Goal: Transaction & Acquisition: Purchase product/service

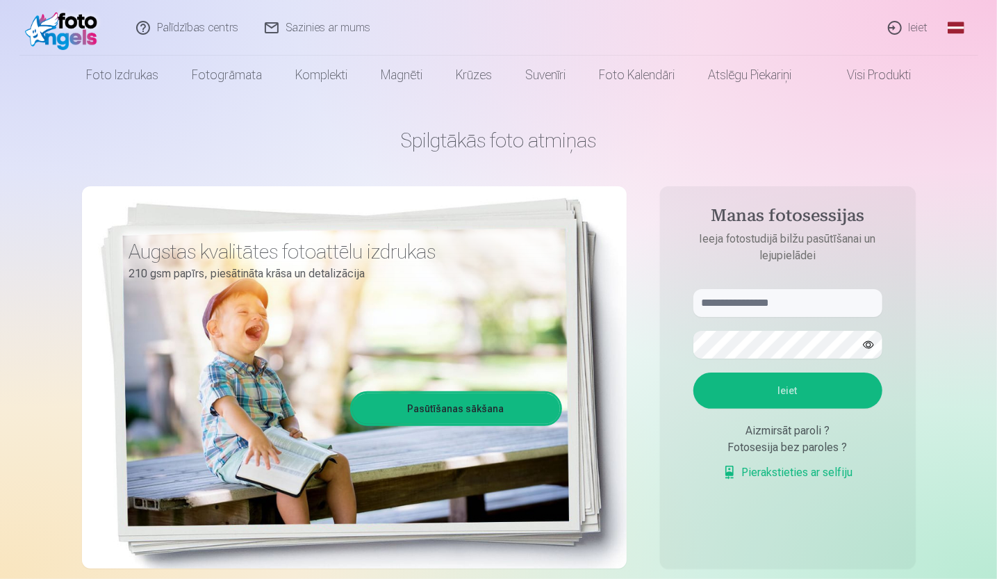
click at [918, 31] on link "Ieiet" at bounding box center [908, 28] width 67 height 56
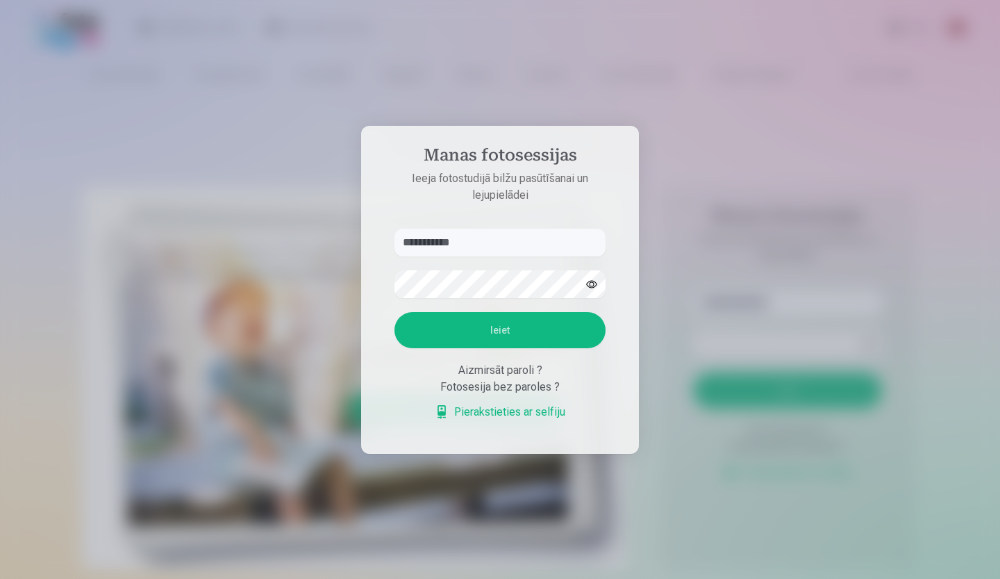
type input "**********"
click at [476, 335] on button "Ieiet" at bounding box center [500, 330] width 211 height 36
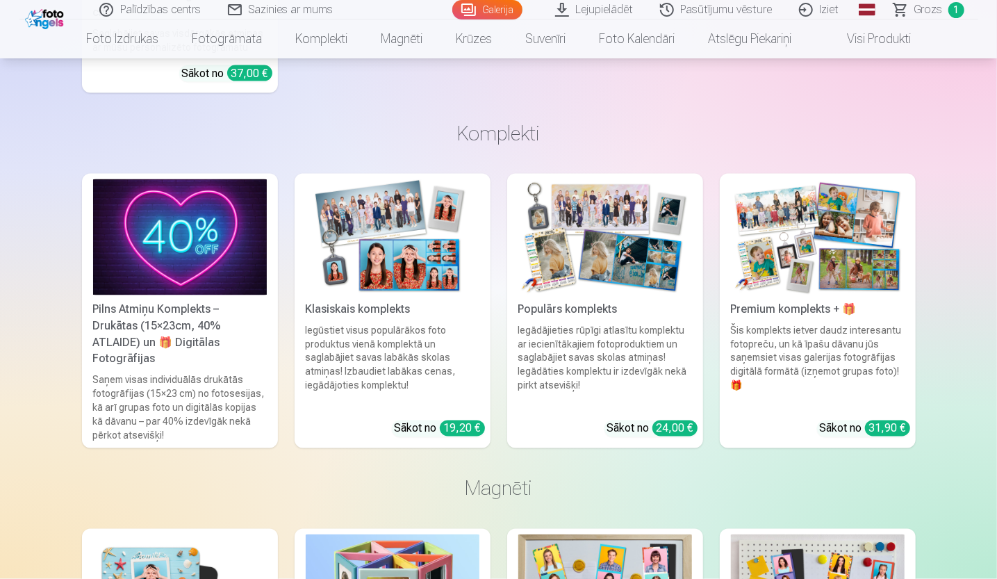
scroll to position [4168, 0]
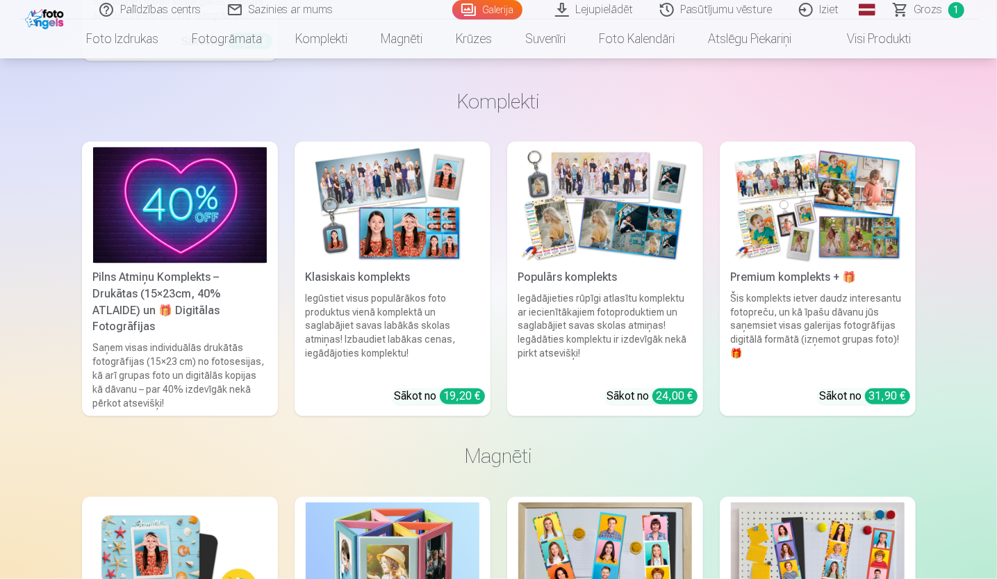
click at [622, 225] on img at bounding box center [605, 205] width 174 height 116
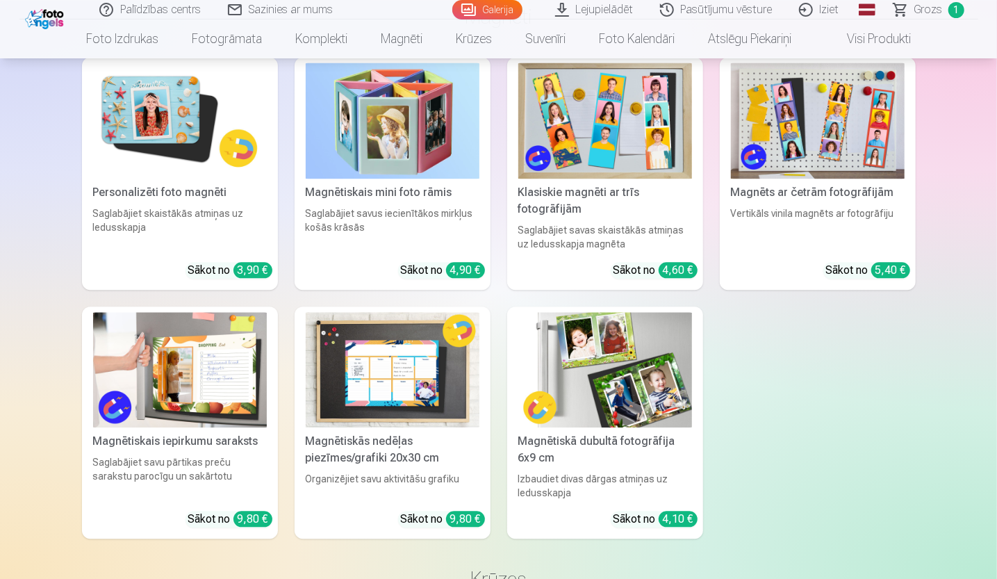
scroll to position [4440, 0]
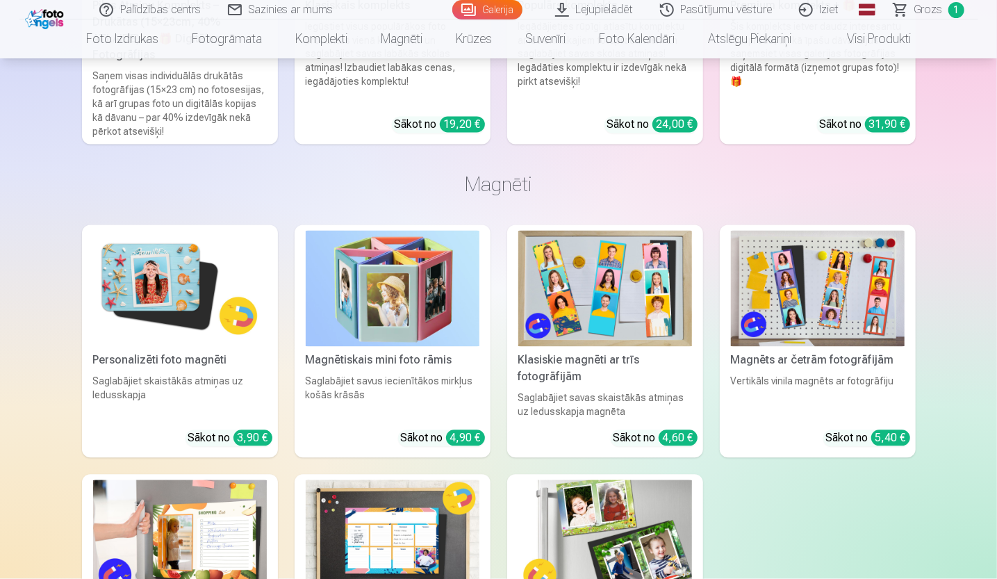
click at [625, 277] on img at bounding box center [605, 289] width 174 height 116
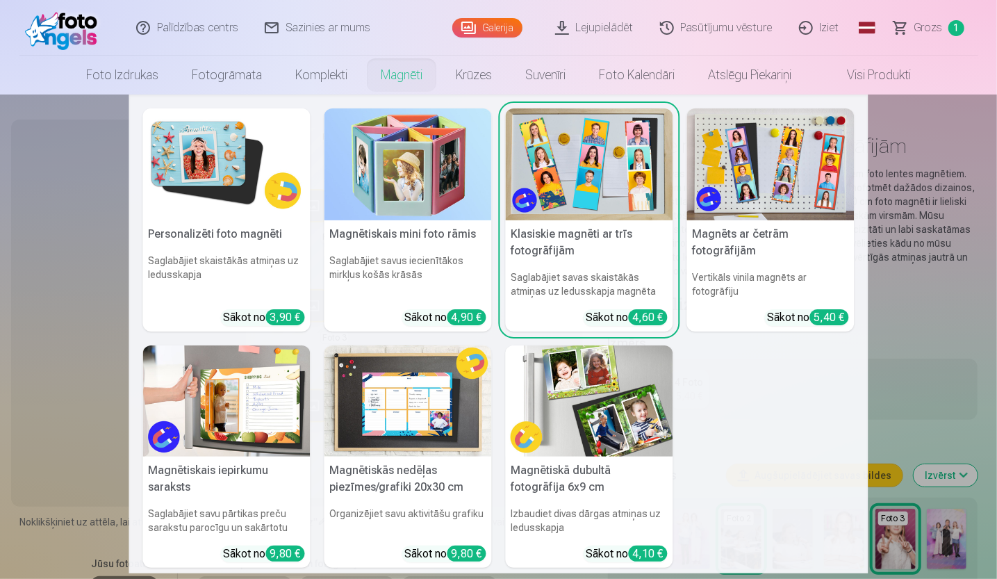
click at [385, 73] on link "Magnēti" at bounding box center [401, 75] width 75 height 39
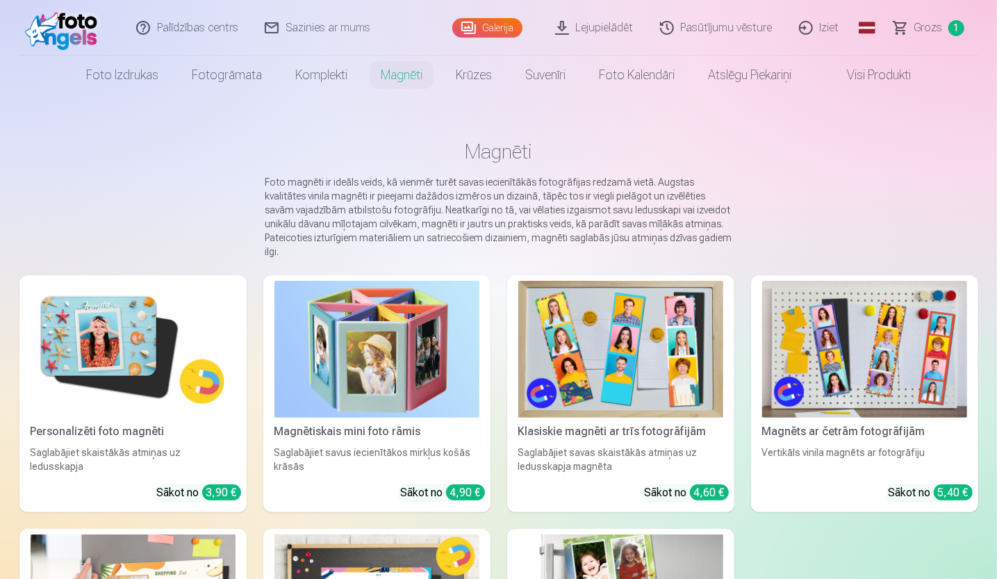
click at [122, 325] on img at bounding box center [133, 349] width 205 height 137
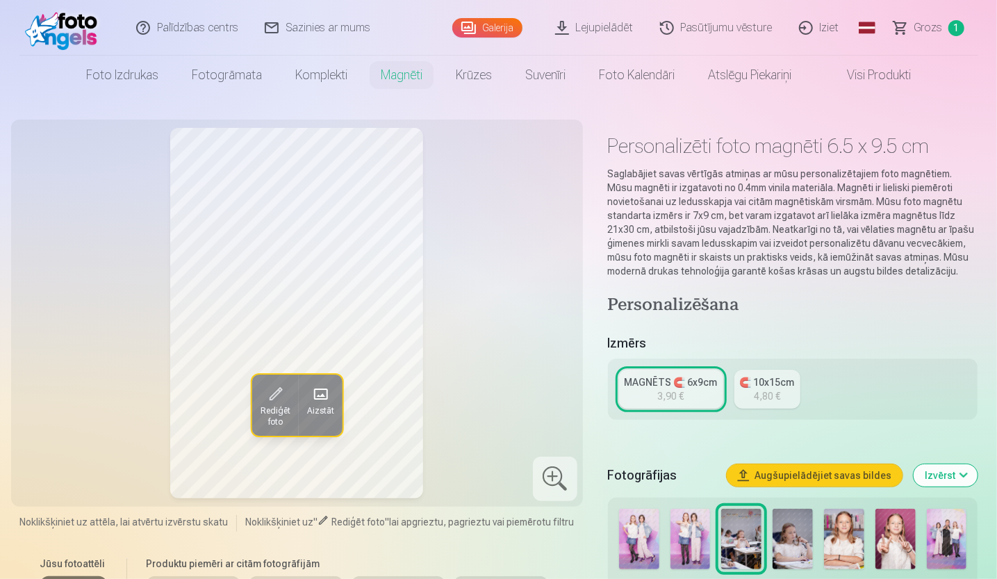
click at [927, 26] on span "Grozs" at bounding box center [928, 27] width 28 height 17
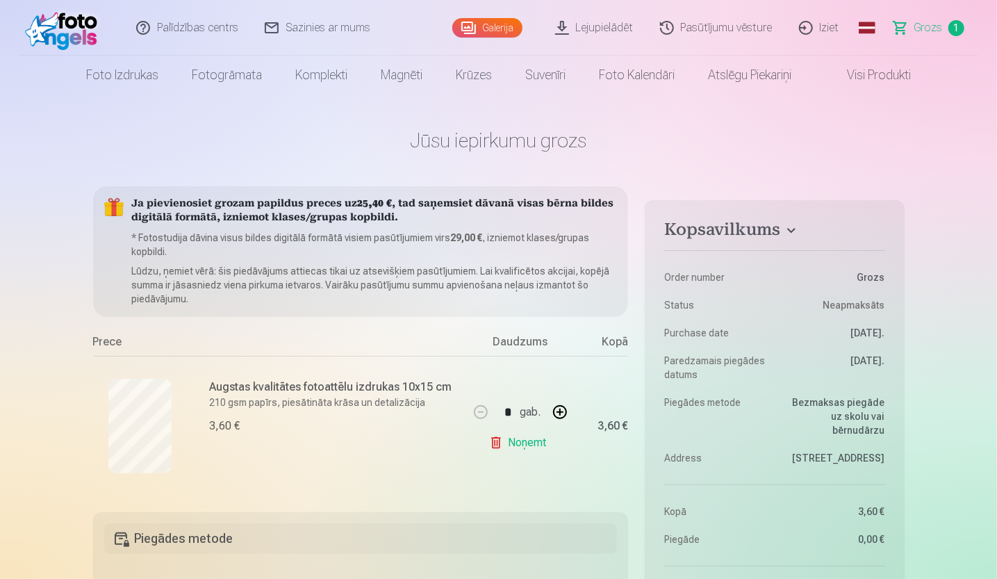
click at [559, 411] on button "button" at bounding box center [559, 411] width 33 height 33
click at [480, 405] on button "button" at bounding box center [480, 411] width 33 height 33
type input "*"
click at [480, 405] on div "* gab." at bounding box center [520, 411] width 113 height 33
click at [511, 437] on link "Noņemt" at bounding box center [520, 443] width 63 height 28
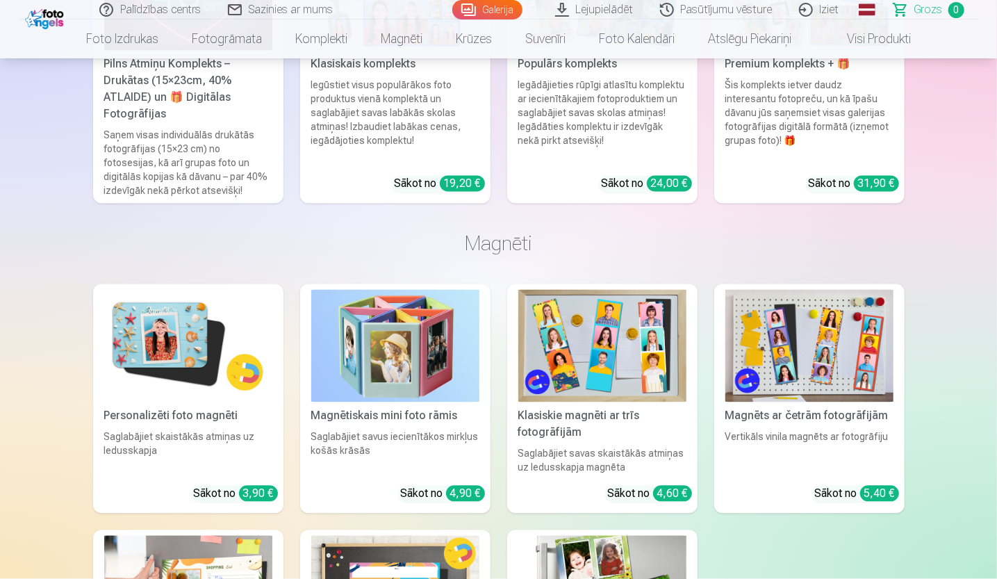
scroll to position [1598, 0]
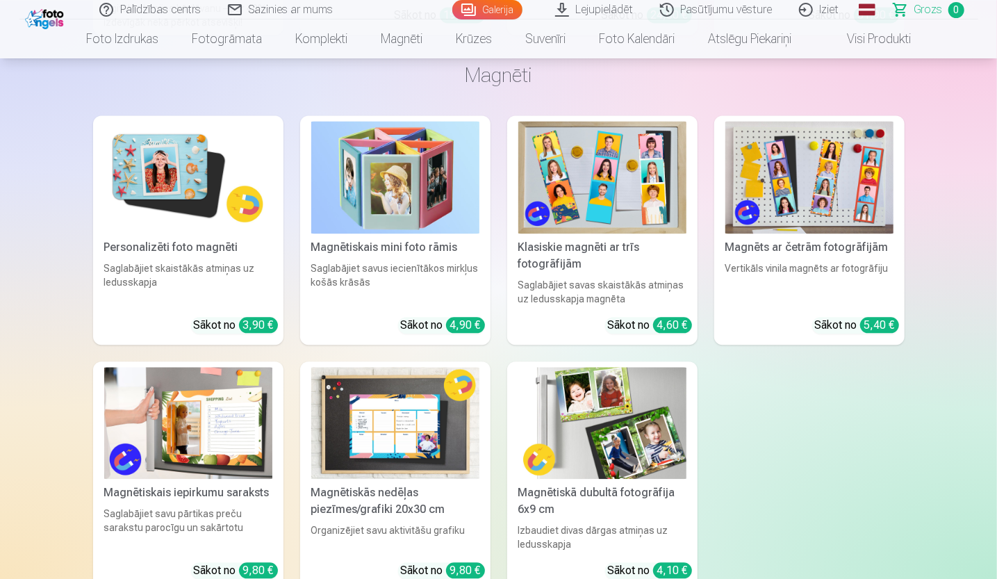
click at [181, 138] on img at bounding box center [188, 177] width 168 height 112
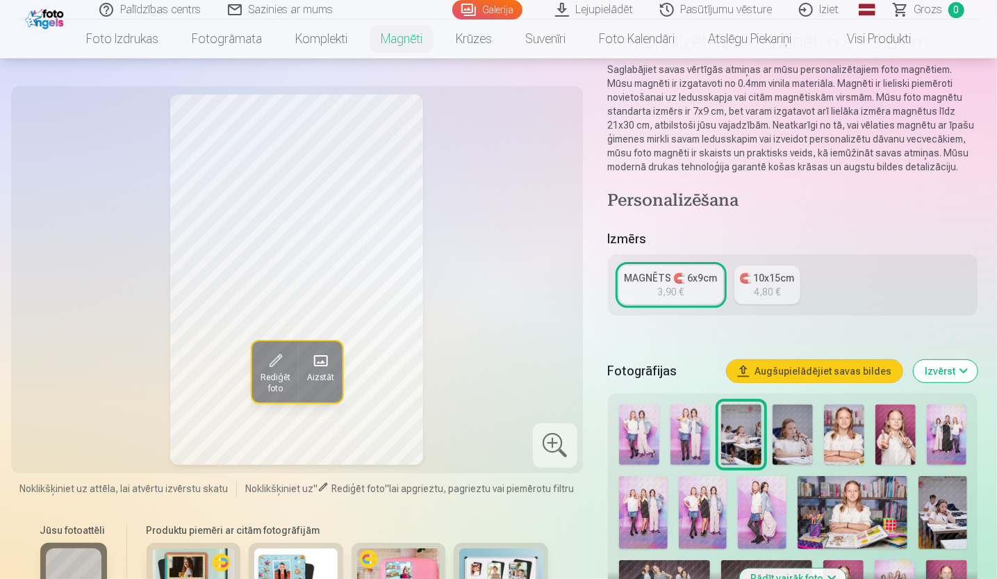
scroll to position [278, 0]
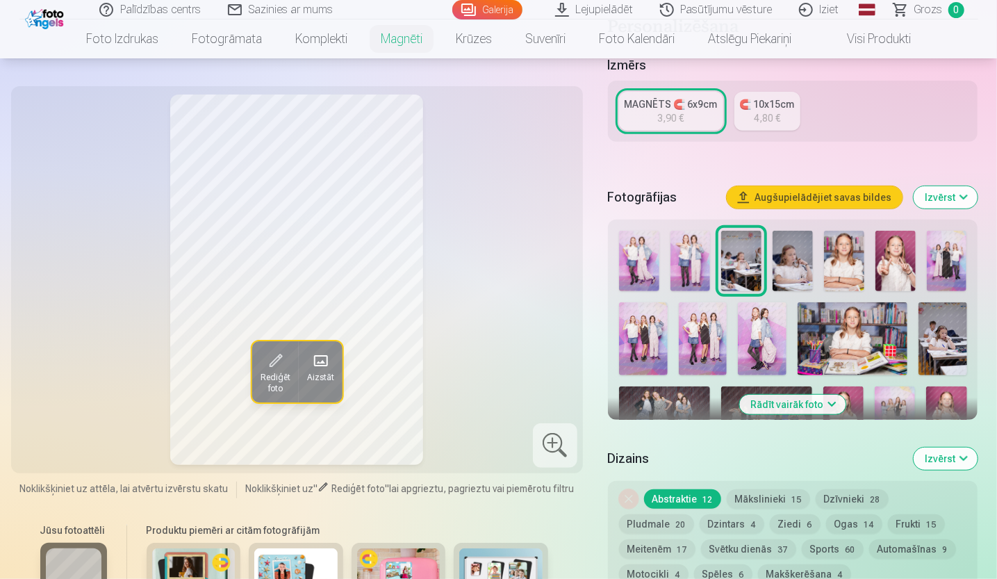
click at [790, 256] on img at bounding box center [793, 261] width 40 height 60
click at [841, 256] on img at bounding box center [844, 261] width 40 height 60
click at [892, 255] on img at bounding box center [895, 261] width 40 height 60
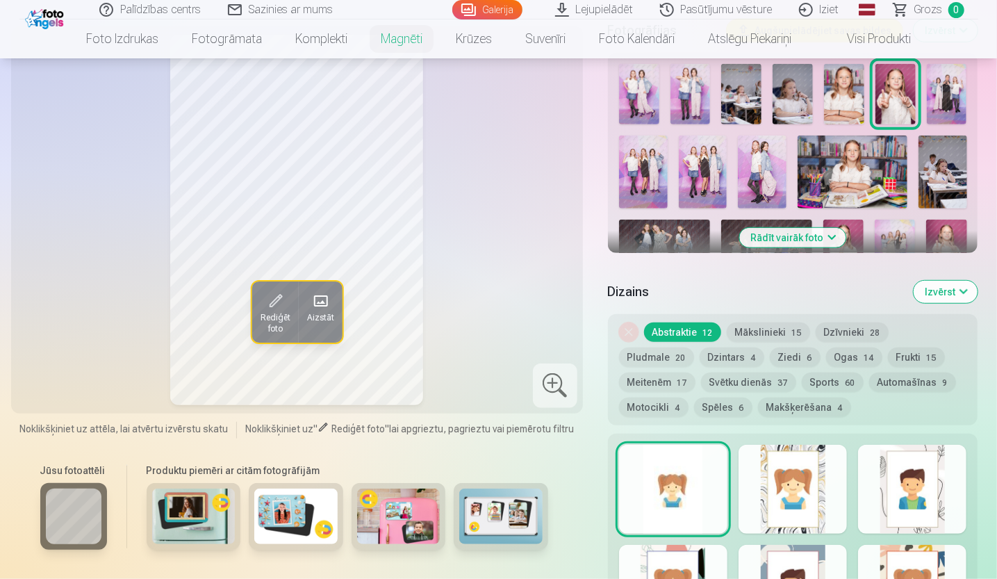
scroll to position [417, 0]
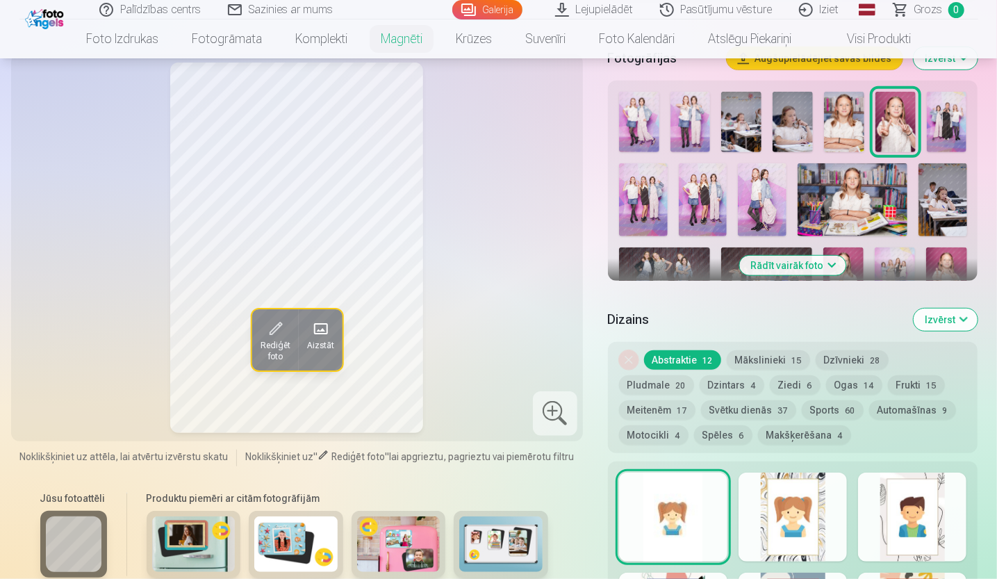
click at [786, 266] on button "Rādīt vairāk foto" at bounding box center [793, 265] width 106 height 19
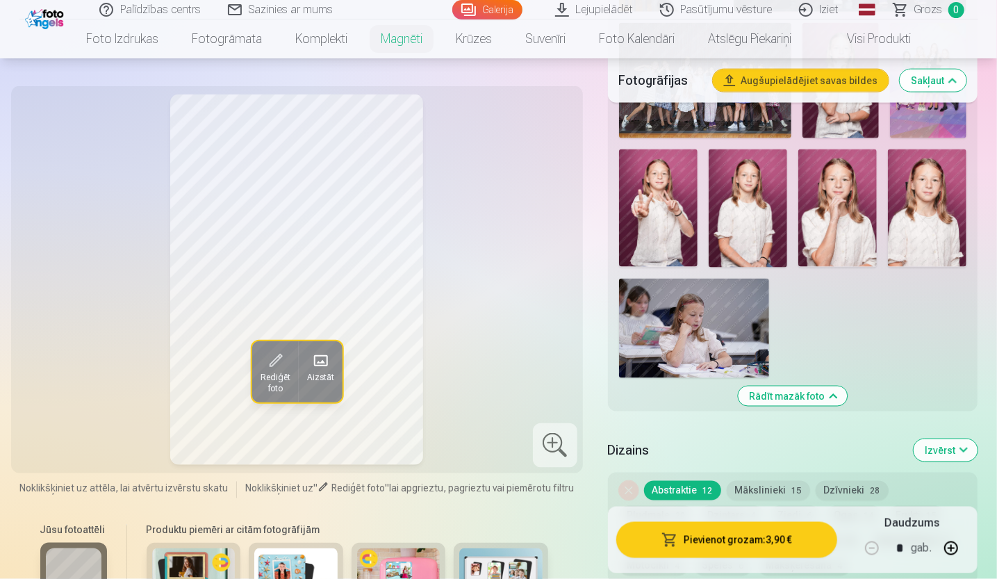
scroll to position [973, 0]
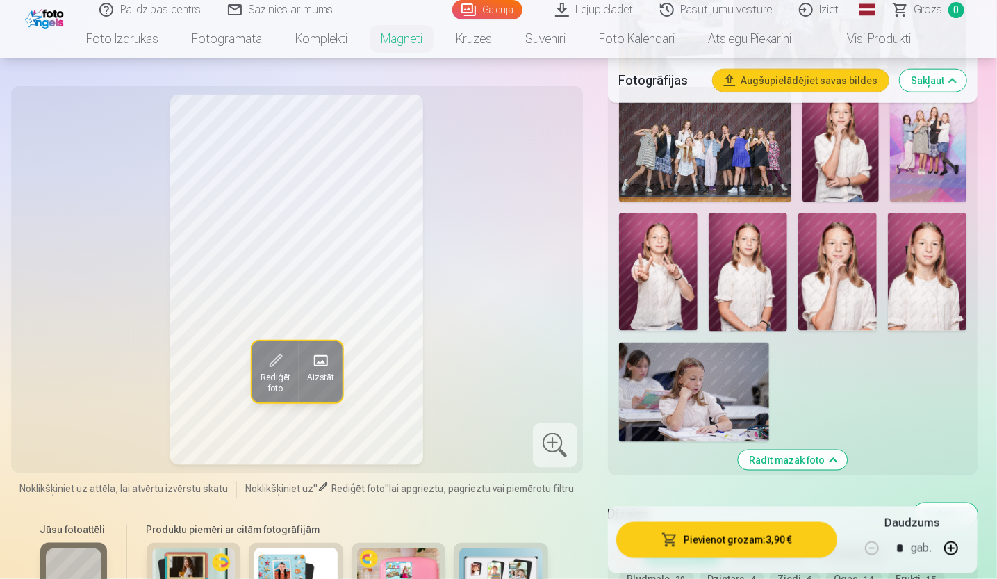
click at [657, 272] on img at bounding box center [658, 272] width 79 height 118
click at [743, 263] on img at bounding box center [748, 272] width 79 height 118
click at [826, 258] on img at bounding box center [837, 272] width 79 height 118
click at [895, 259] on img at bounding box center [927, 272] width 79 height 118
click at [839, 262] on img at bounding box center [837, 272] width 79 height 118
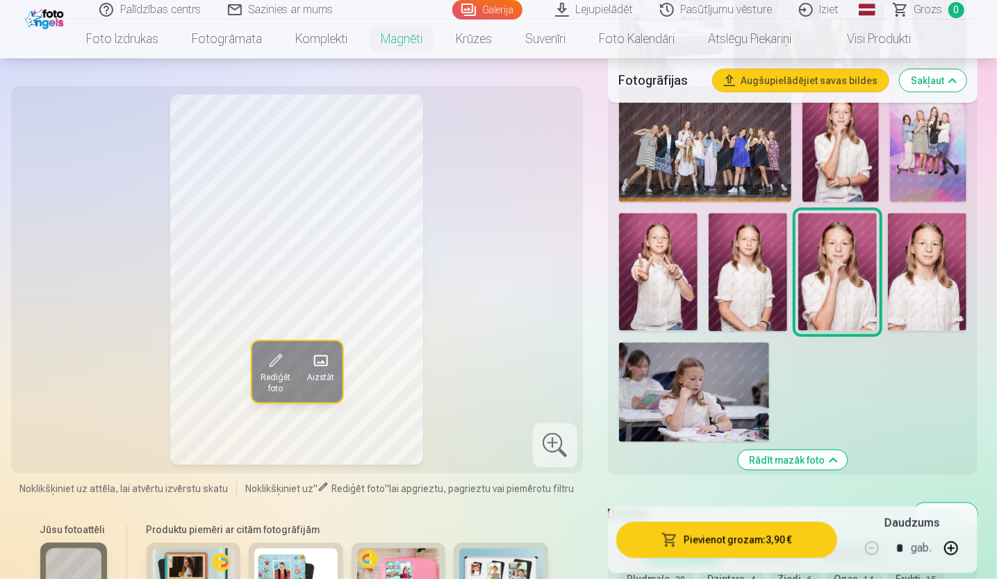
click at [732, 263] on img at bounding box center [748, 272] width 79 height 118
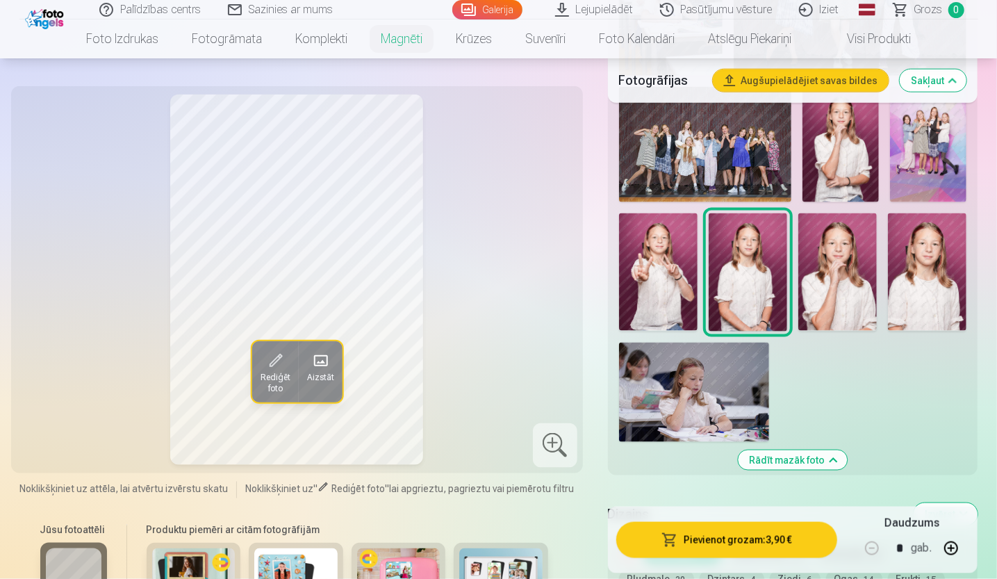
click at [865, 116] on img at bounding box center [840, 144] width 76 height 115
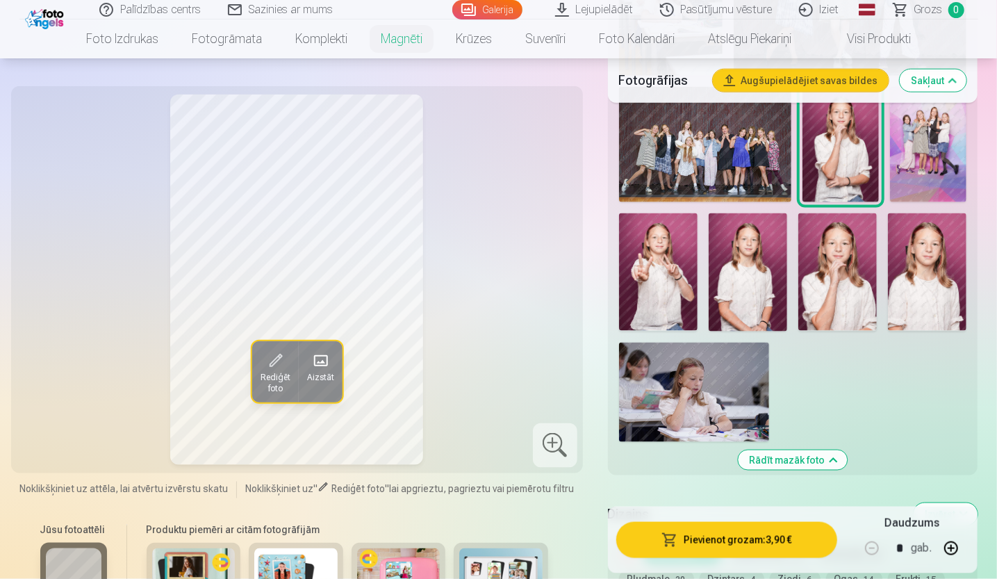
click at [849, 270] on img at bounding box center [837, 272] width 79 height 118
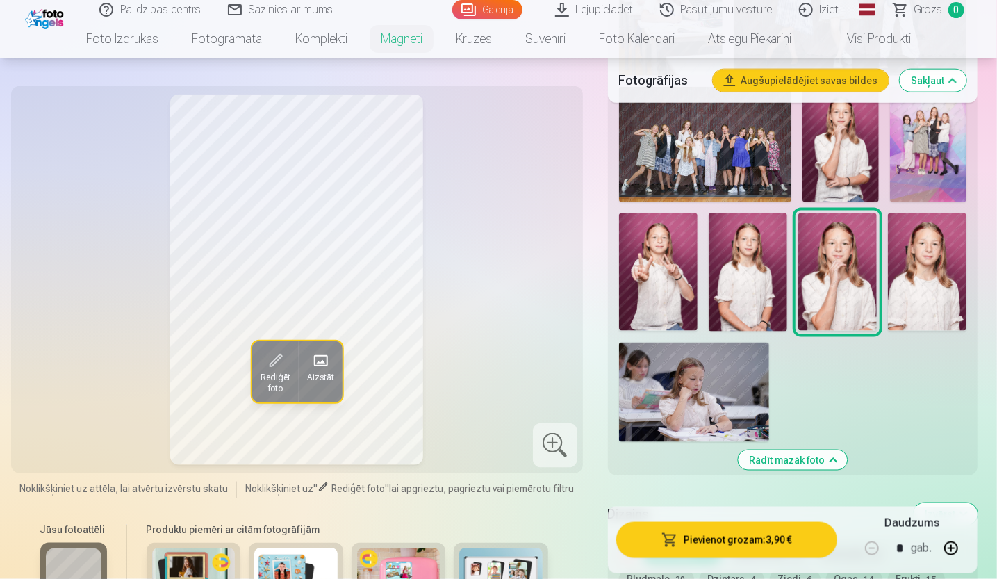
click at [738, 270] on img at bounding box center [748, 272] width 79 height 118
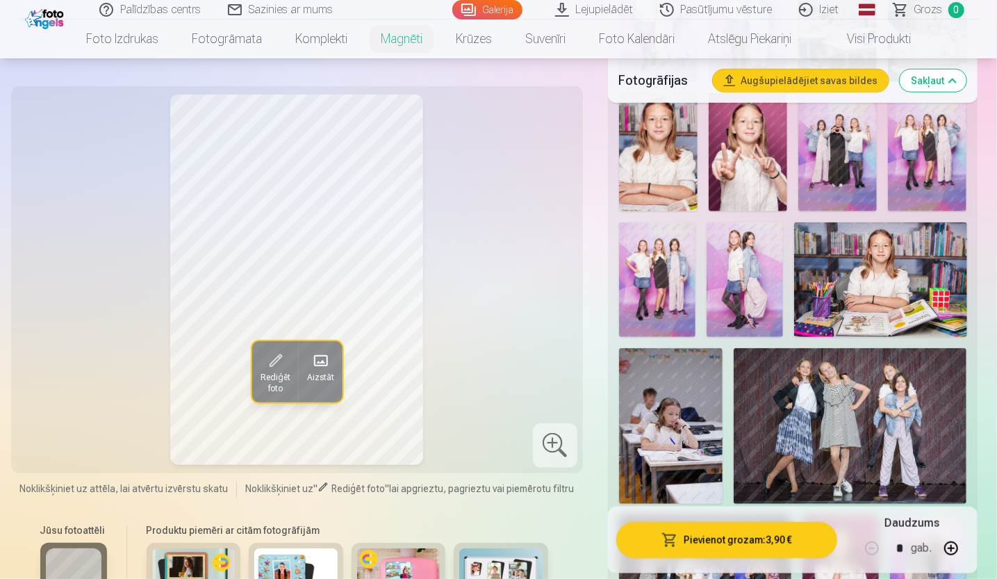
scroll to position [417, 0]
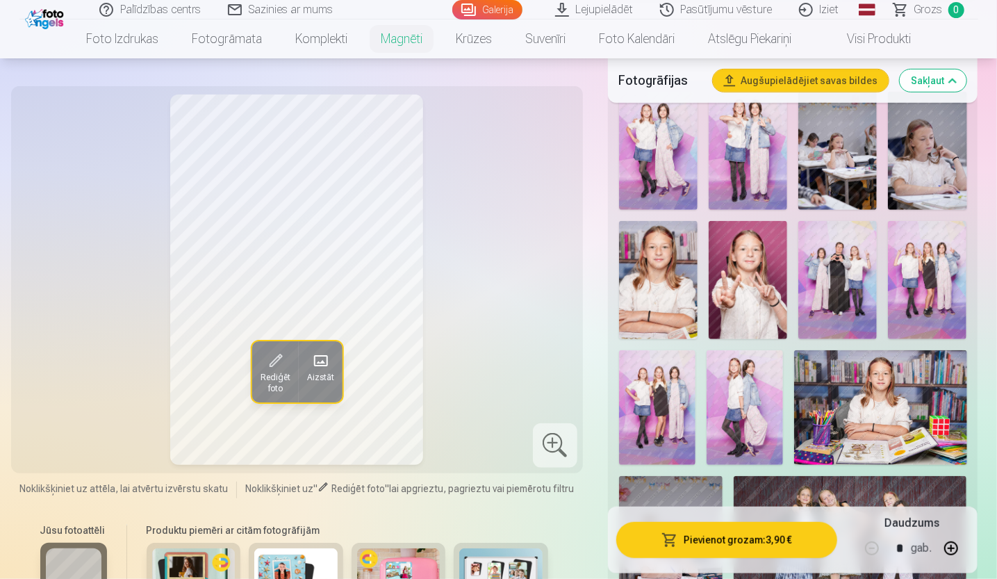
click at [659, 271] on img at bounding box center [658, 280] width 79 height 118
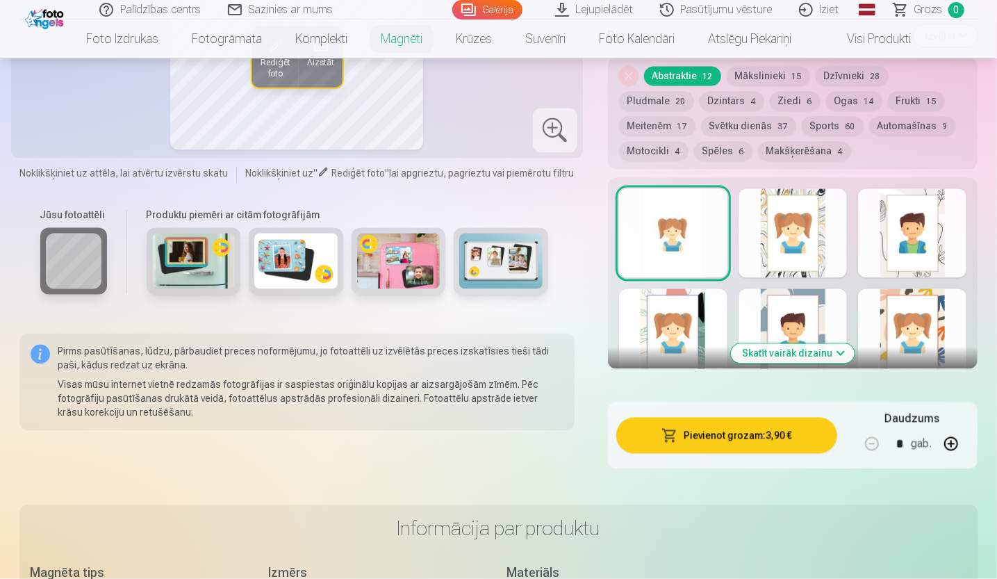
scroll to position [1312, 0]
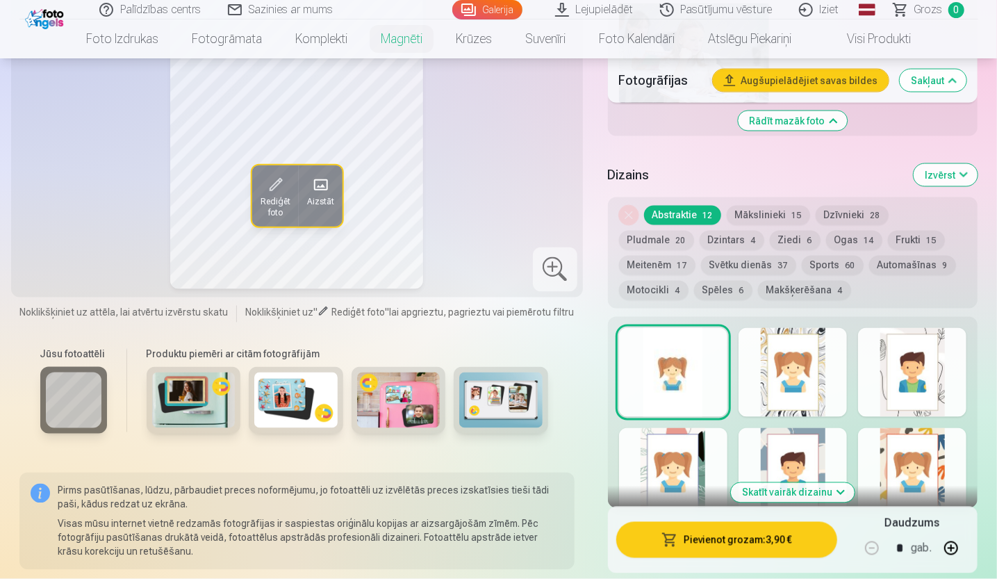
click at [832, 495] on button "Skatīt vairāk dizainu" at bounding box center [793, 492] width 124 height 19
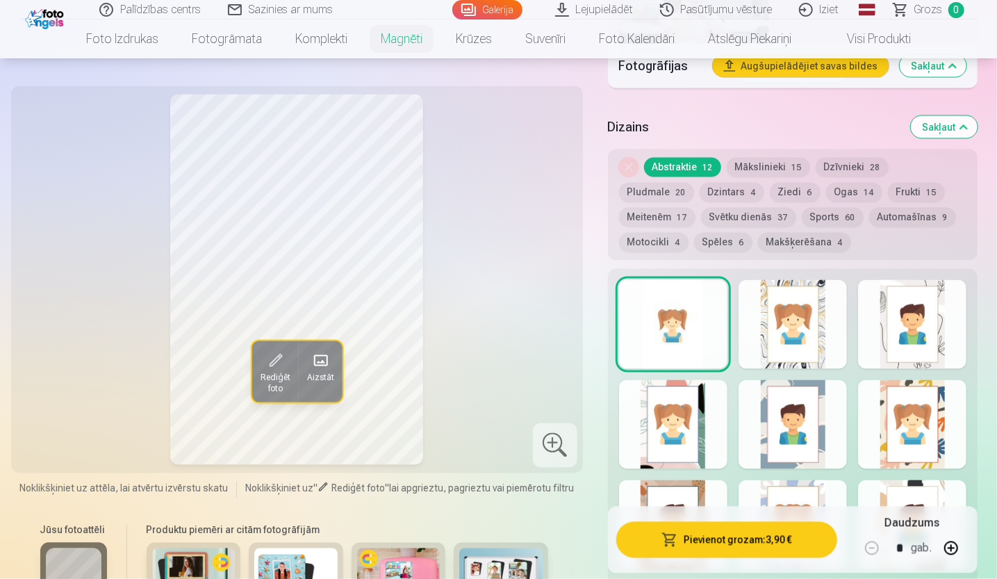
scroll to position [1381, 0]
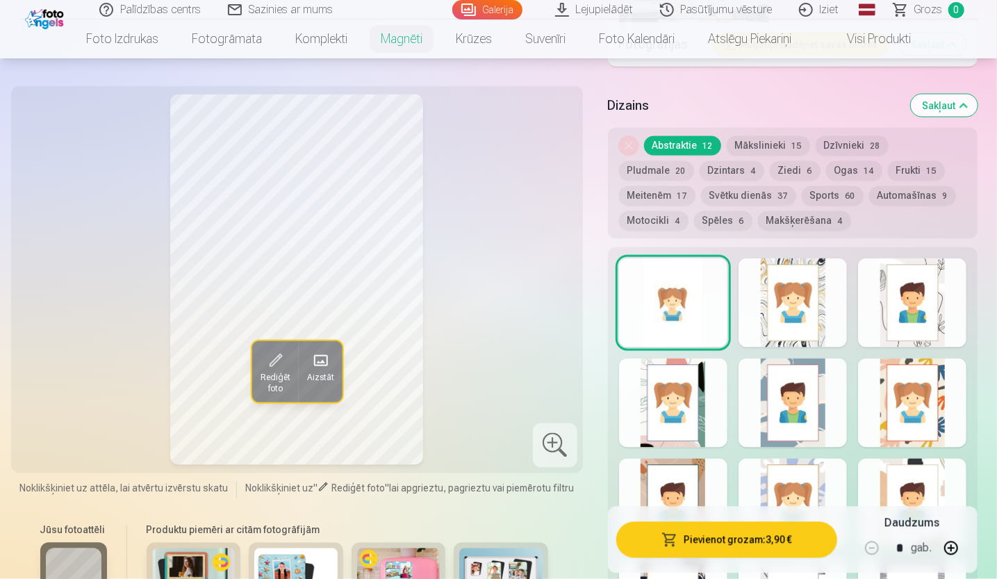
click at [784, 282] on div at bounding box center [792, 302] width 108 height 89
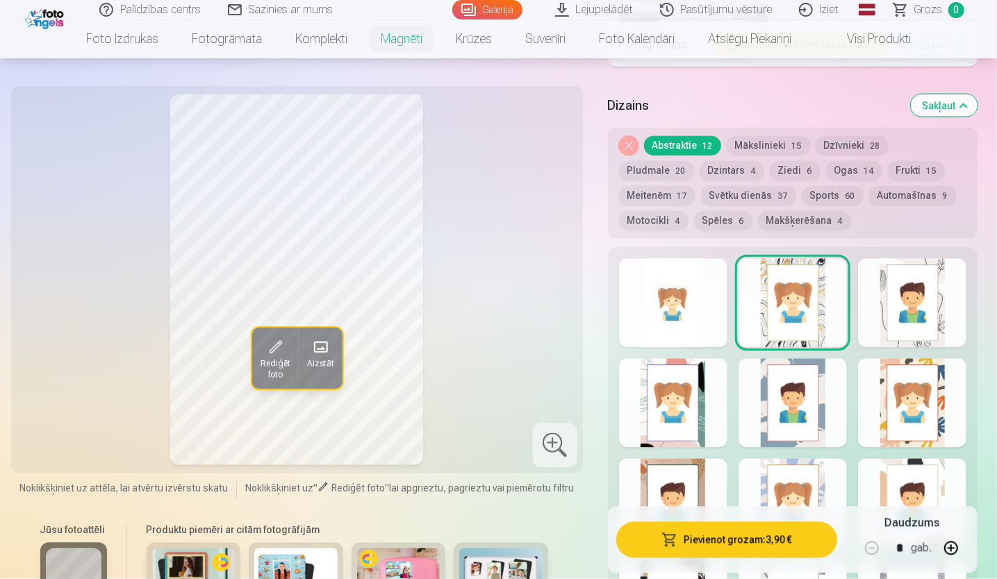
click at [893, 313] on div at bounding box center [912, 302] width 108 height 89
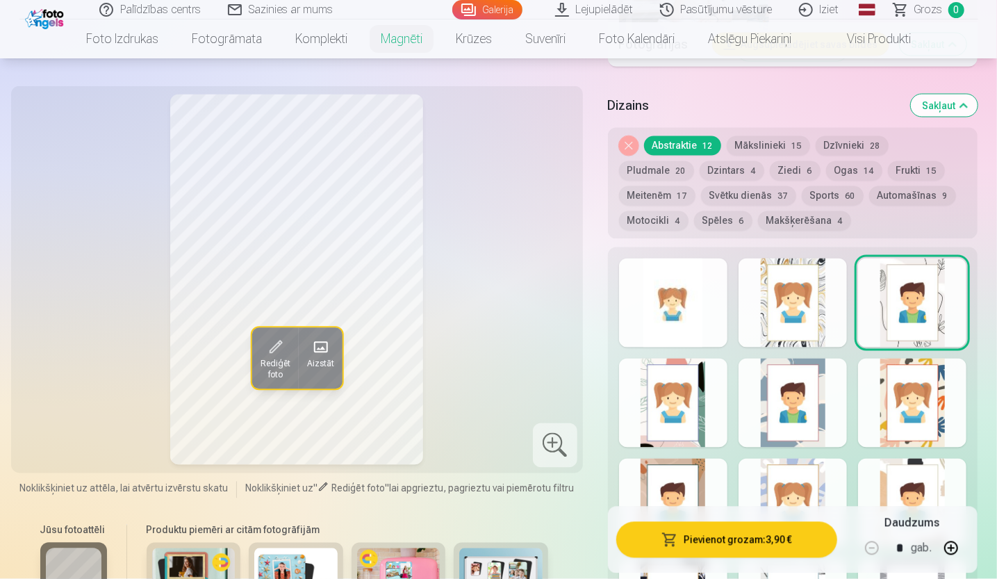
click at [775, 142] on button "Mākslinieki 15" at bounding box center [768, 145] width 83 height 19
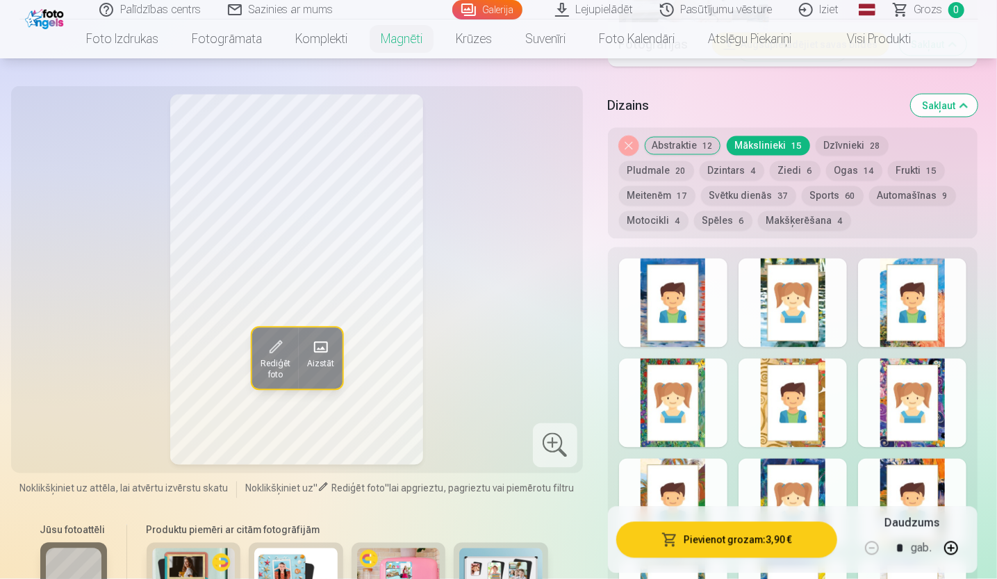
click at [799, 337] on div at bounding box center [792, 302] width 108 height 89
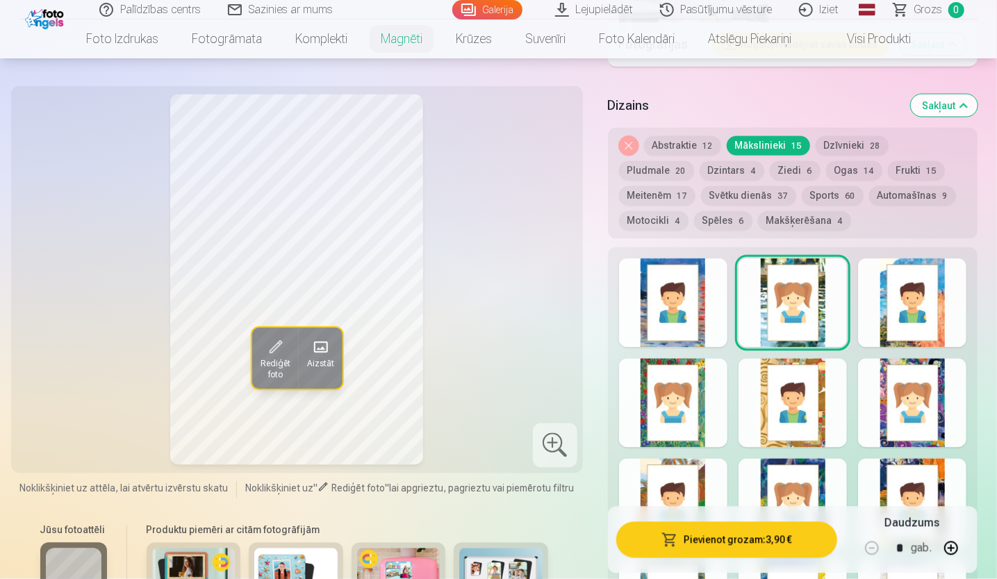
click at [888, 172] on button "Frukti 15" at bounding box center [916, 170] width 57 height 19
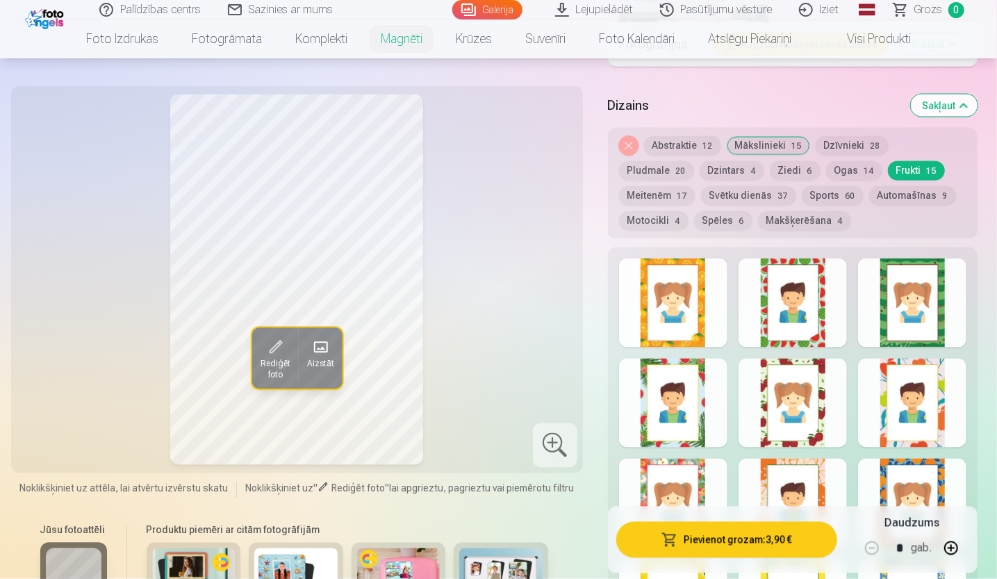
click at [789, 315] on div at bounding box center [792, 302] width 108 height 89
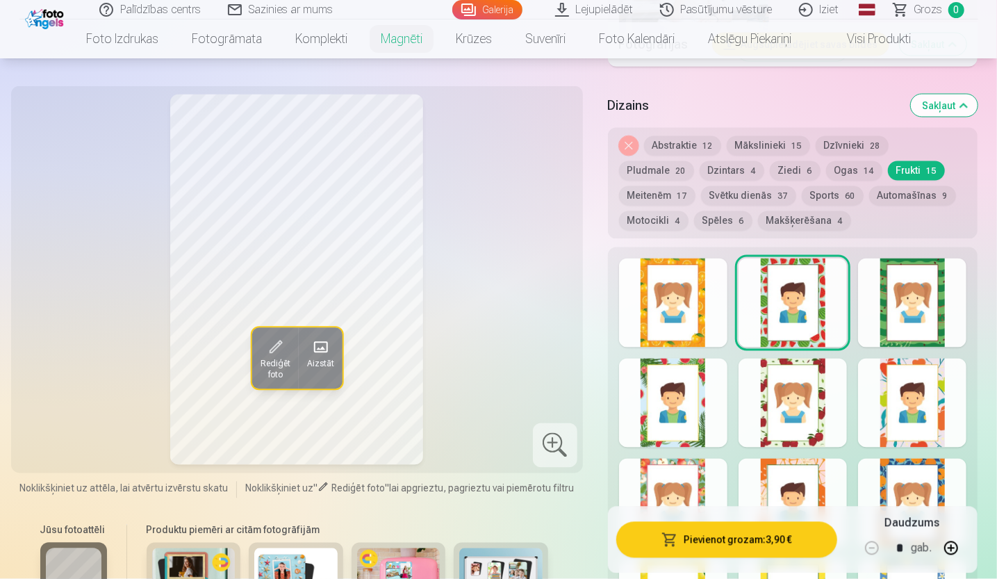
click at [924, 302] on div at bounding box center [912, 302] width 108 height 89
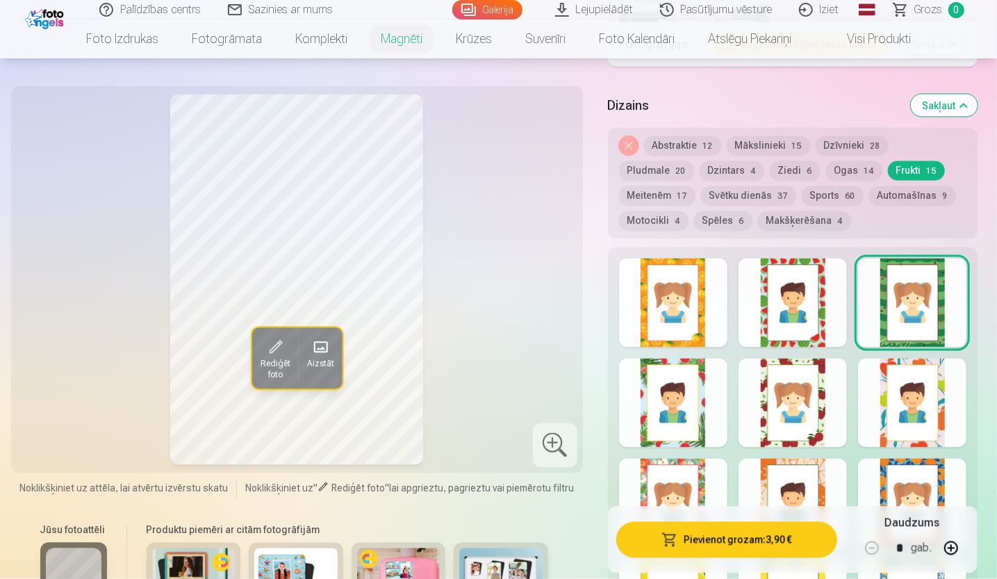
click at [935, 405] on div at bounding box center [912, 402] width 108 height 89
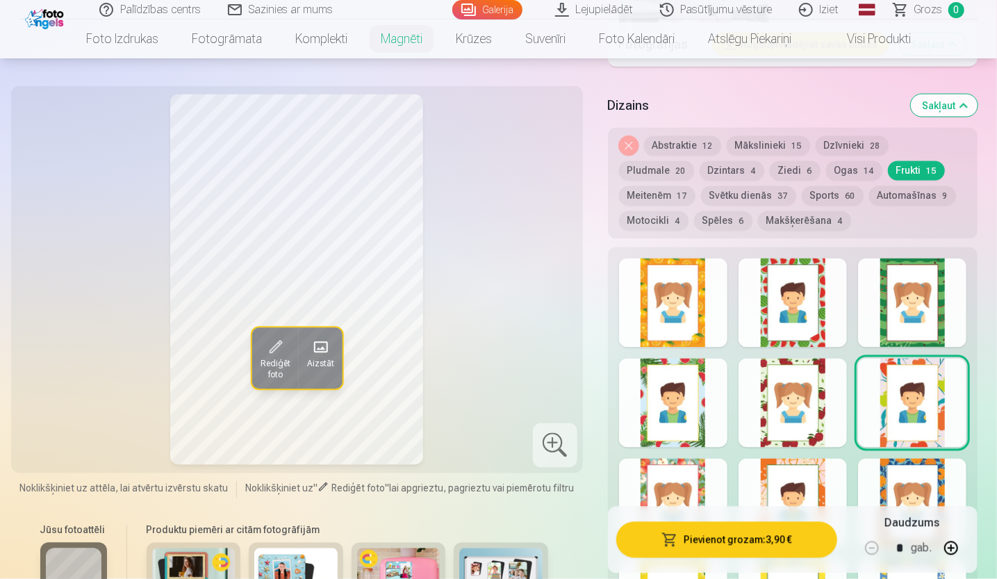
click at [826, 170] on button "Ogas 14" at bounding box center [854, 170] width 56 height 19
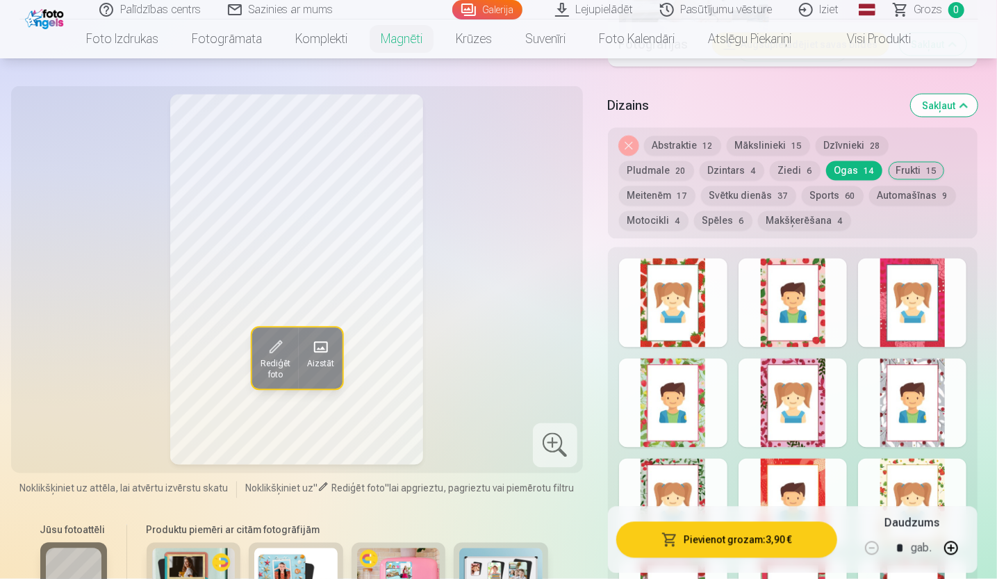
click at [802, 188] on button "Sports 60" at bounding box center [833, 195] width 62 height 19
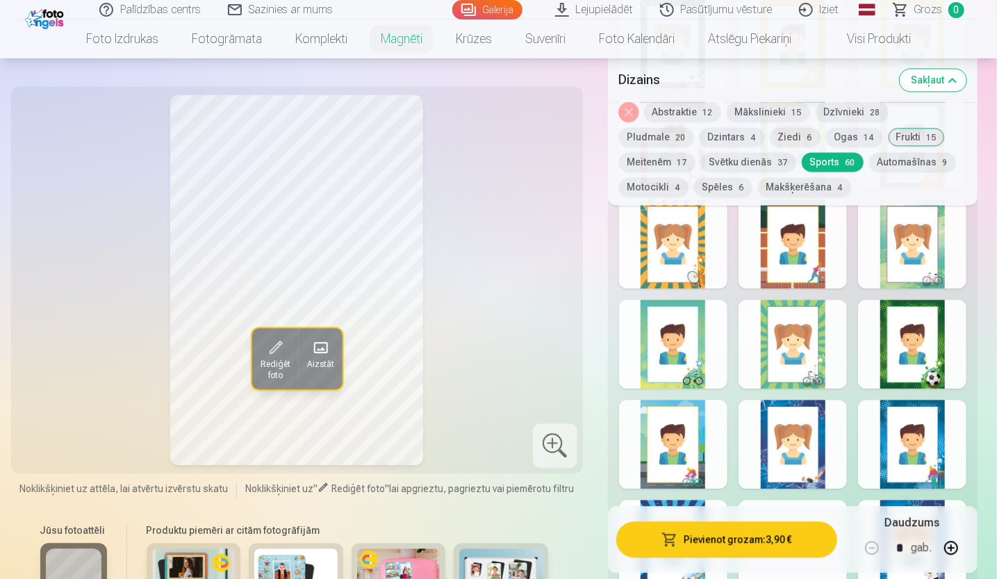
scroll to position [1590, 0]
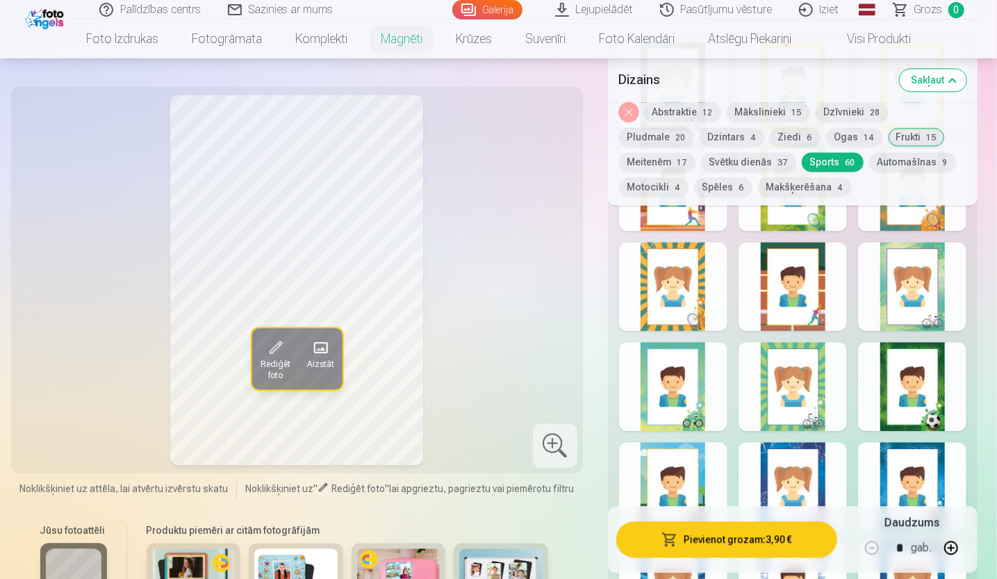
click at [798, 293] on div at bounding box center [792, 286] width 108 height 89
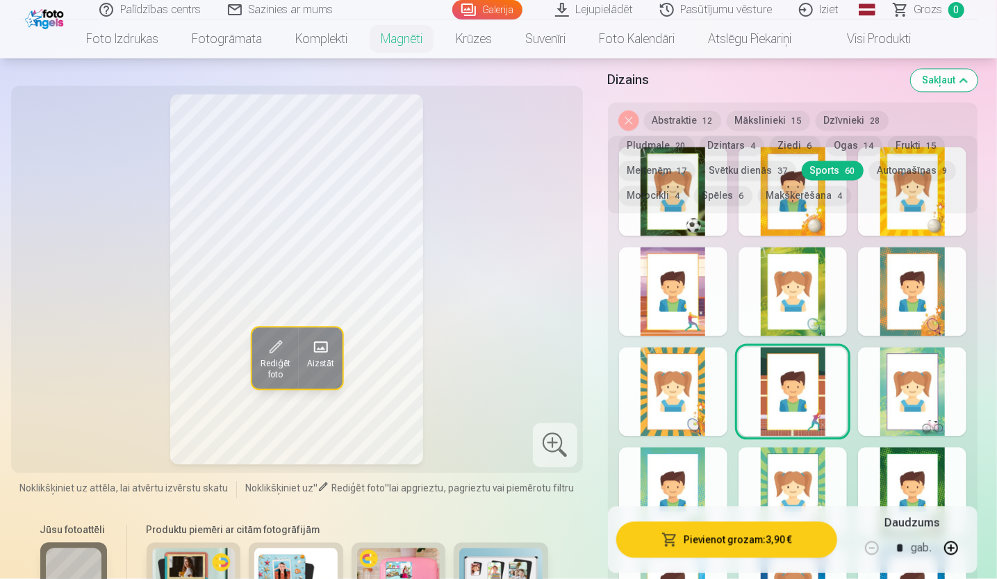
scroll to position [1381, 0]
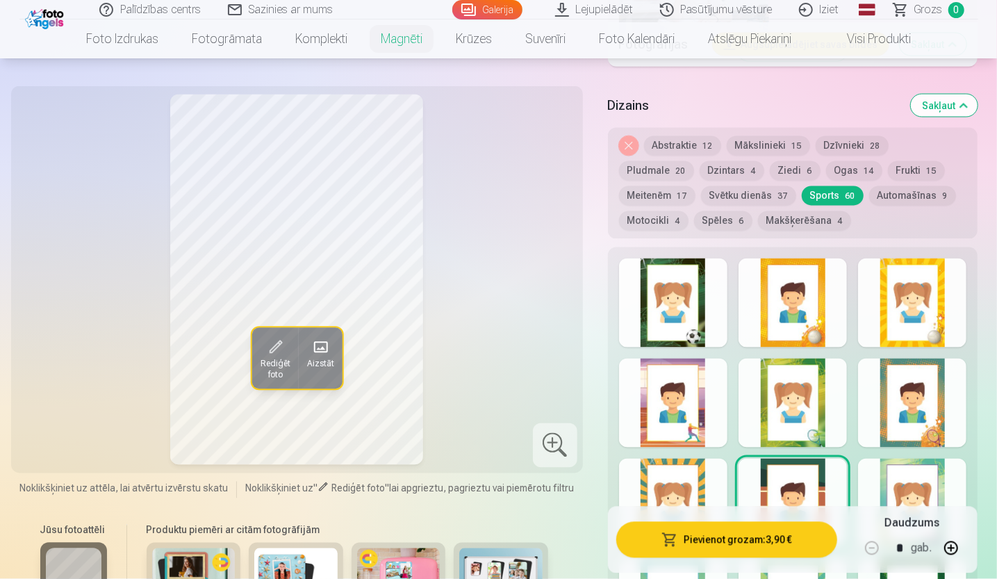
click at [809, 321] on div at bounding box center [792, 302] width 108 height 89
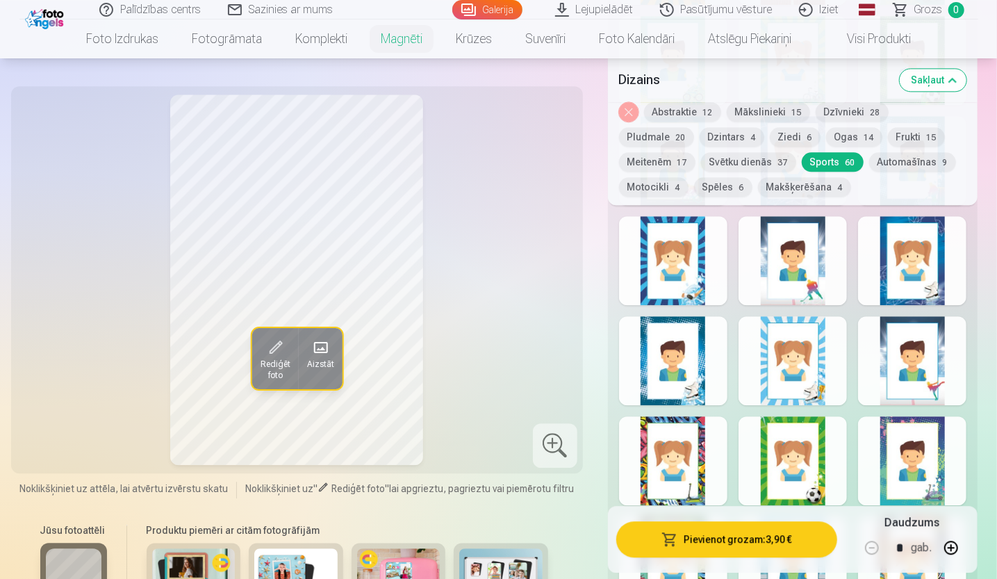
scroll to position [1937, 0]
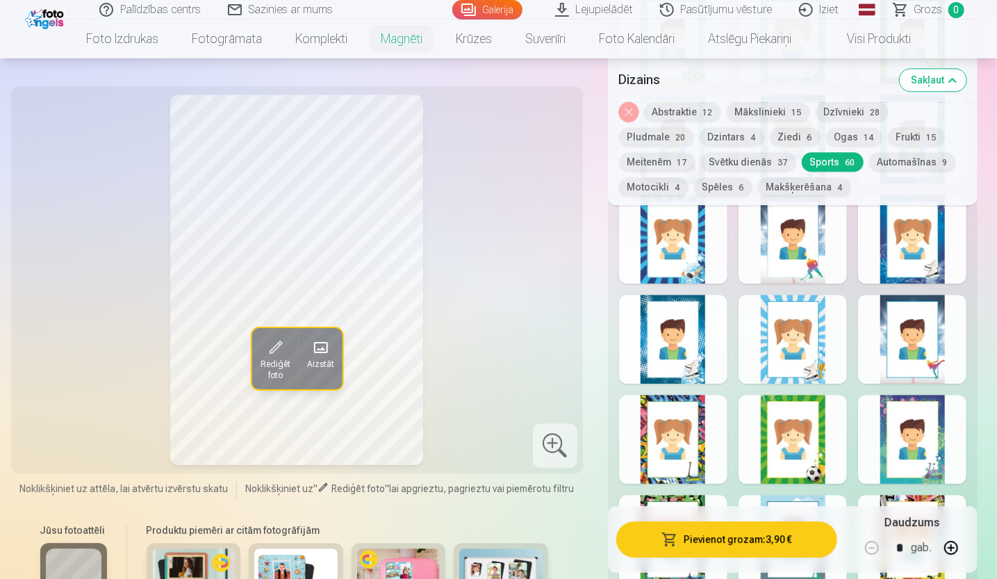
click at [701, 155] on button "Svētku dienās 37" at bounding box center [748, 162] width 95 height 19
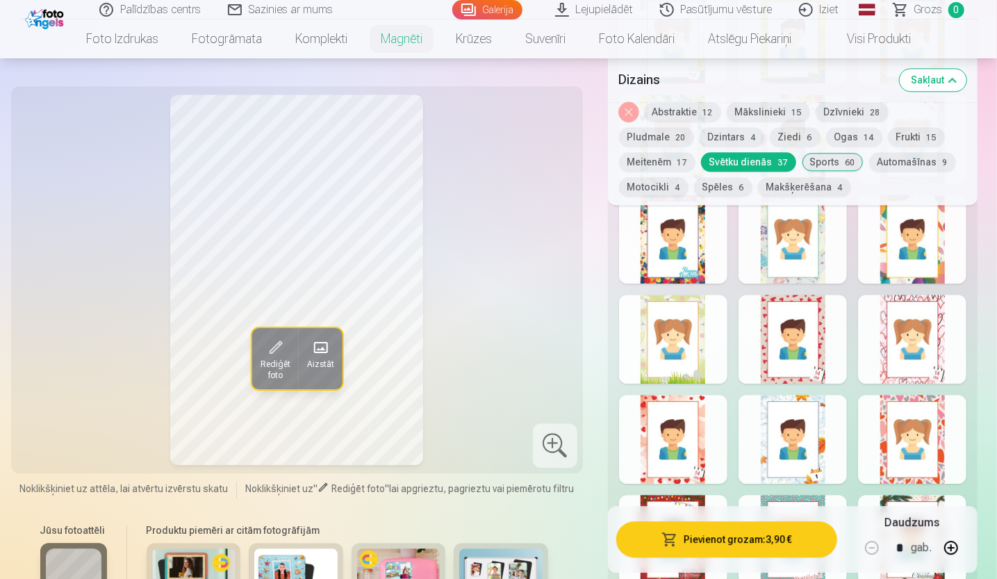
click at [791, 327] on div at bounding box center [792, 339] width 108 height 89
click at [752, 252] on div at bounding box center [792, 239] width 108 height 89
click at [899, 270] on div at bounding box center [912, 239] width 108 height 89
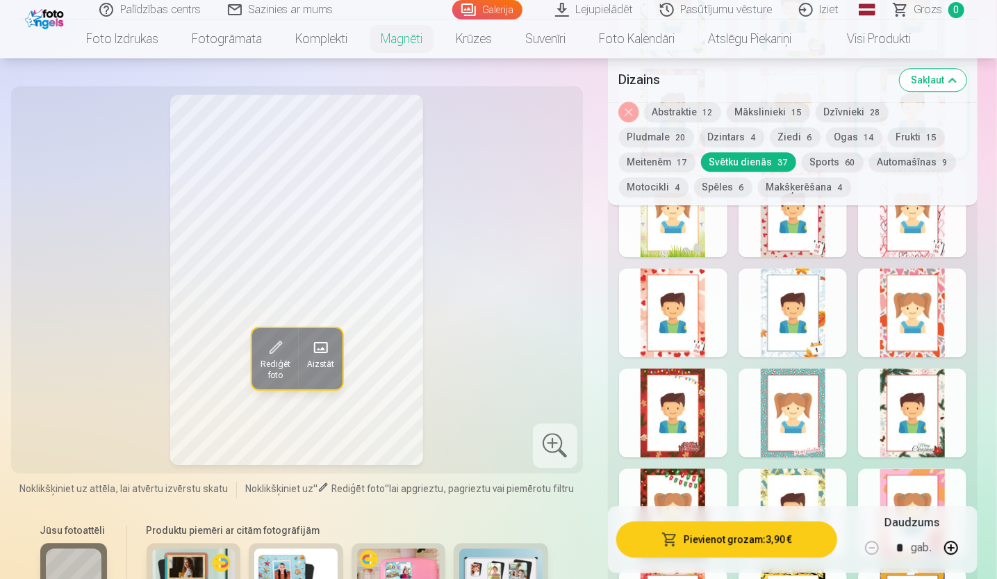
scroll to position [2076, 0]
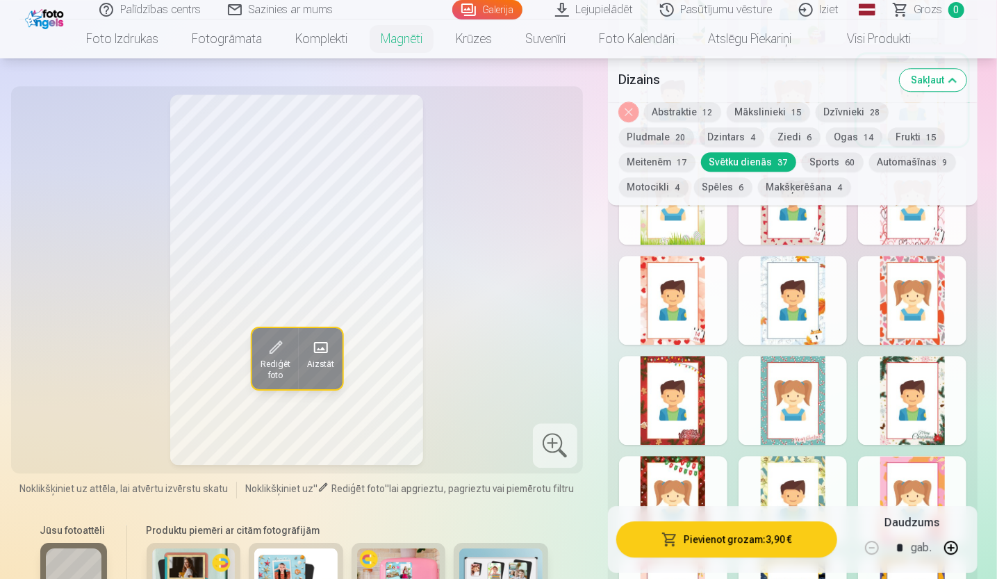
click at [817, 296] on div at bounding box center [792, 300] width 108 height 89
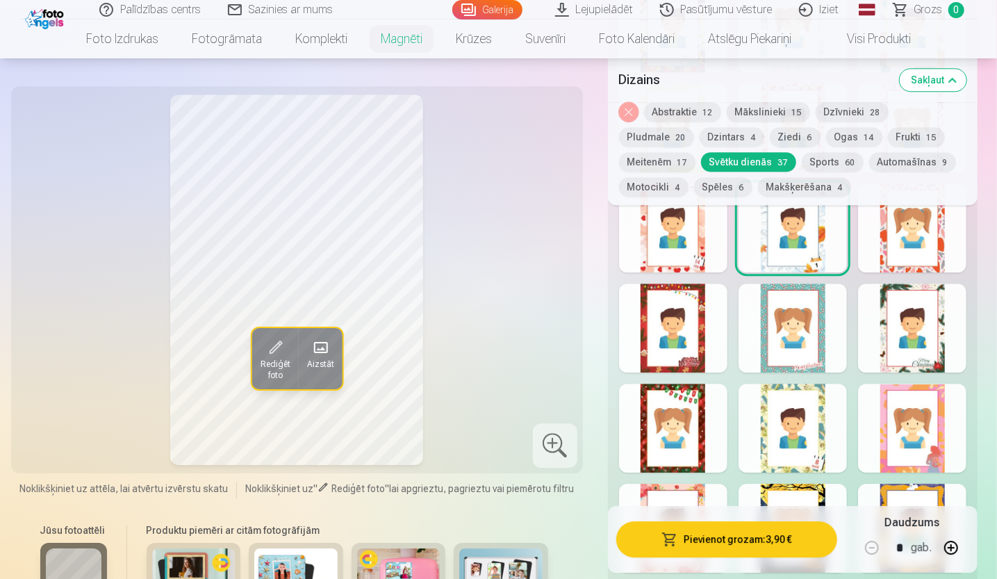
scroll to position [2145, 0]
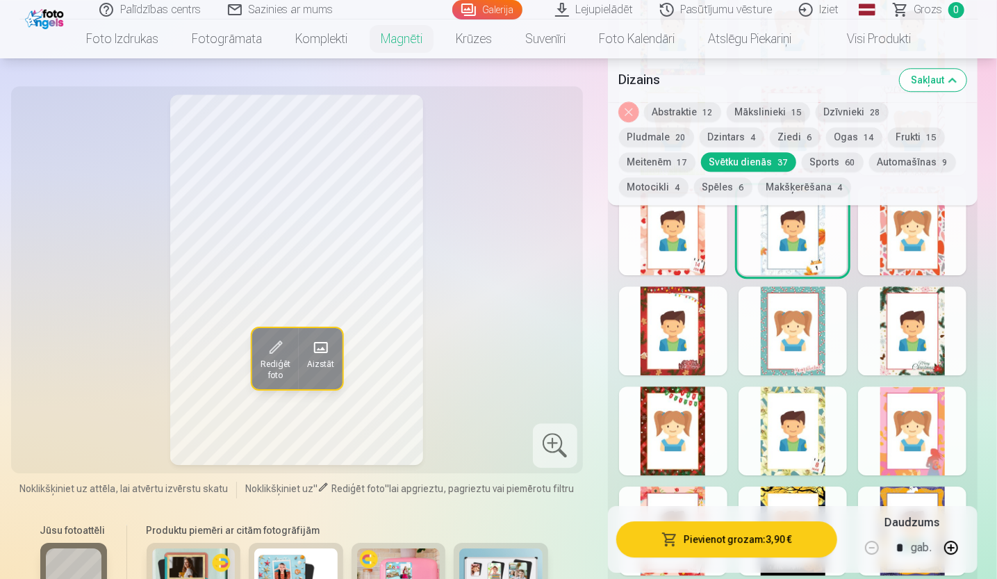
click at [758, 185] on button "Makšķerēšana 4" at bounding box center [804, 187] width 93 height 19
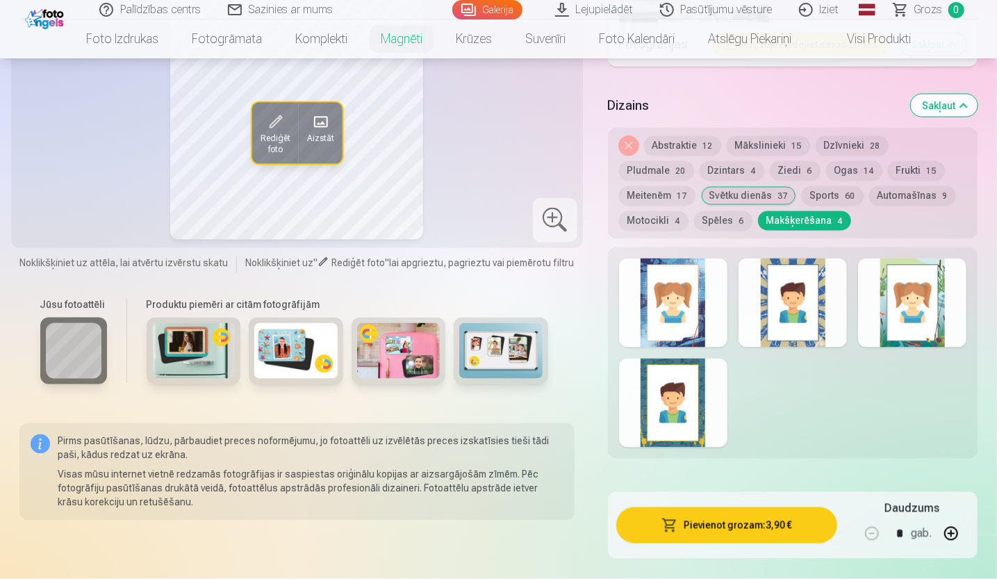
scroll to position [1312, 0]
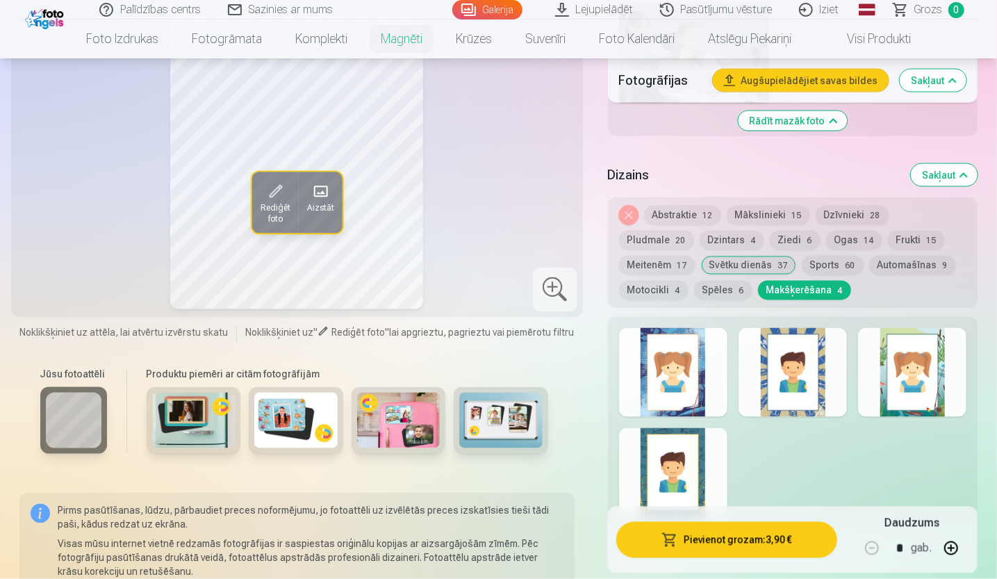
click at [706, 395] on div at bounding box center [673, 372] width 108 height 89
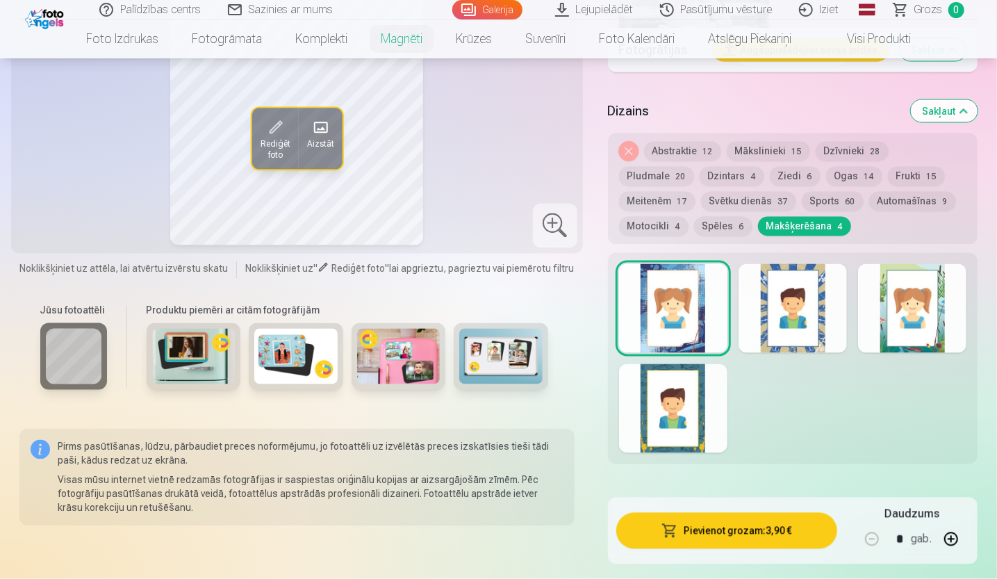
scroll to position [1381, 0]
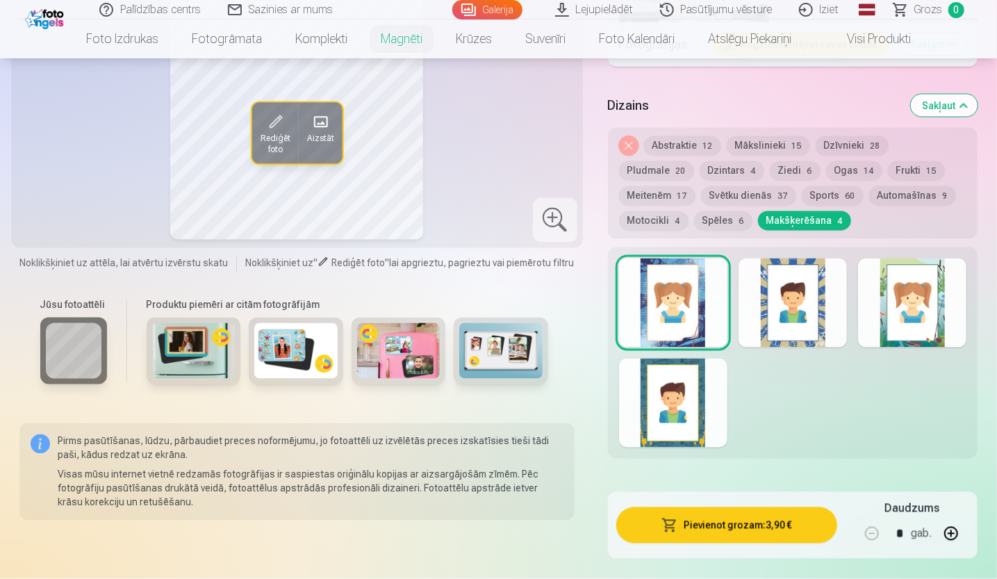
click at [732, 415] on div at bounding box center [793, 352] width 370 height 211
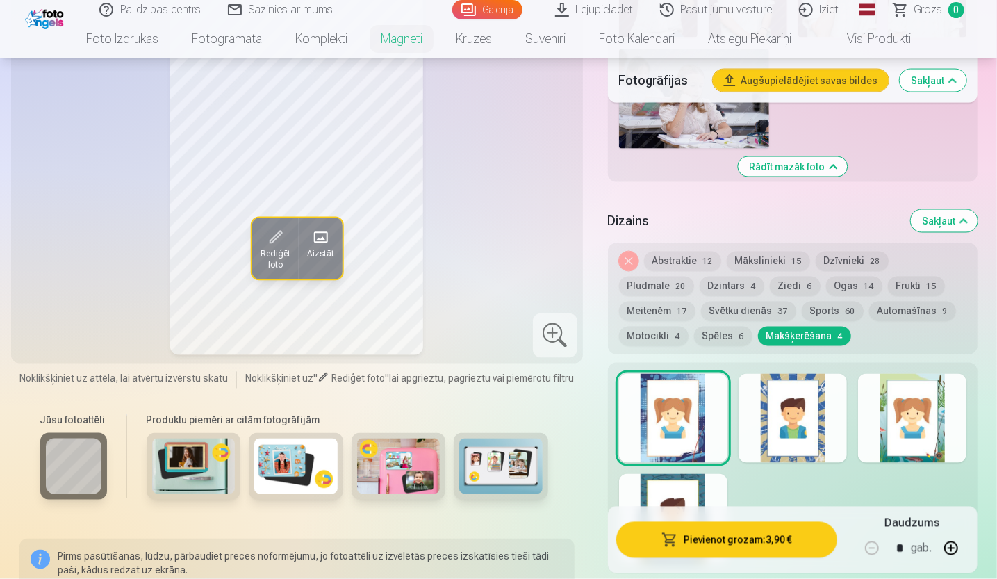
scroll to position [1173, 0]
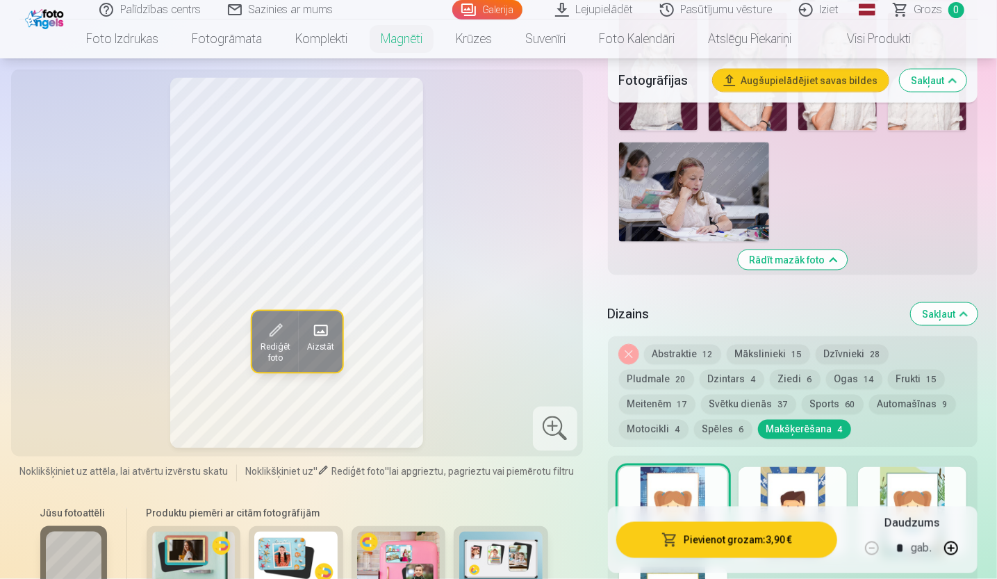
click at [700, 377] on button "Dzintars 4" at bounding box center [732, 379] width 65 height 19
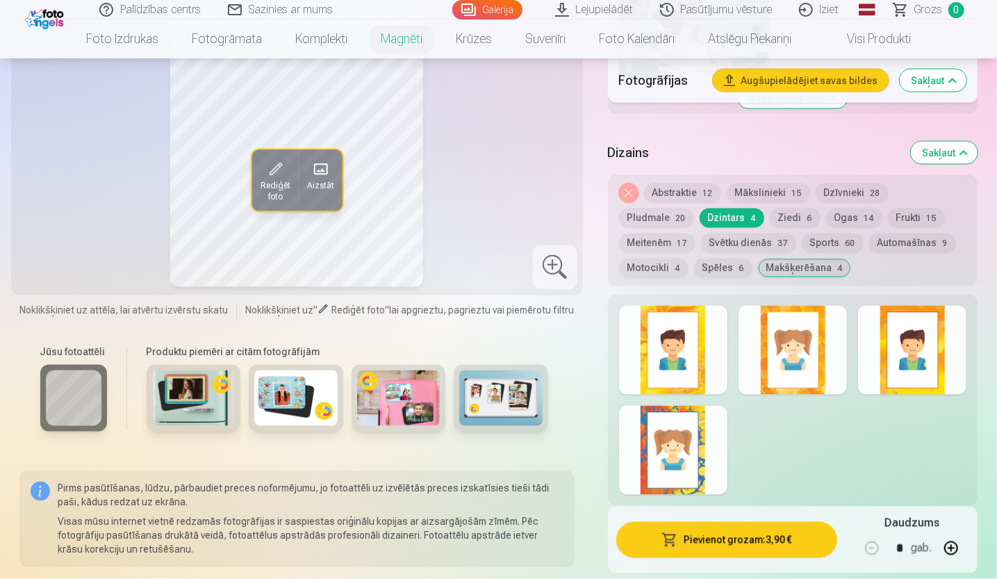
scroll to position [1312, 0]
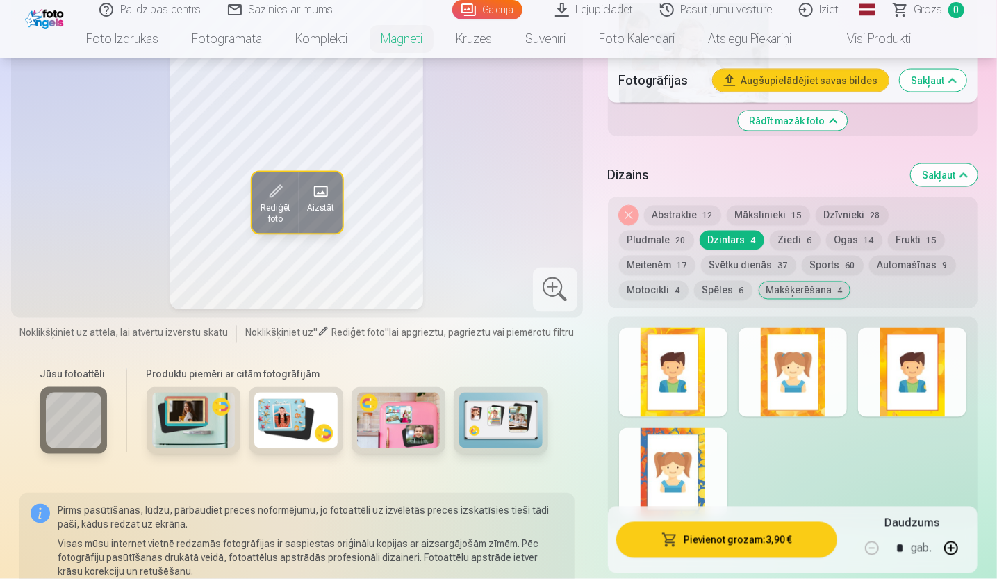
click at [678, 205] on div "Noņemiet dizainu Abstraktie 12 Mākslinieki 15 Dzīvnieki 28 Pludmale 20 Dzintars…" at bounding box center [793, 252] width 370 height 111
click at [704, 215] on span "12" at bounding box center [708, 216] width 10 height 10
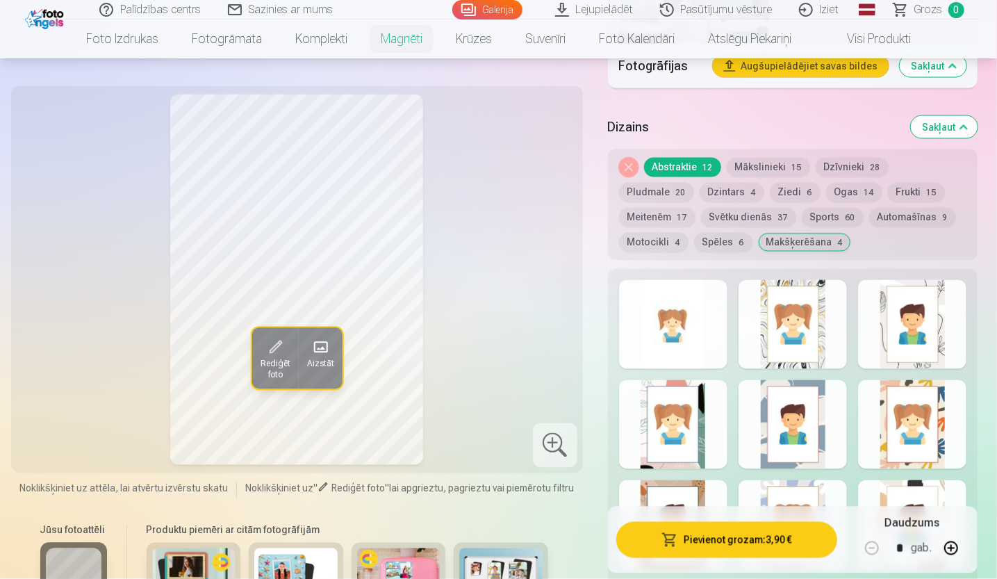
scroll to position [1451, 0]
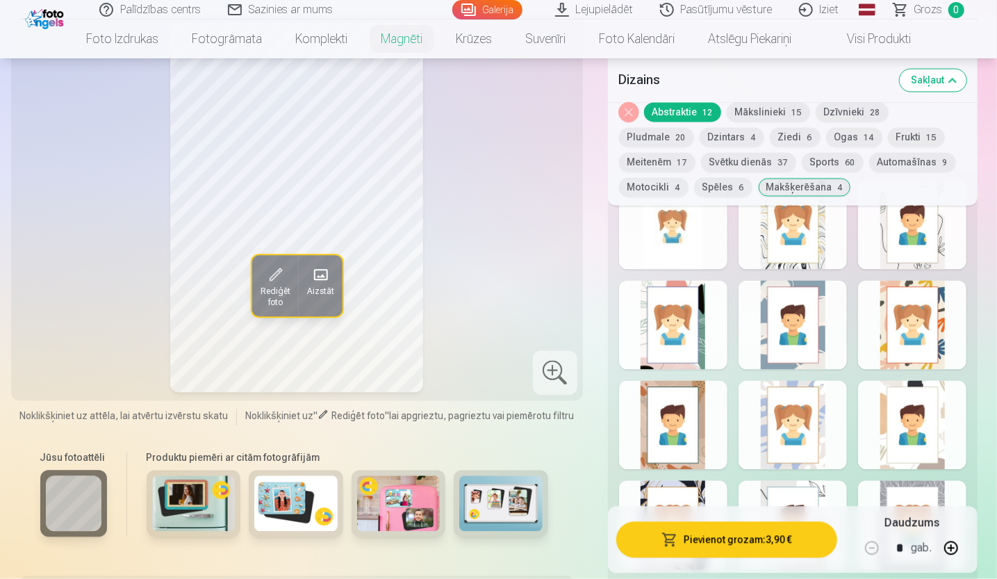
click at [695, 408] on div at bounding box center [673, 425] width 108 height 89
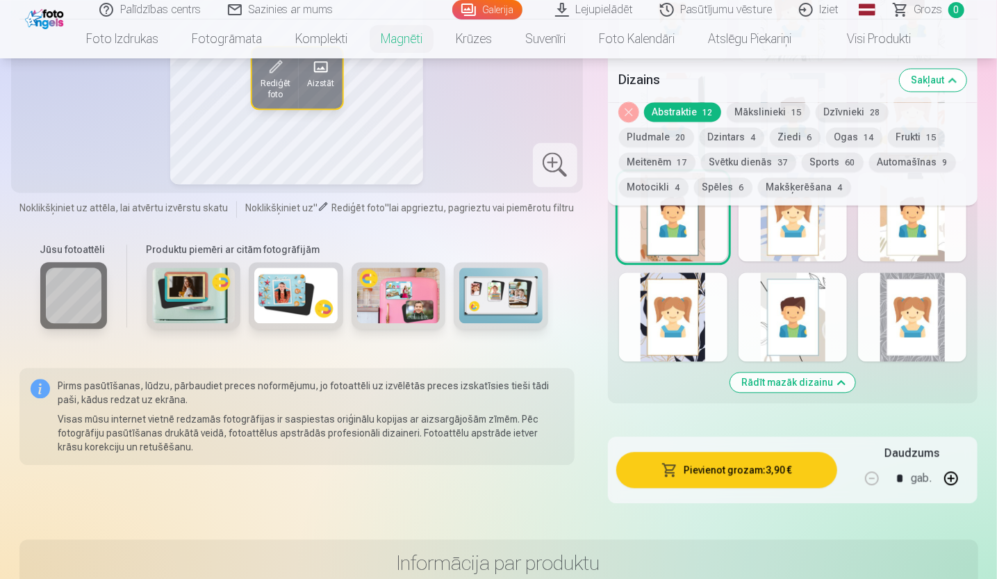
scroll to position [1659, 0]
click at [821, 379] on button "Rādīt mazāk dizainu" at bounding box center [792, 381] width 125 height 19
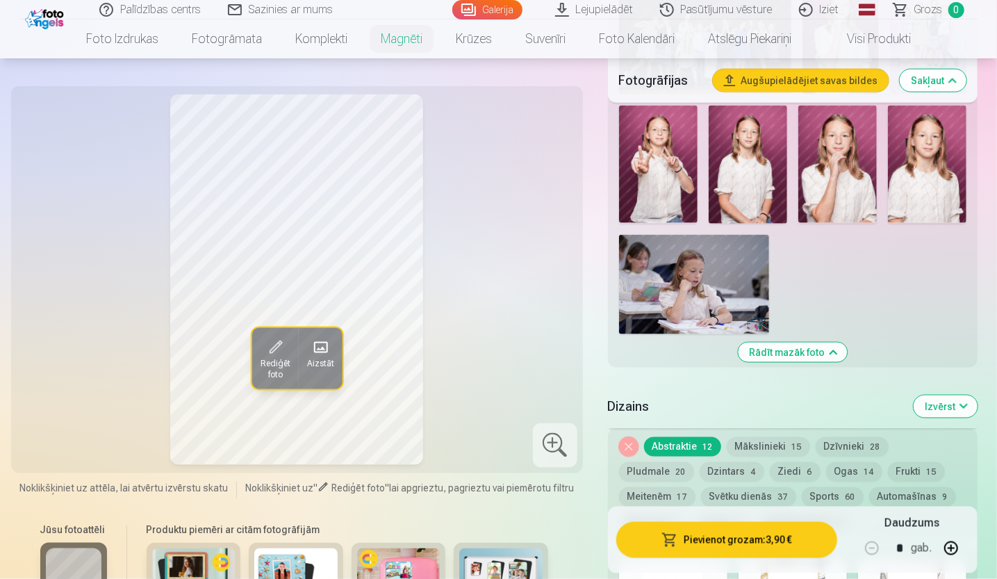
scroll to position [1079, 0]
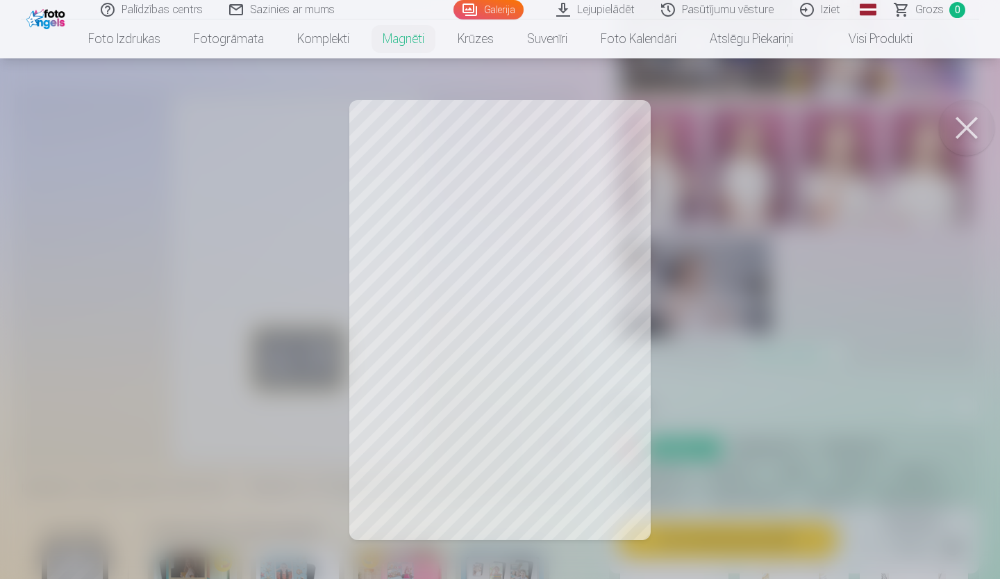
click at [967, 126] on button at bounding box center [967, 128] width 56 height 56
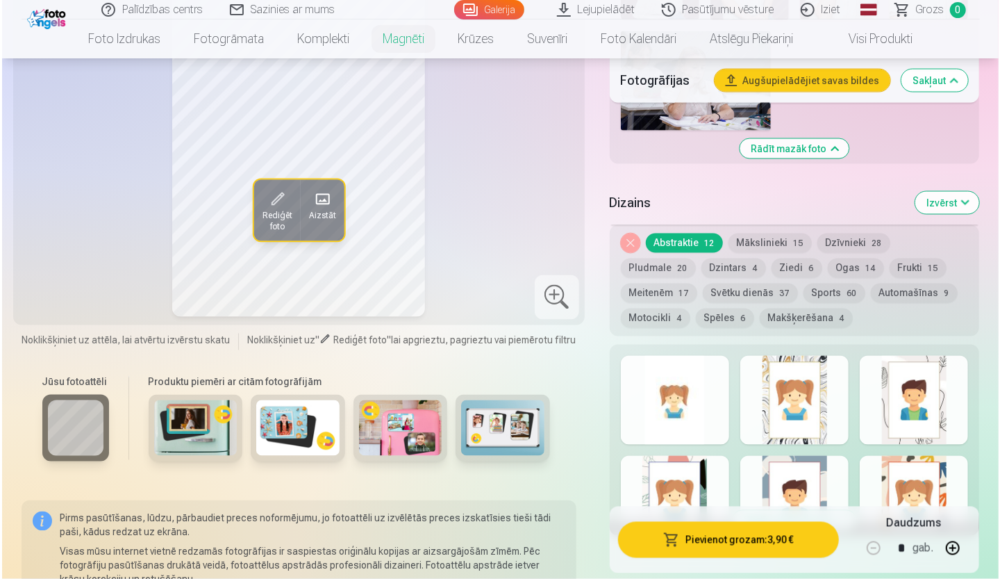
scroll to position [1426, 0]
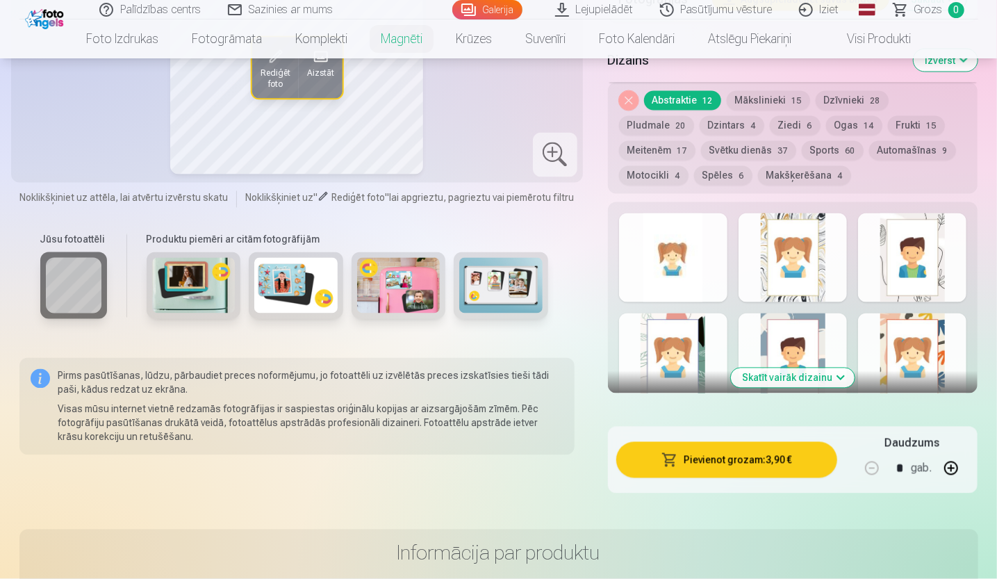
click at [953, 470] on button "button" at bounding box center [950, 468] width 33 height 33
click at [957, 467] on button "button" at bounding box center [950, 468] width 33 height 33
type input "*"
click at [743, 468] on button "Pievienot grozam : 11,70 €" at bounding box center [727, 460] width 222 height 36
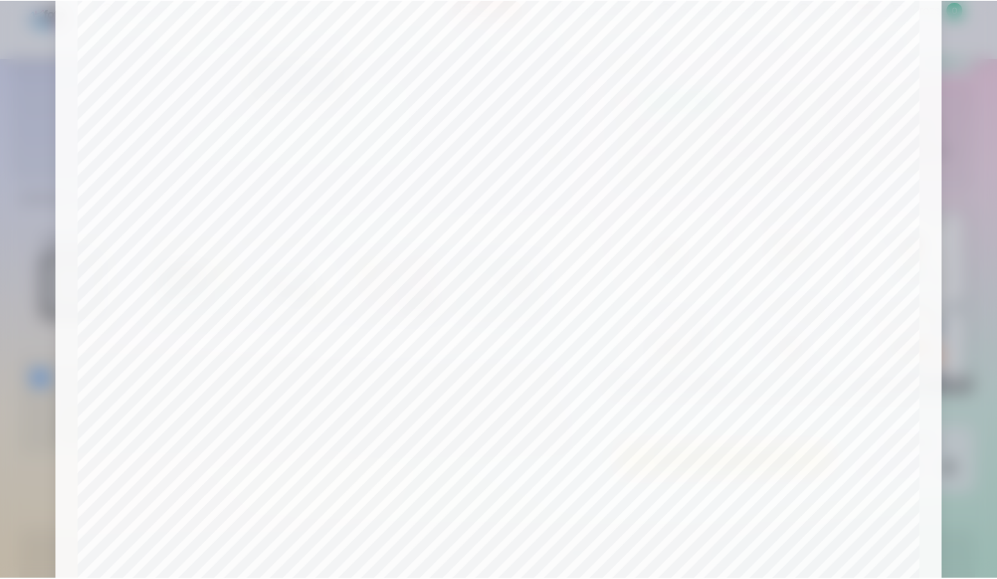
scroll to position [347, 0]
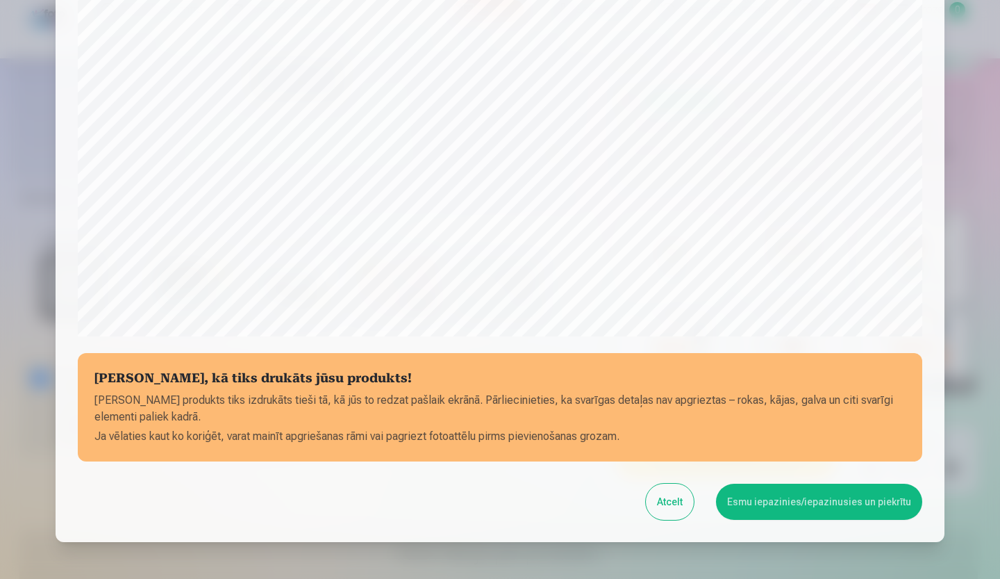
click at [814, 489] on button "Esmu iepazinies/iepazinusies un piekrītu" at bounding box center [819, 502] width 206 height 36
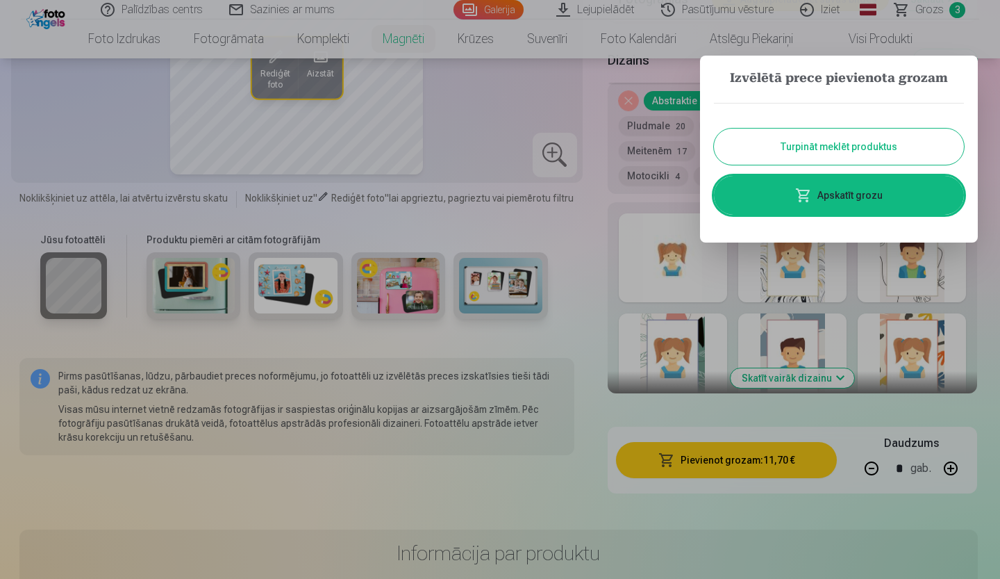
click at [809, 147] on button "Turpināt meklēt produktus" at bounding box center [839, 147] width 250 height 36
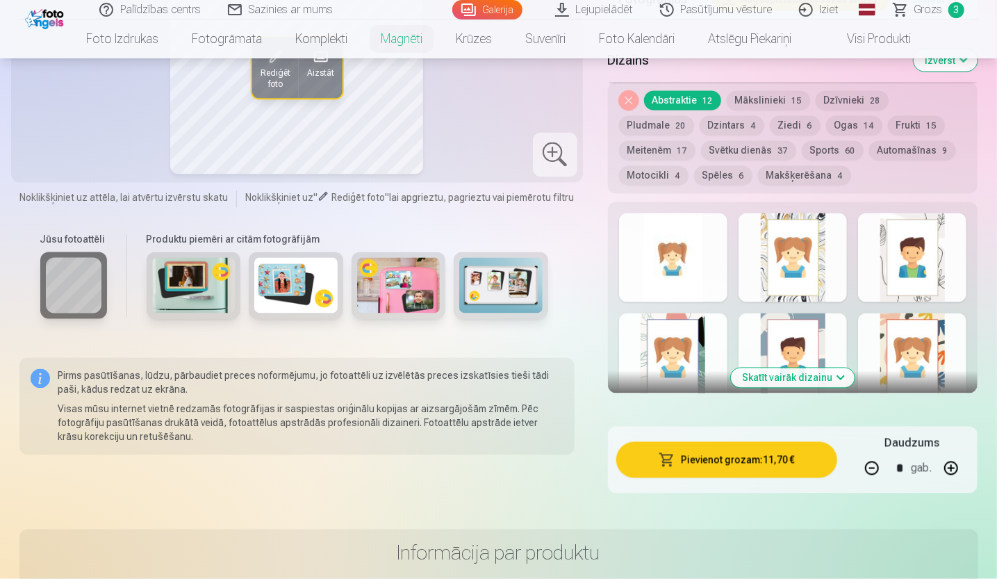
click at [918, 13] on span "Grozs" at bounding box center [928, 9] width 28 height 17
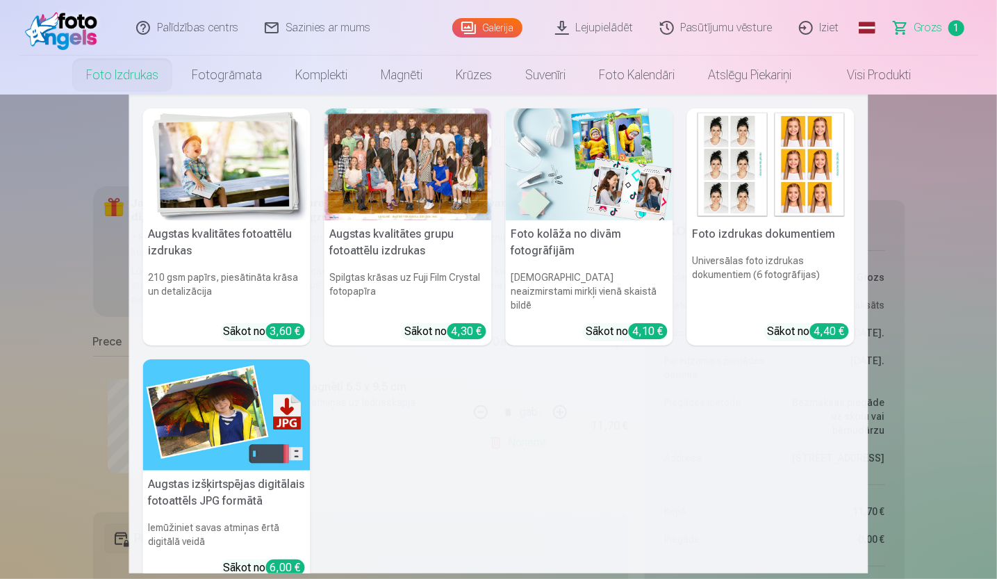
click at [126, 66] on link "Foto izdrukas" at bounding box center [122, 75] width 106 height 39
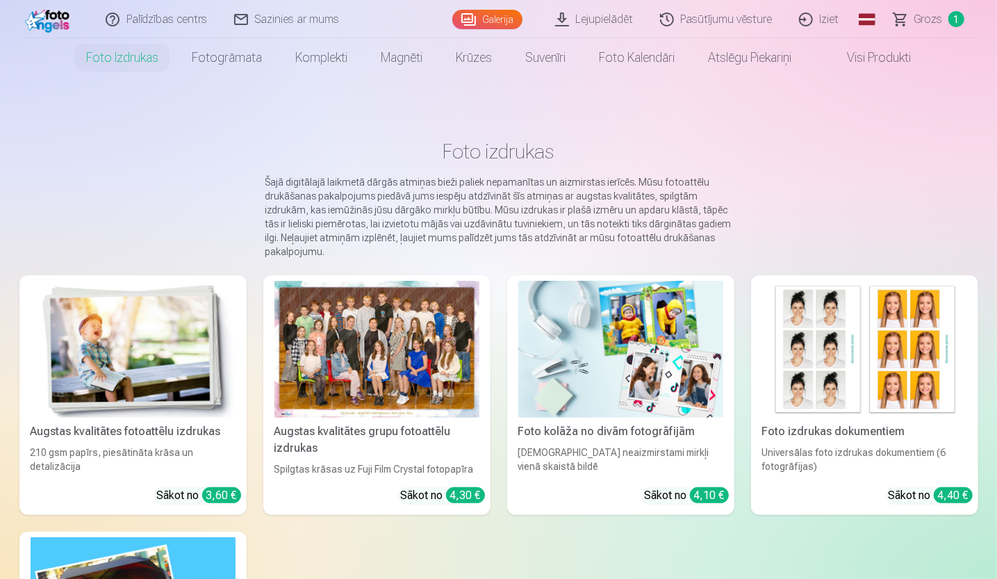
scroll to position [69, 0]
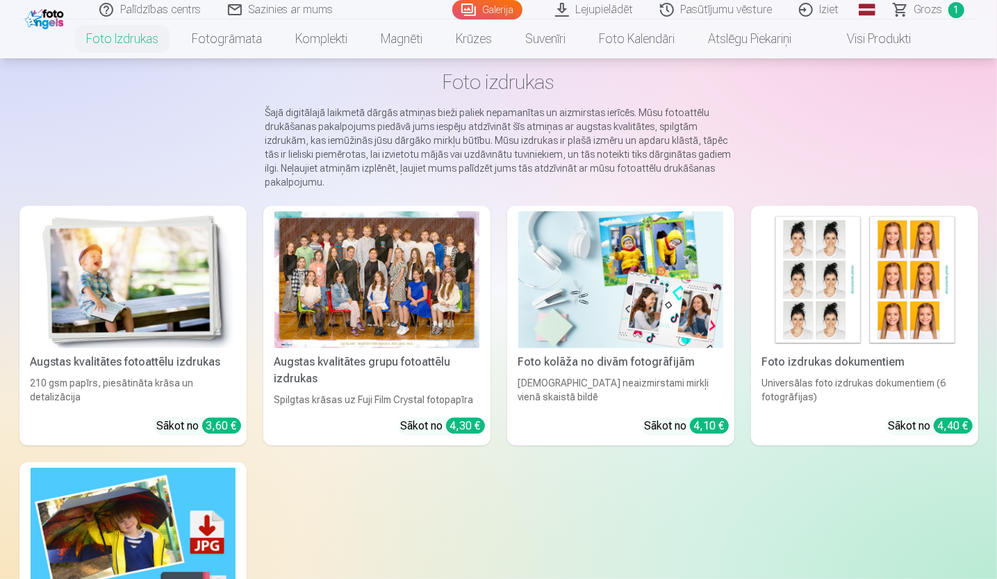
click at [440, 234] on div at bounding box center [376, 279] width 205 height 137
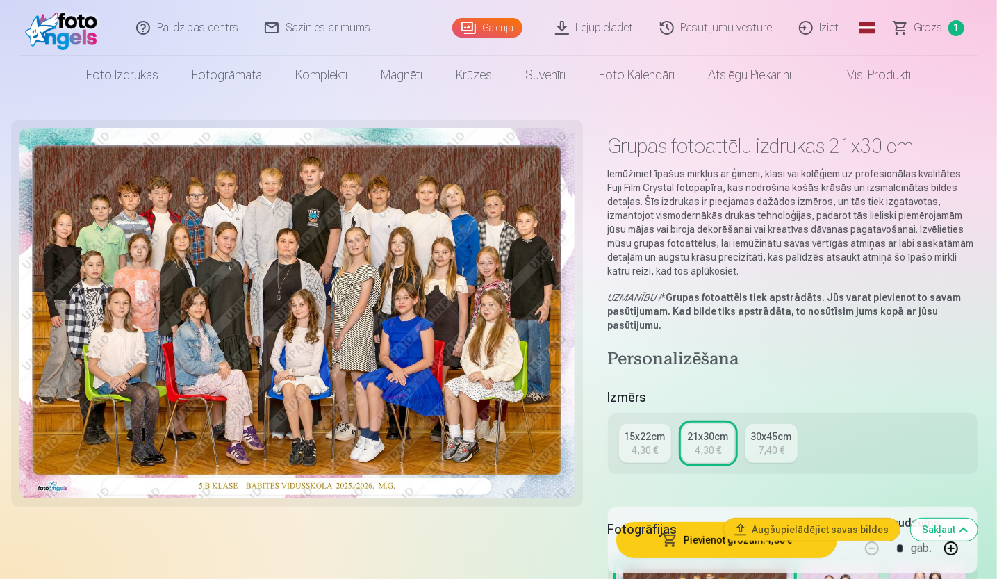
click at [627, 445] on link "15x22cm 4,30 €" at bounding box center [645, 443] width 52 height 39
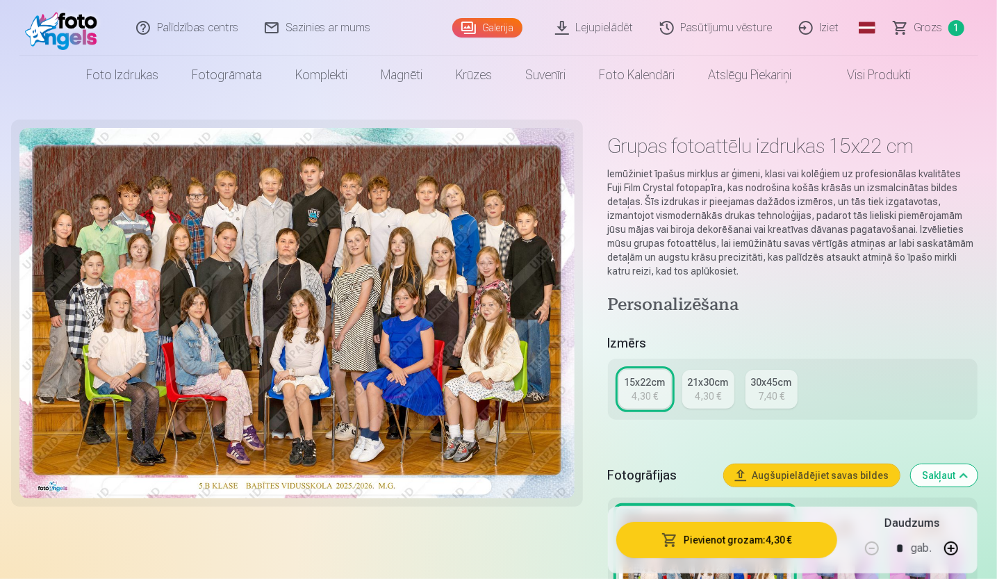
click at [703, 383] on div "21x30cm" at bounding box center [708, 382] width 41 height 14
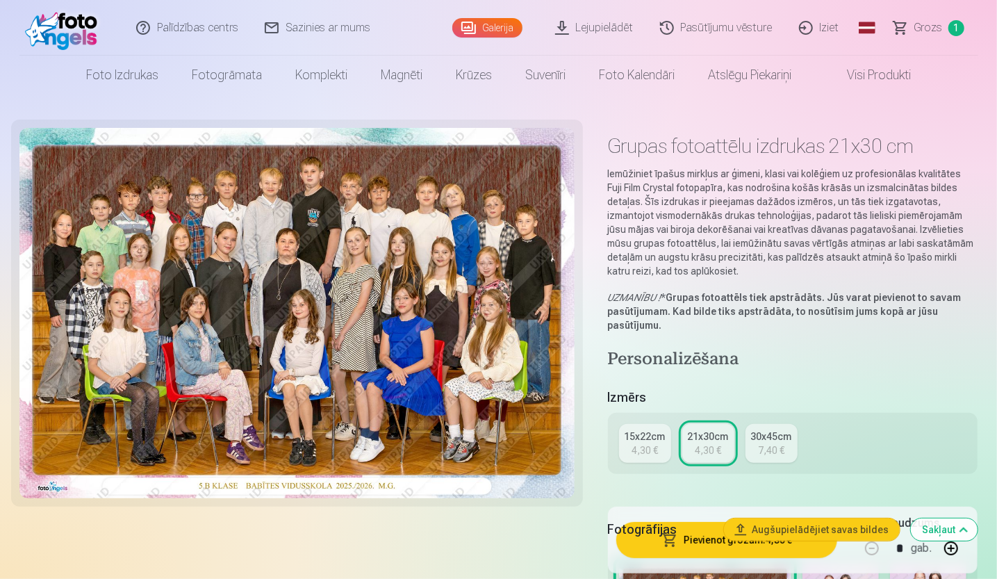
click at [643, 447] on div "4,30 €" at bounding box center [645, 450] width 26 height 14
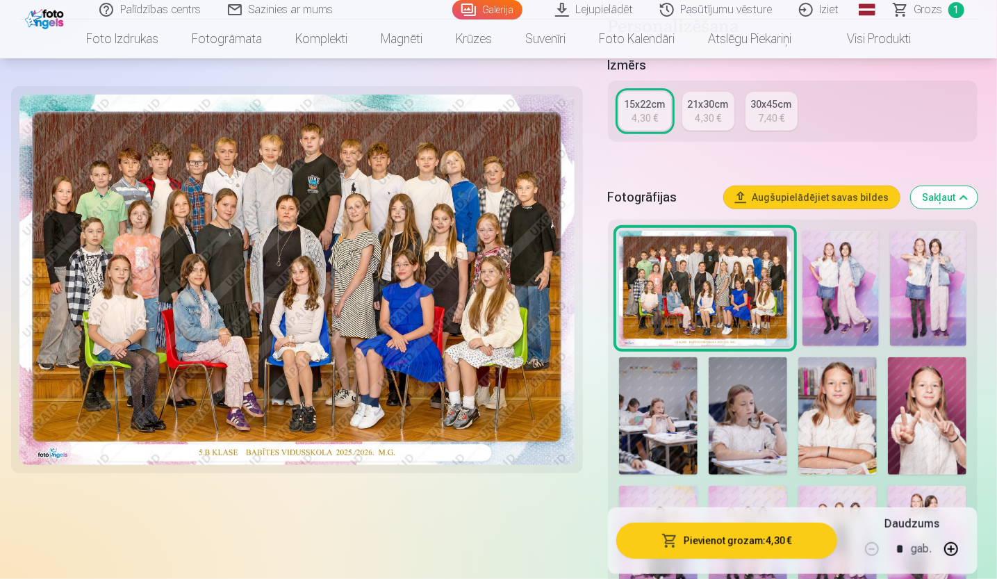
scroll to position [486, 0]
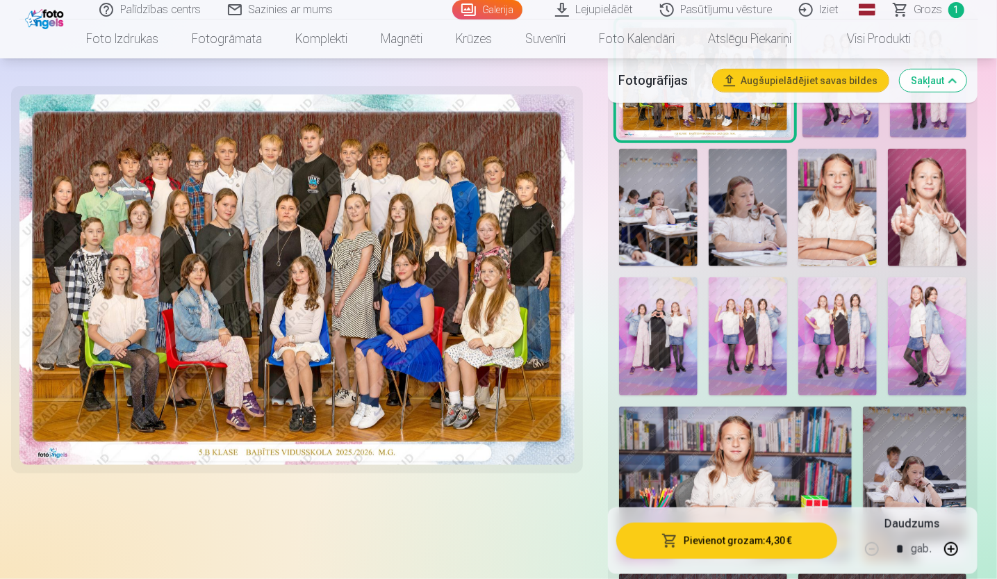
click at [722, 536] on button "Pievienot grozam : 4,30 €" at bounding box center [727, 540] width 222 height 36
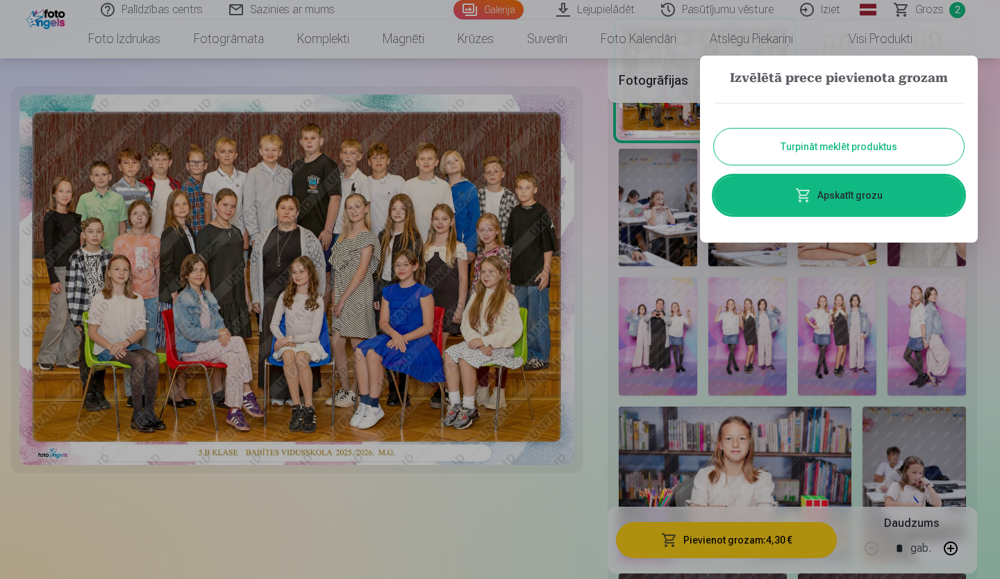
click at [811, 148] on button "Turpināt meklēt produktus" at bounding box center [839, 147] width 250 height 36
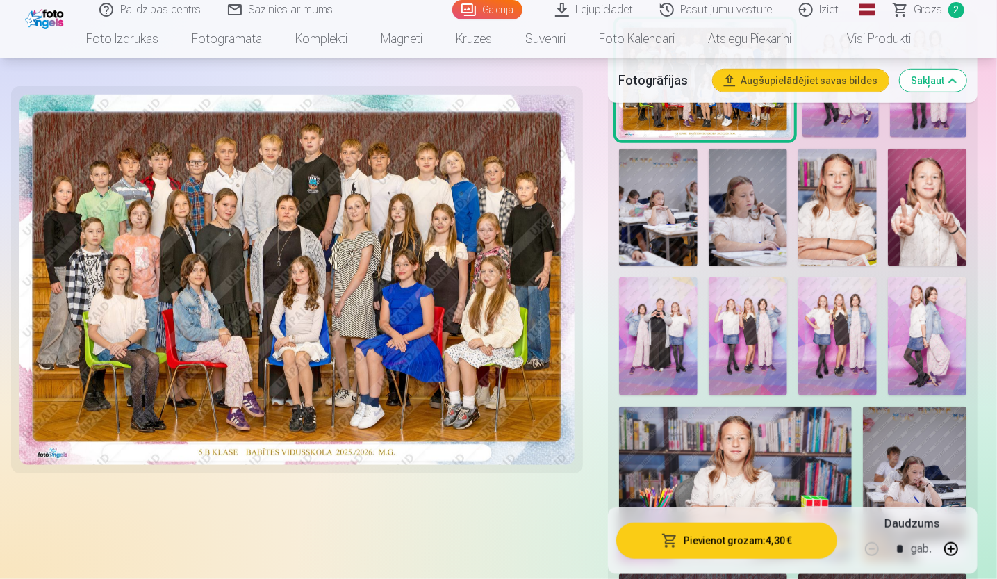
click at [929, 13] on span "Grozs" at bounding box center [928, 9] width 28 height 17
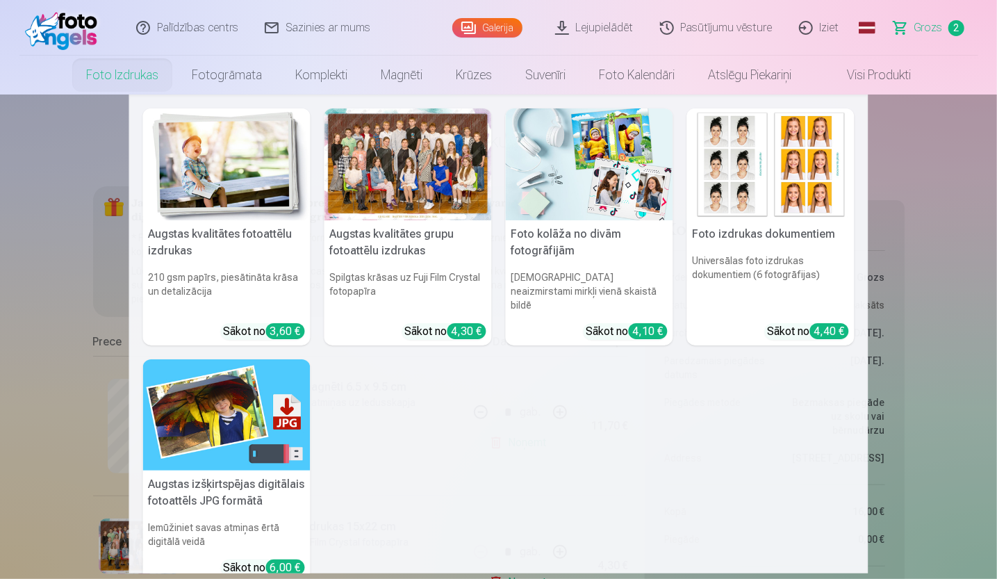
click at [109, 72] on link "Foto izdrukas" at bounding box center [122, 75] width 106 height 39
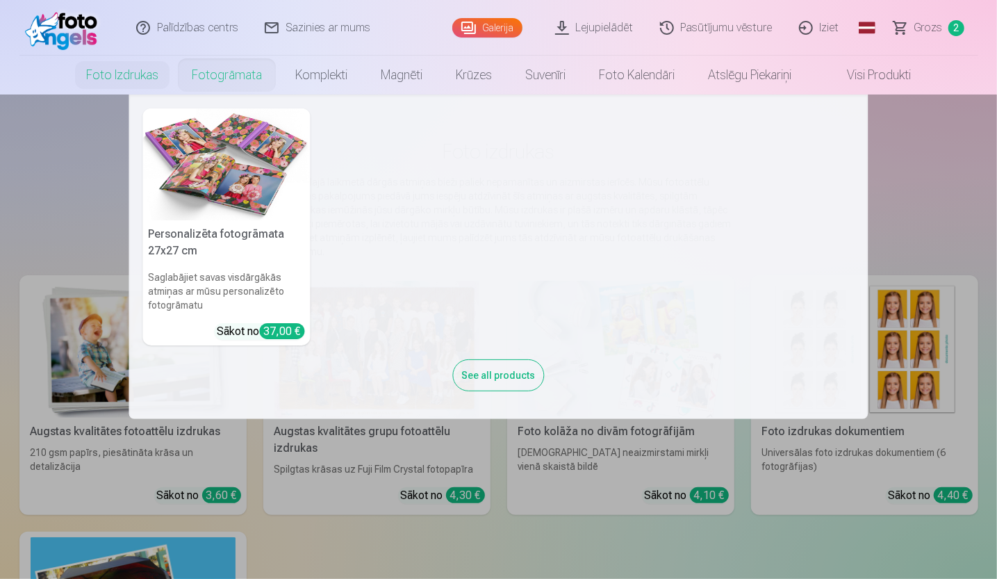
click at [224, 76] on link "Fotogrāmata" at bounding box center [227, 75] width 104 height 39
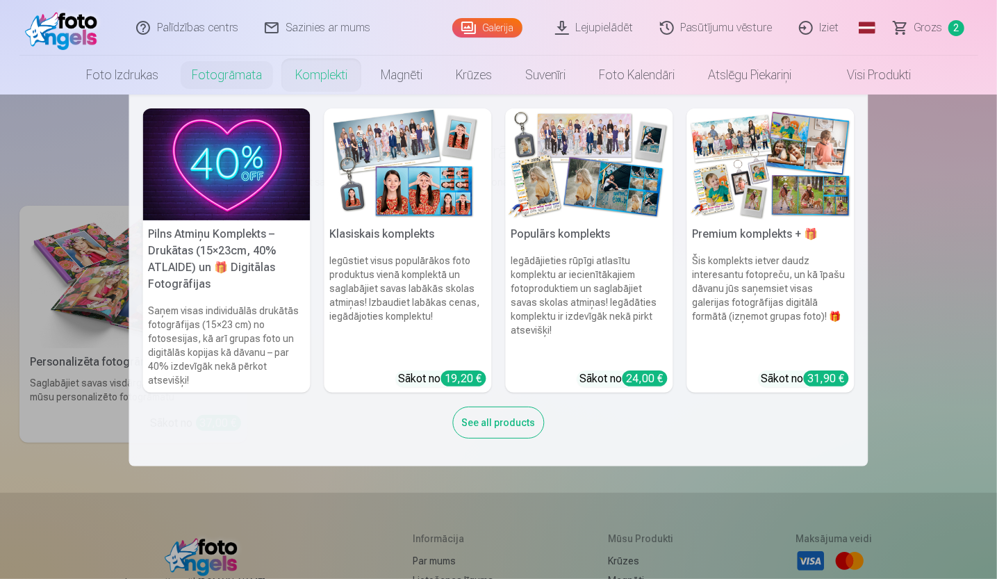
click at [303, 76] on link "Komplekti" at bounding box center [321, 75] width 85 height 39
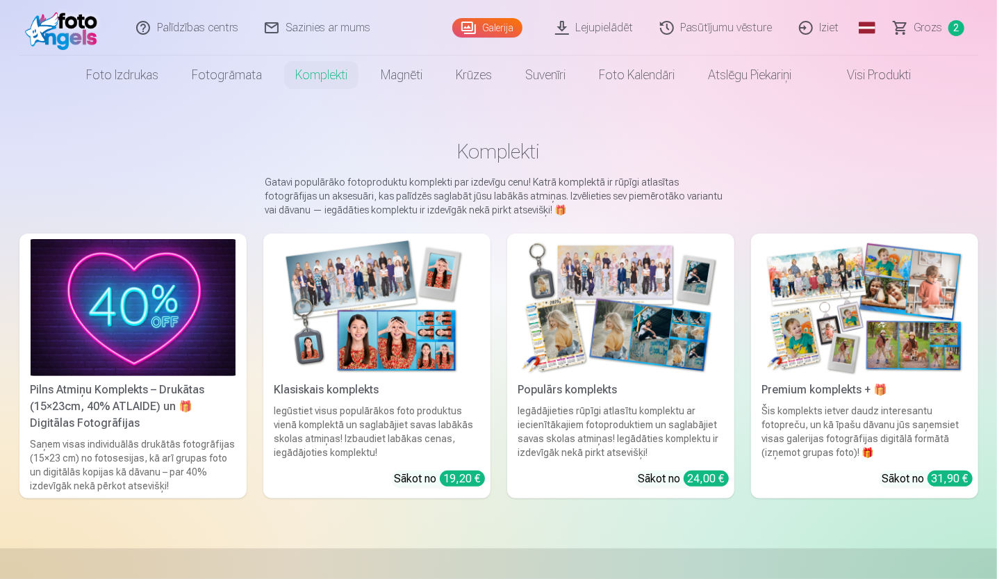
click at [850, 76] on link "Visi produkti" at bounding box center [867, 75] width 119 height 39
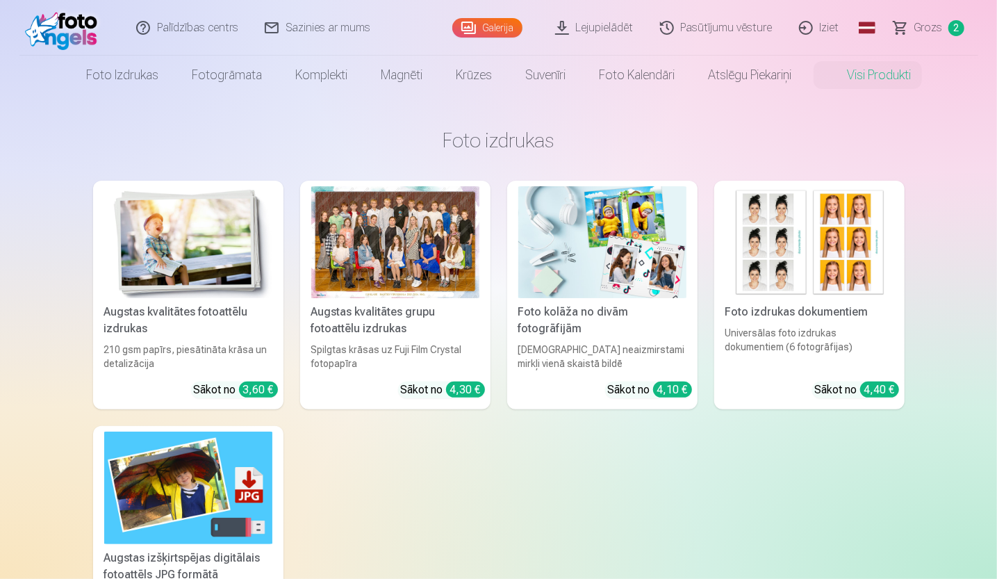
click at [567, 222] on img at bounding box center [602, 242] width 168 height 112
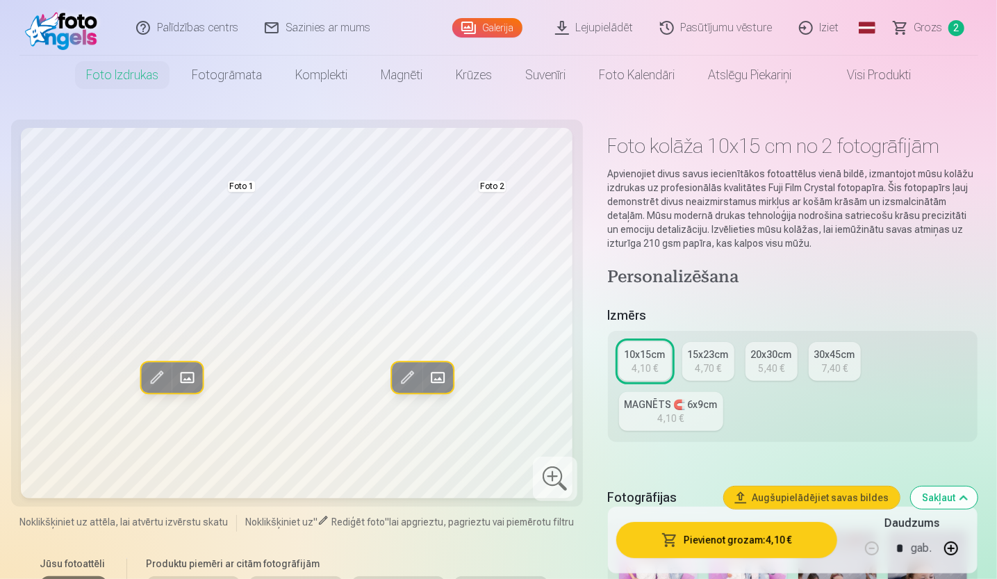
click at [882, 69] on link "Visi produkti" at bounding box center [867, 75] width 119 height 39
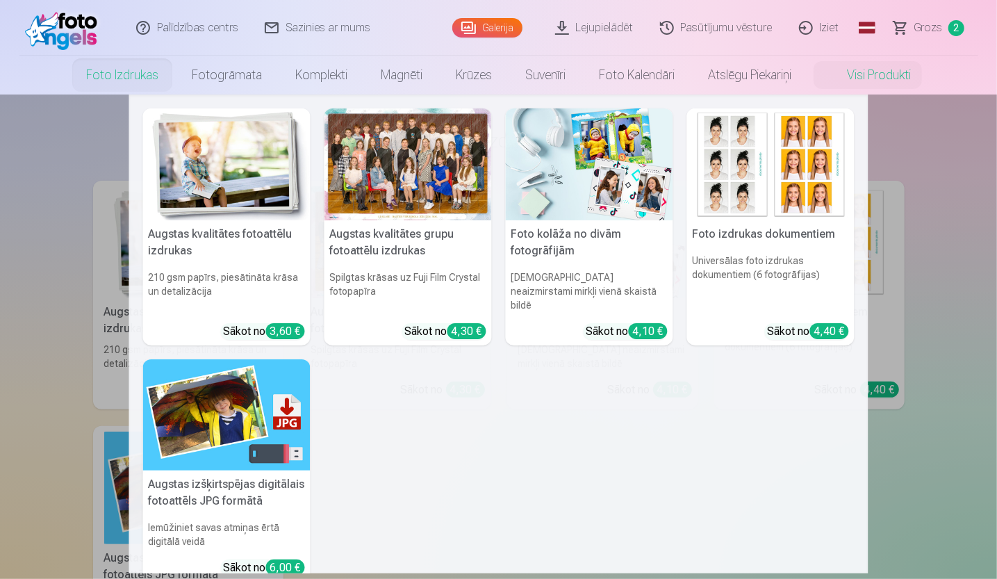
click at [118, 84] on link "Foto izdrukas" at bounding box center [122, 75] width 106 height 39
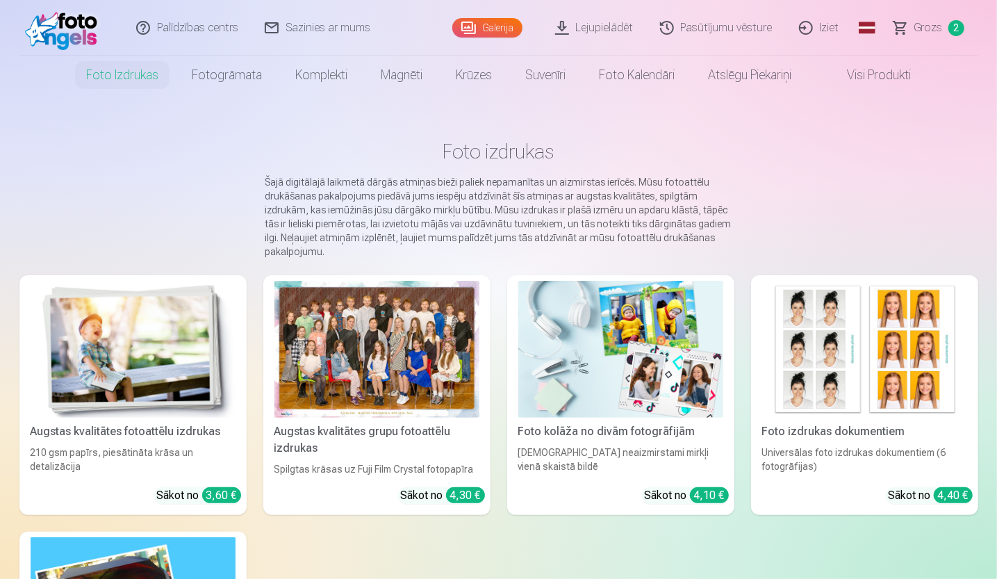
click at [490, 25] on link "Galerija" at bounding box center [487, 27] width 70 height 19
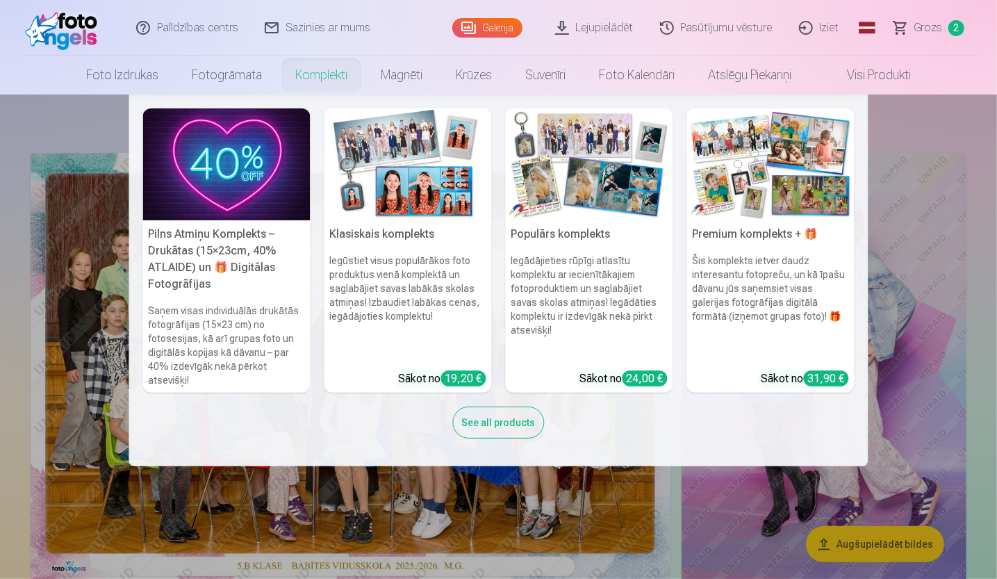
click at [326, 79] on link "Komplekti" at bounding box center [321, 75] width 85 height 39
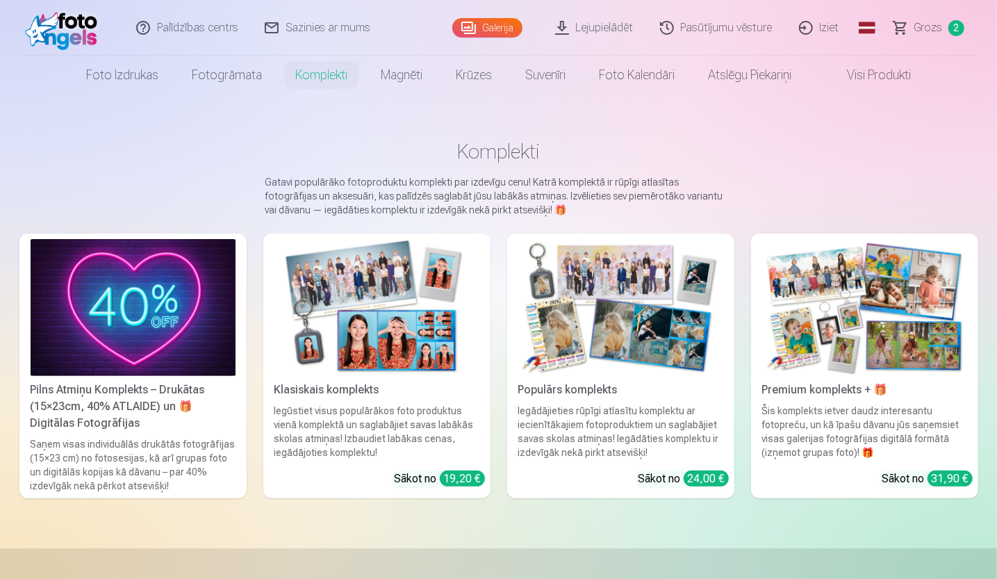
click at [487, 21] on link "Galerija" at bounding box center [487, 27] width 70 height 19
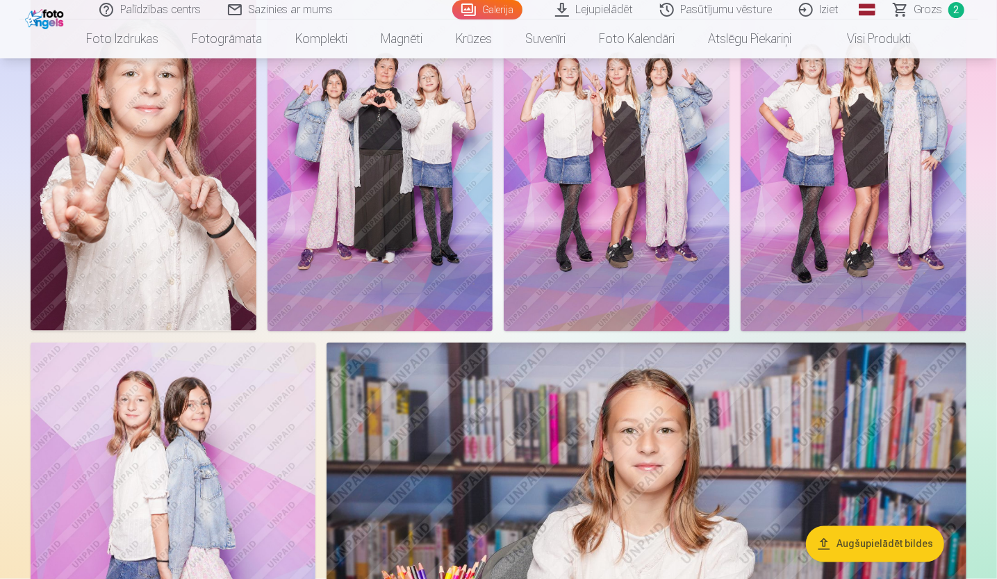
scroll to position [903, 0]
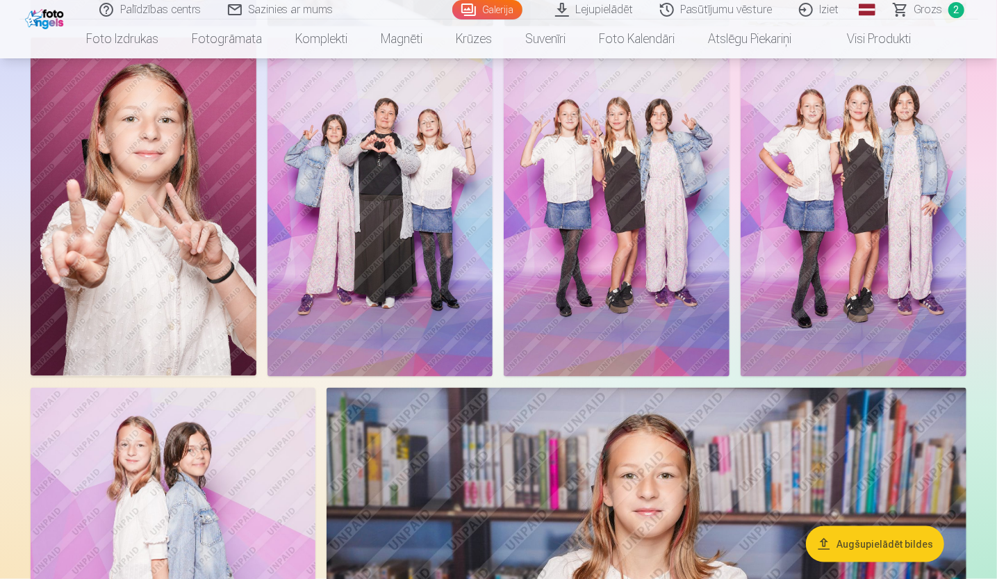
click at [866, 165] on img at bounding box center [854, 207] width 226 height 338
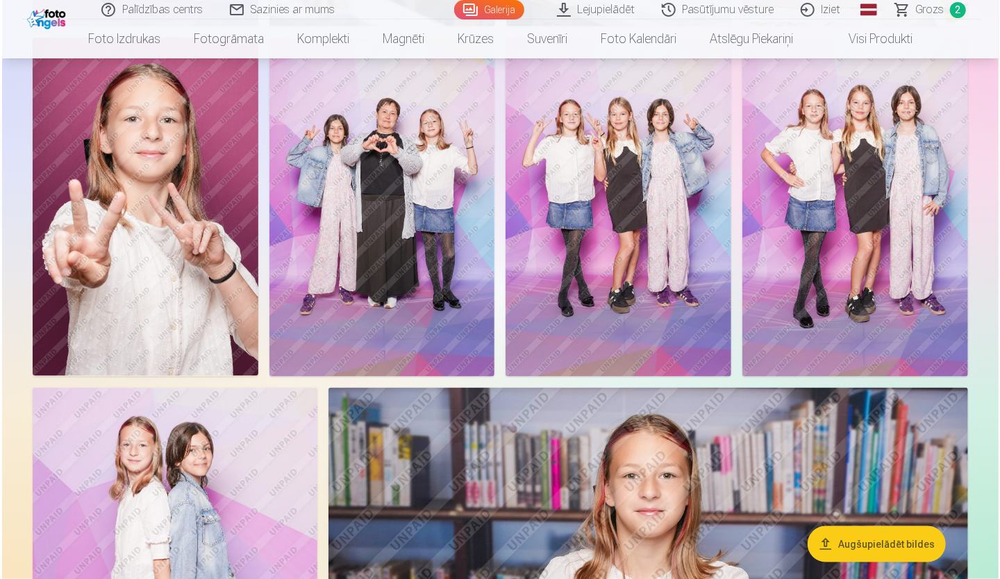
scroll to position [905, 0]
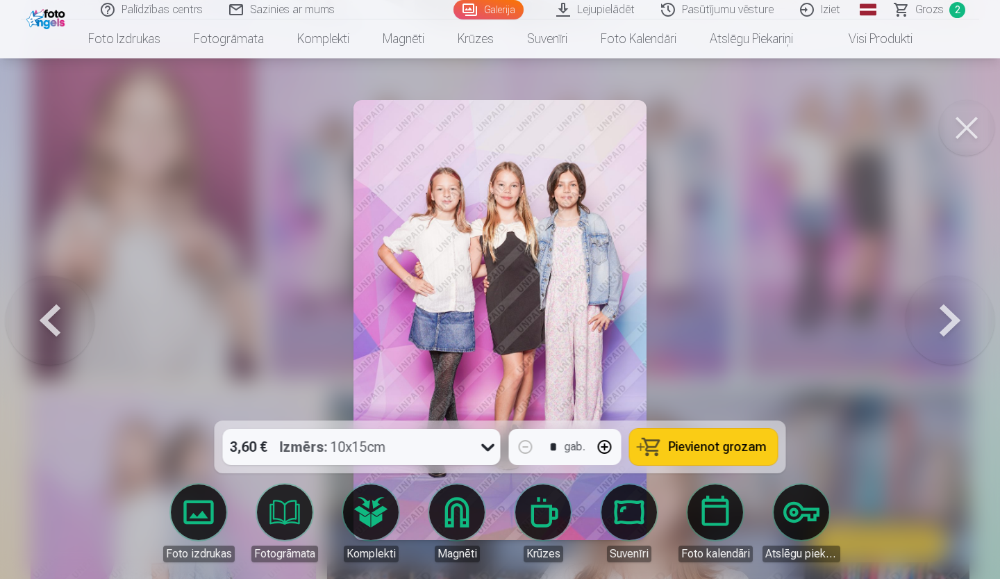
click at [966, 131] on button at bounding box center [967, 128] width 56 height 56
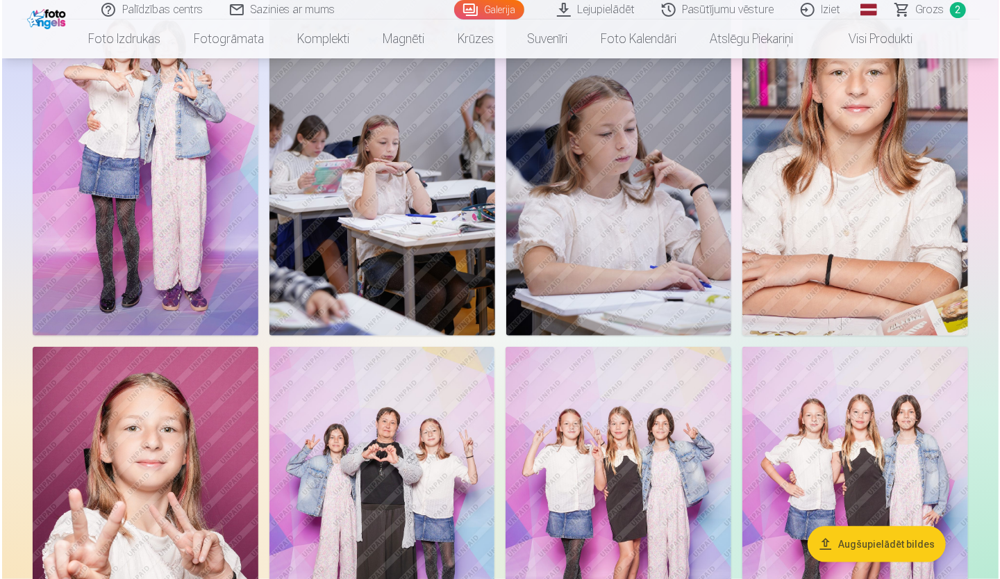
scroll to position [625, 0]
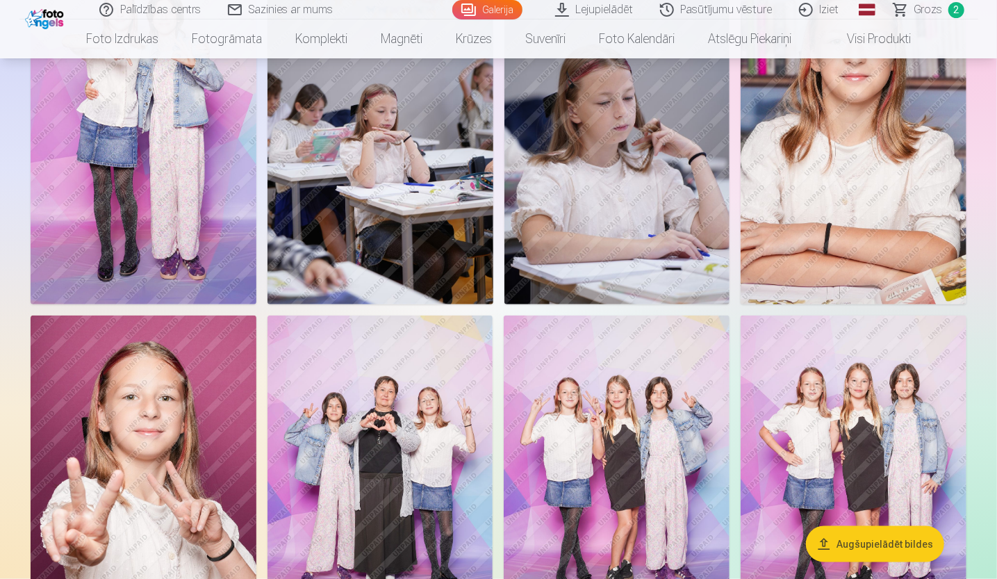
click at [176, 188] on img at bounding box center [144, 135] width 226 height 338
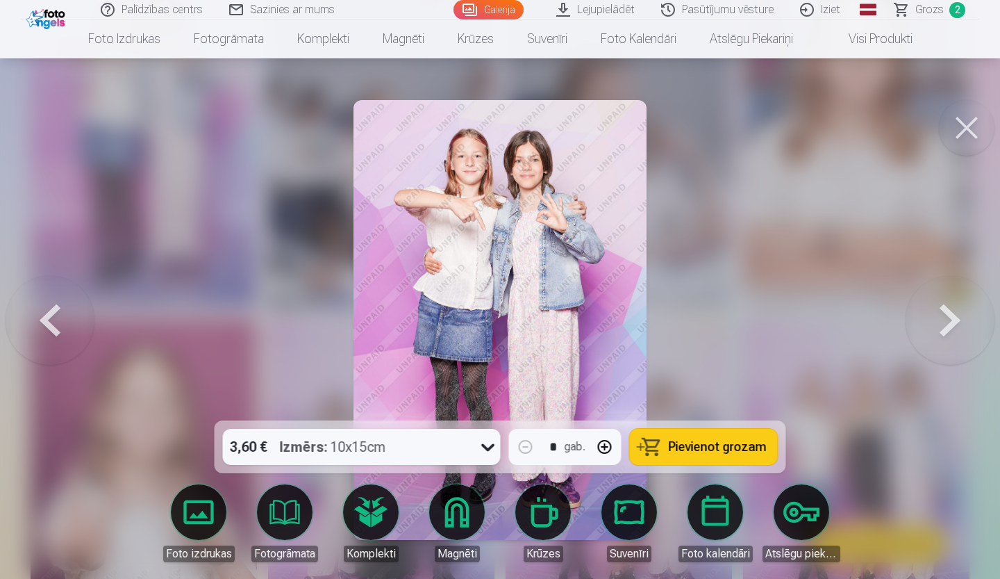
click at [980, 121] on button at bounding box center [967, 128] width 56 height 56
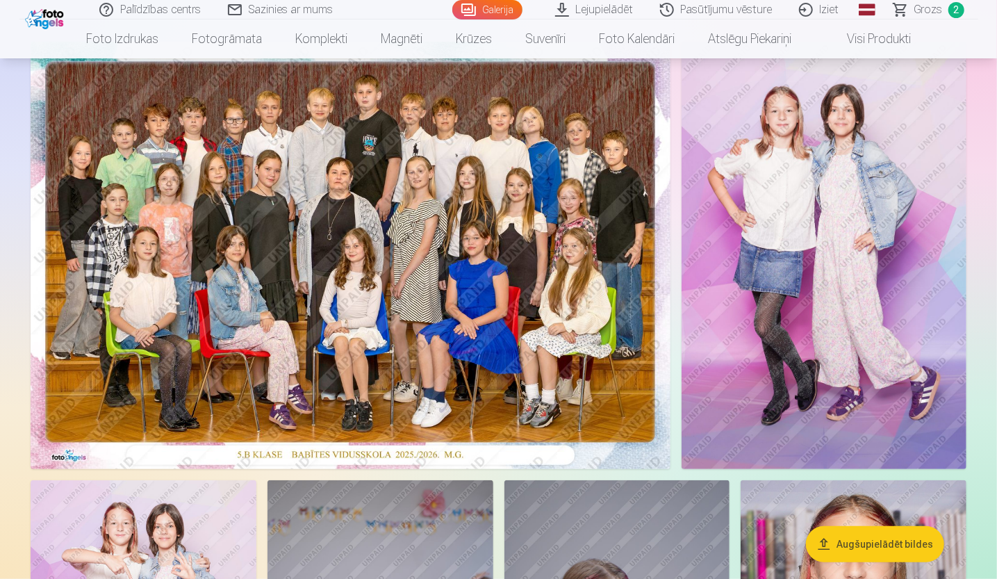
scroll to position [69, 0]
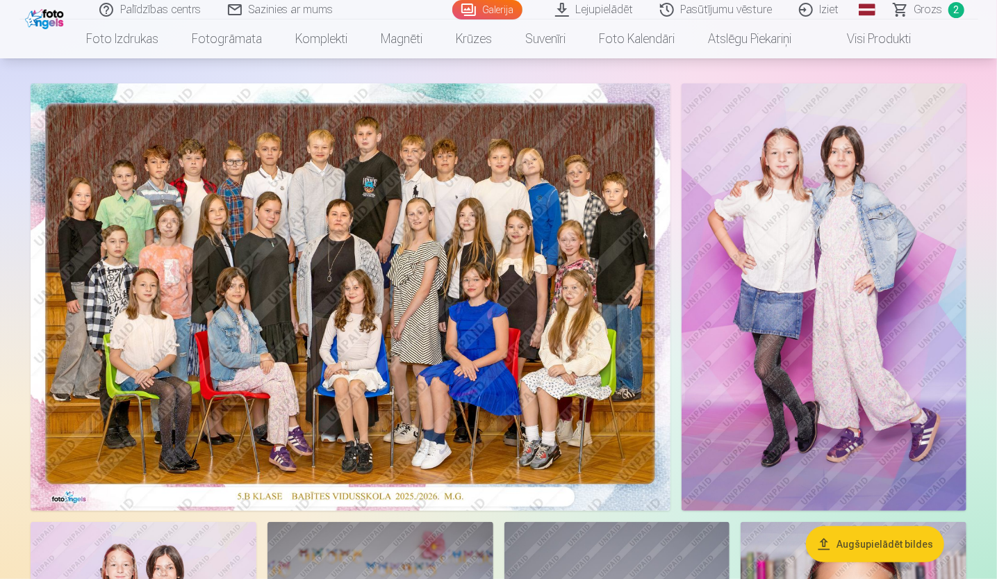
click at [764, 411] on img at bounding box center [824, 296] width 285 height 427
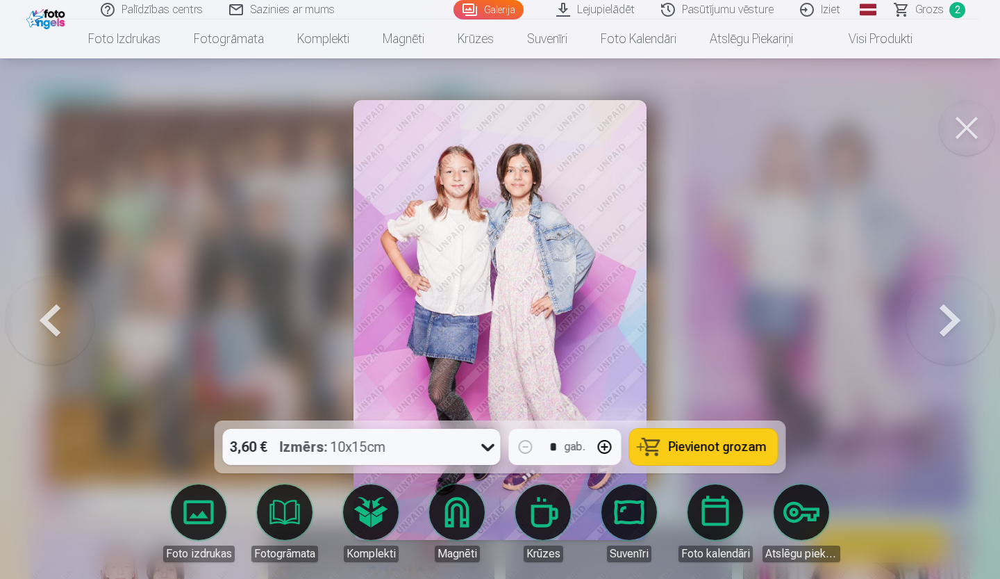
click at [954, 133] on button at bounding box center [967, 128] width 56 height 56
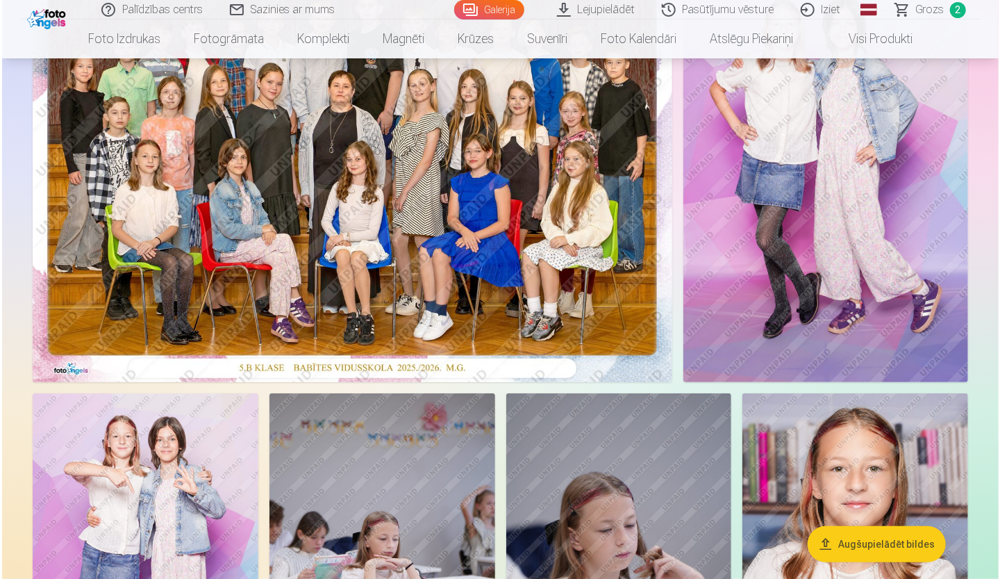
scroll to position [139, 0]
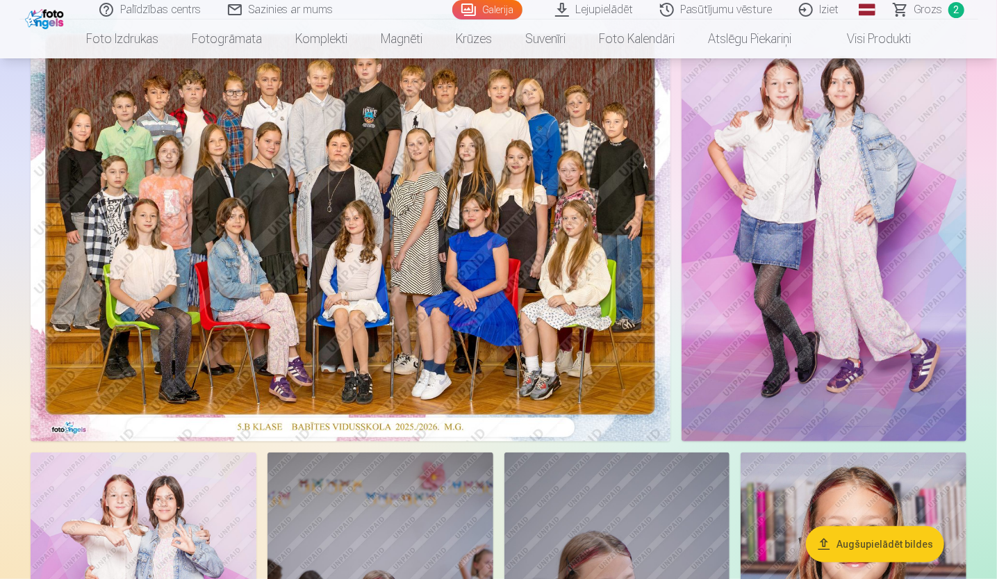
click at [884, 156] on img at bounding box center [824, 227] width 285 height 427
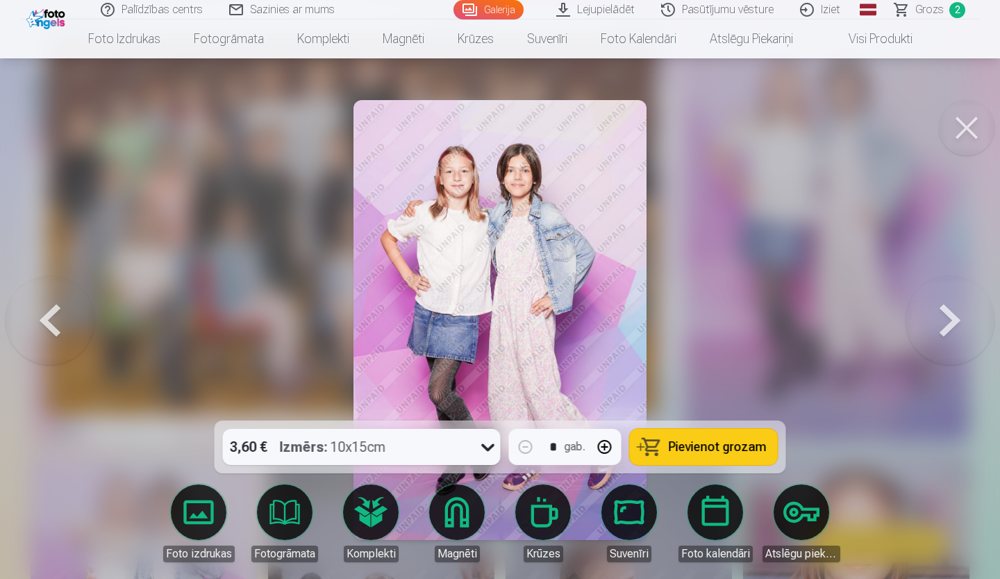
click at [482, 438] on icon at bounding box center [488, 447] width 22 height 22
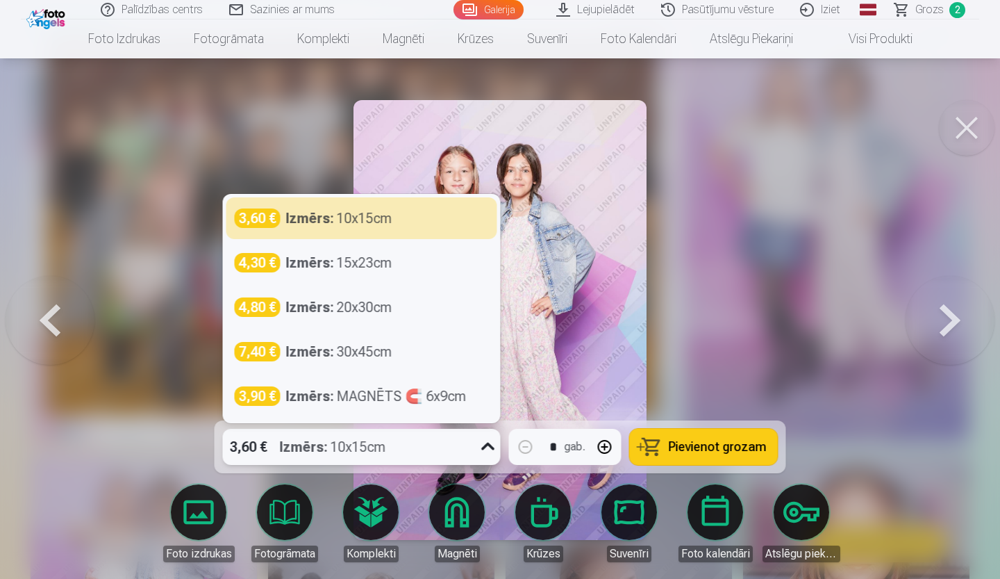
click at [473, 448] on div "3,60 € Izmērs : 10x15cm" at bounding box center [362, 447] width 278 height 36
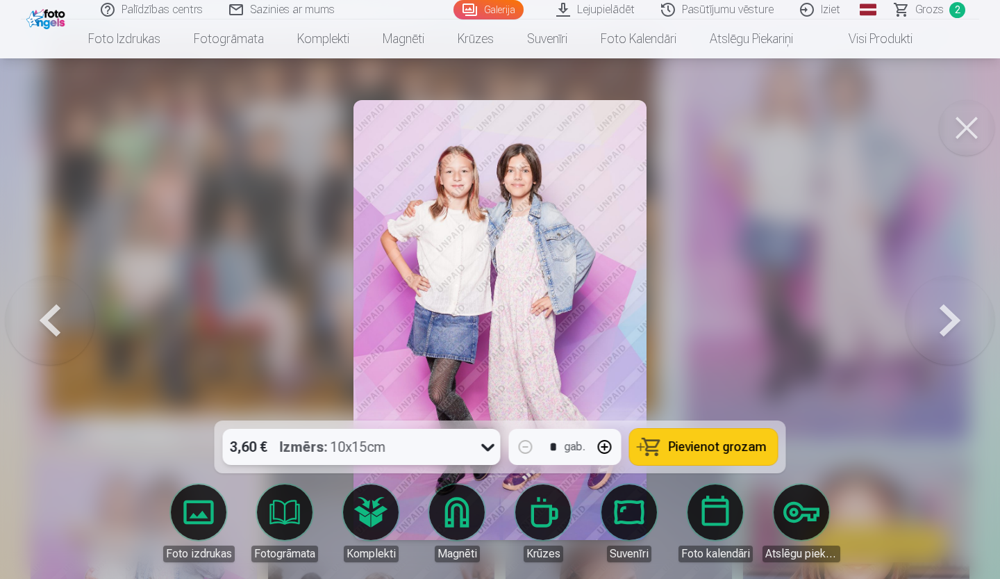
click at [679, 443] on span "Pievienot grozam" at bounding box center [718, 446] width 98 height 13
click at [924, 10] on span "Grozs" at bounding box center [930, 9] width 28 height 17
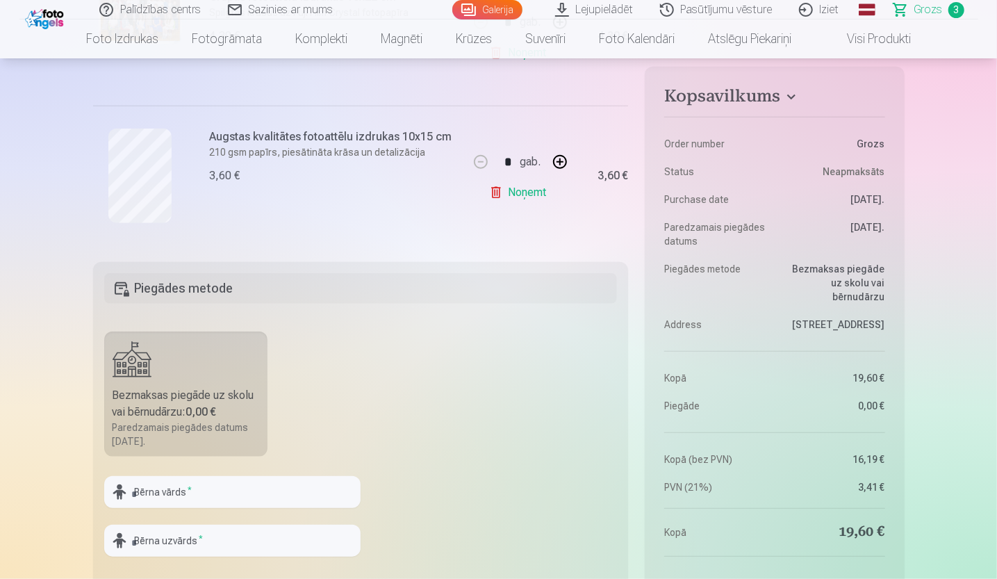
scroll to position [556, 0]
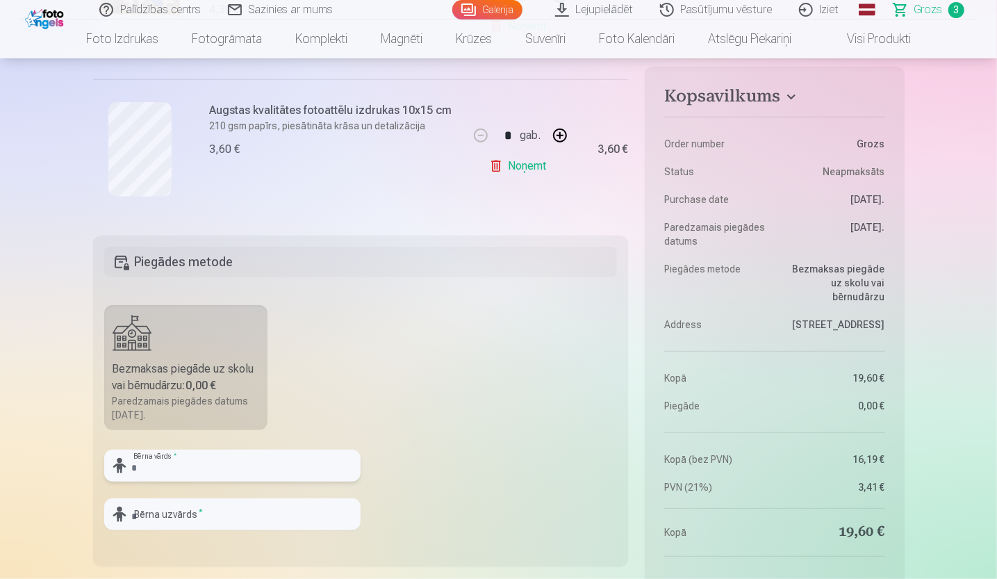
click at [245, 466] on input "text" at bounding box center [232, 465] width 256 height 32
type input "*******"
click at [221, 515] on input "text" at bounding box center [232, 514] width 256 height 32
type input "*********"
click at [427, 522] on fieldset "Piegādes metode Bezmaksas piegāde uz skolu vai bērnudārzu : 0,00 € Paredzamais …" at bounding box center [361, 401] width 536 height 331
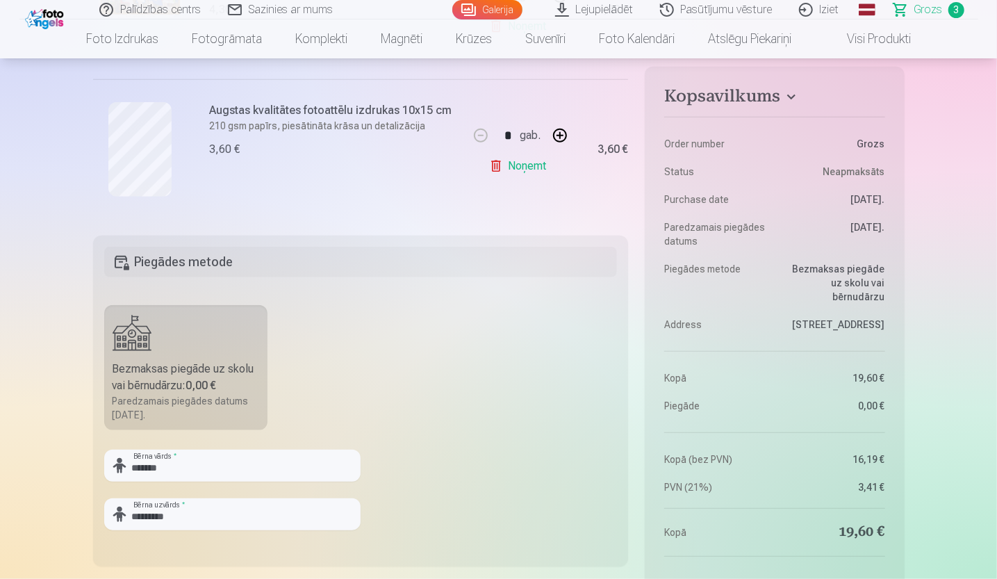
click at [449, 429] on fieldset "Piegādes metode Bezmaksas piegāde uz skolu vai bērnudārzu : 0,00 € Paredzamais …" at bounding box center [361, 401] width 536 height 331
click at [214, 512] on input "*********" at bounding box center [232, 514] width 256 height 32
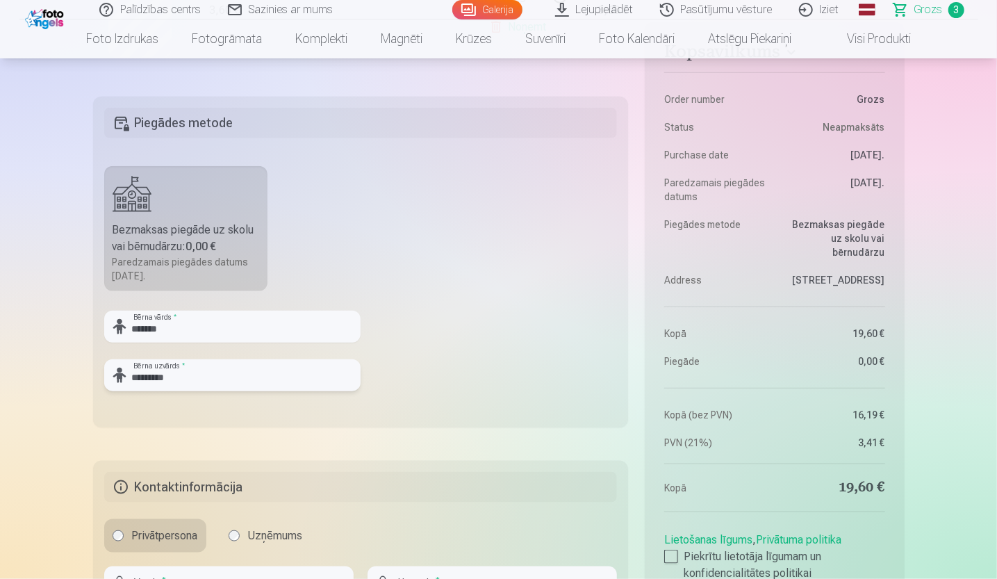
scroll to position [834, 0]
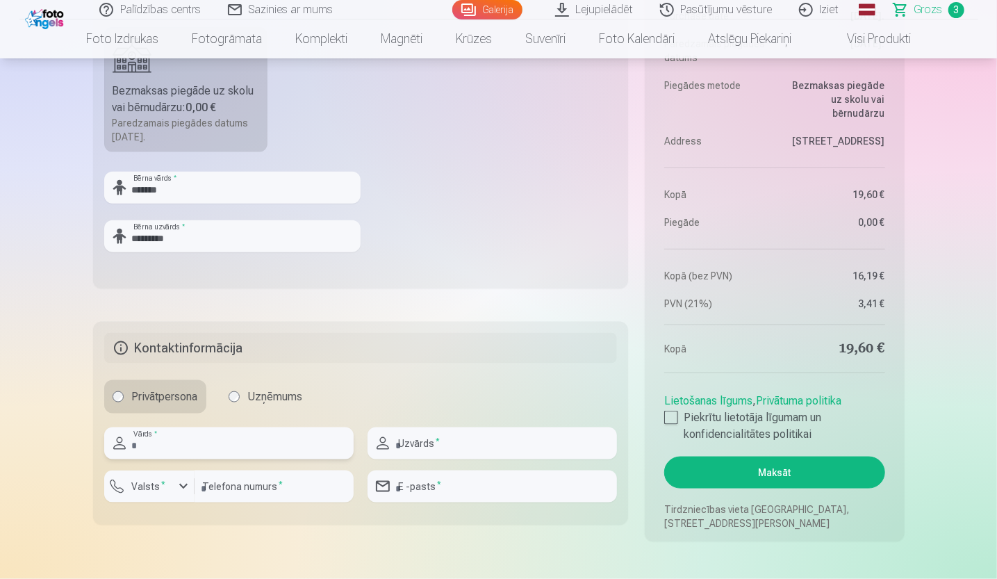
click at [231, 444] on input "text" at bounding box center [228, 443] width 249 height 32
type input "*"
click at [228, 262] on fieldset "Piegādes metode Bezmaksas piegāde uz skolu vai bērnudārzu : 0,00 € Paredzamais …" at bounding box center [361, 123] width 536 height 331
drag, startPoint x: 220, startPoint y: 249, endPoint x: 232, endPoint y: 244, distance: 13.7
click at [220, 249] on input "*********" at bounding box center [232, 236] width 256 height 32
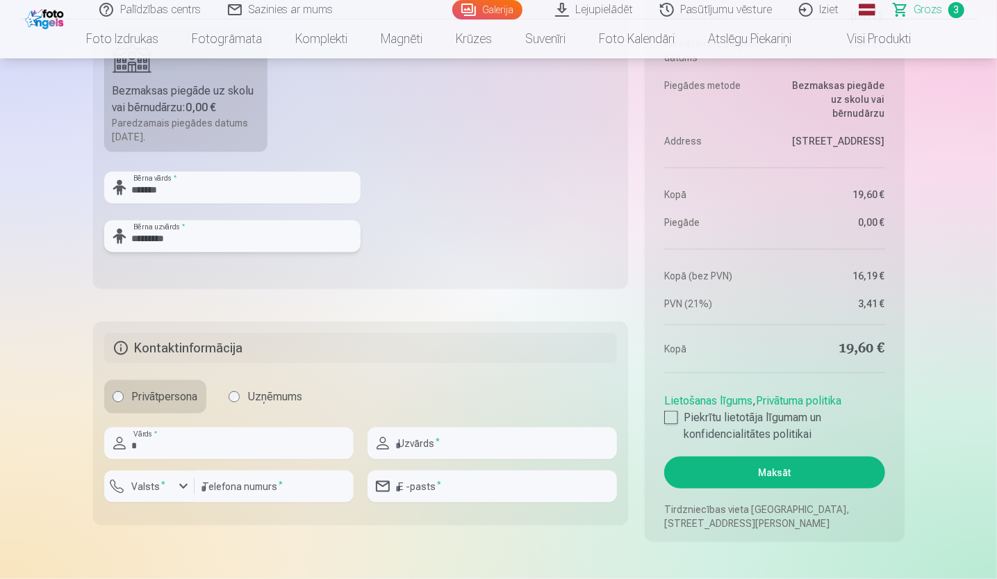
drag, startPoint x: 243, startPoint y: 242, endPoint x: 99, endPoint y: 229, distance: 145.2
click at [99, 230] on fieldset "Piegādes metode Bezmaksas piegāde uz skolu vai bērnudārzu : 0,00 € Paredzamais …" at bounding box center [361, 123] width 536 height 331
type input "*********"
click at [254, 451] on input "*" at bounding box center [228, 443] width 249 height 32
type input "*****"
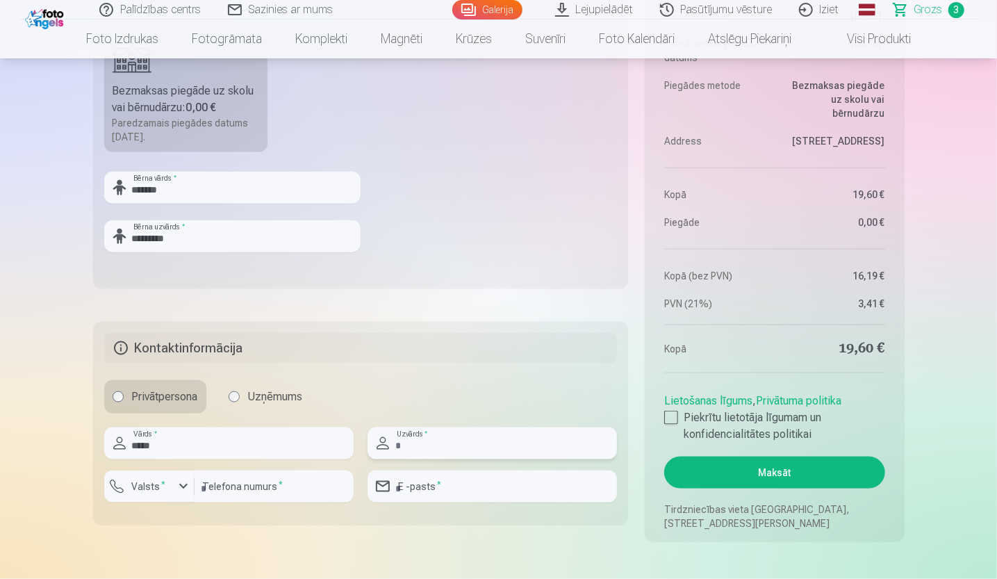
click at [452, 439] on input "text" at bounding box center [492, 443] width 249 height 32
type input "*********"
click at [176, 488] on div "button" at bounding box center [183, 486] width 17 height 17
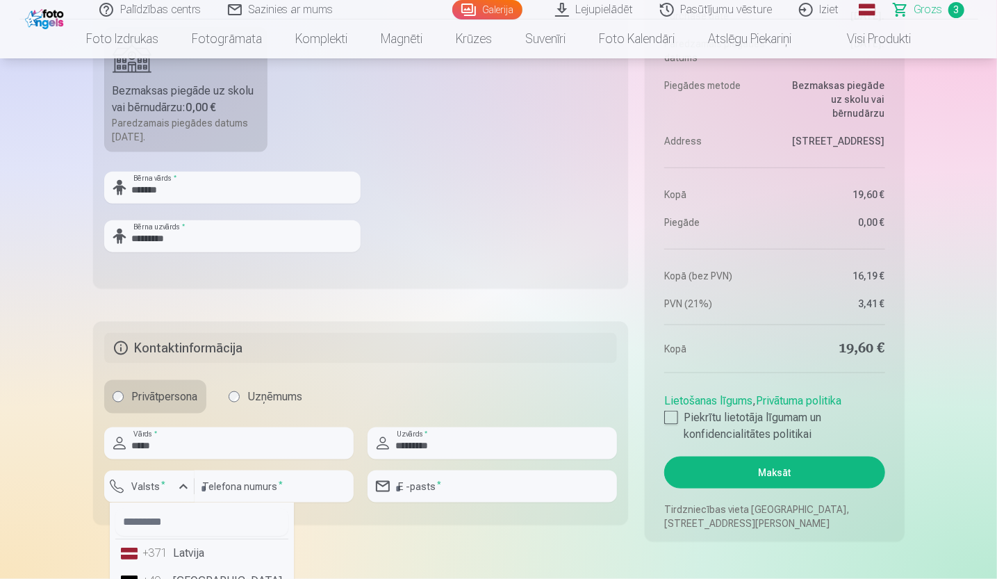
click at [177, 562] on li "+371 Latvija" at bounding box center [201, 553] width 173 height 28
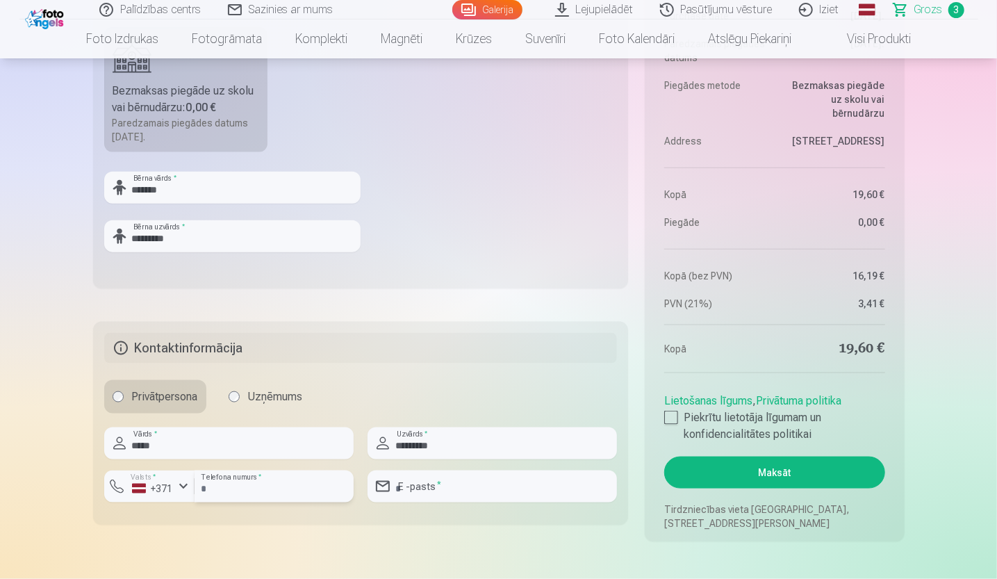
click at [222, 490] on input "number" at bounding box center [274, 486] width 159 height 32
type input "********"
click at [411, 488] on input "email" at bounding box center [492, 486] width 249 height 32
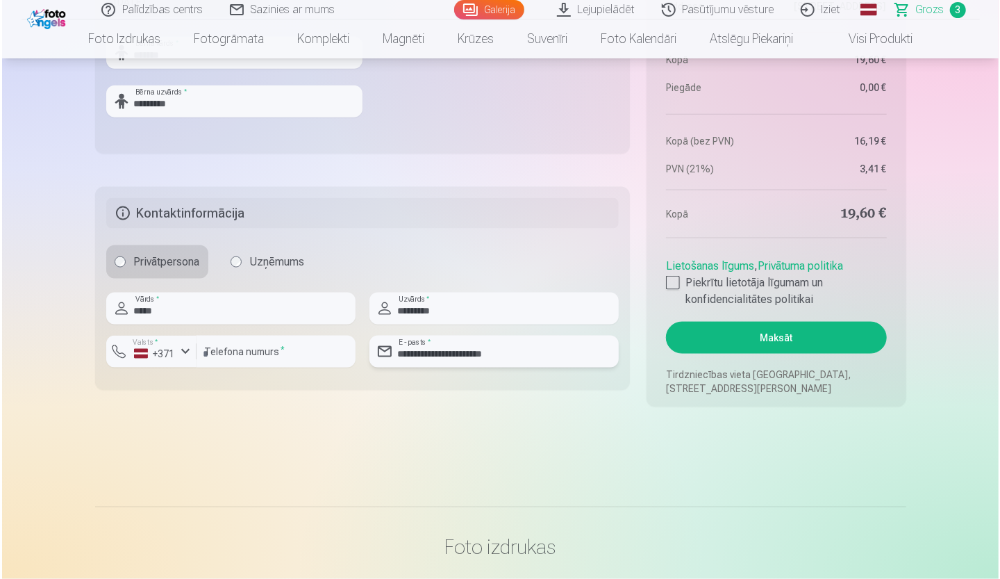
scroll to position [973, 0]
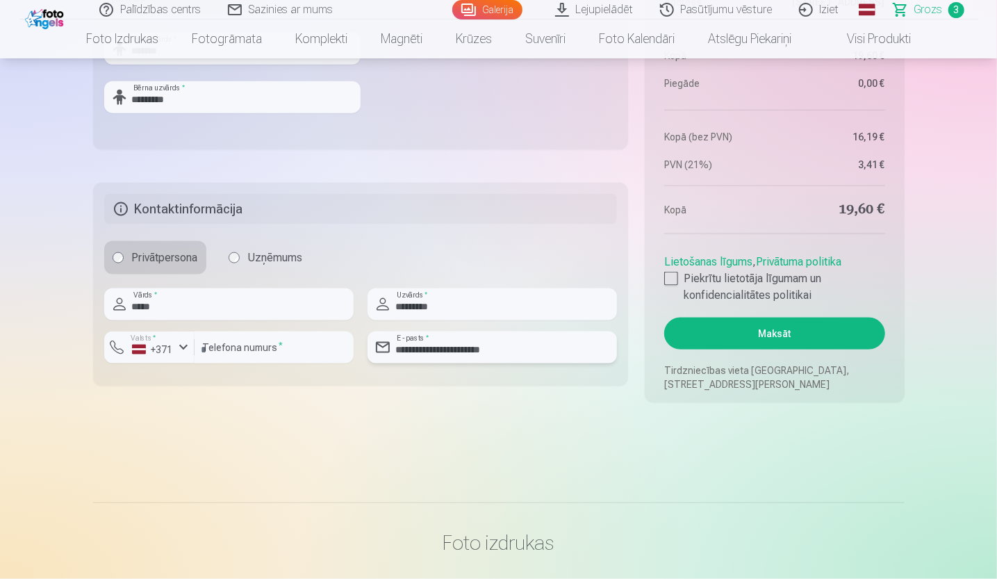
click at [520, 351] on input "**********" at bounding box center [492, 347] width 249 height 32
click at [520, 349] on input "**********" at bounding box center [492, 347] width 249 height 32
type input "**********"
click at [671, 276] on div at bounding box center [671, 279] width 14 height 14
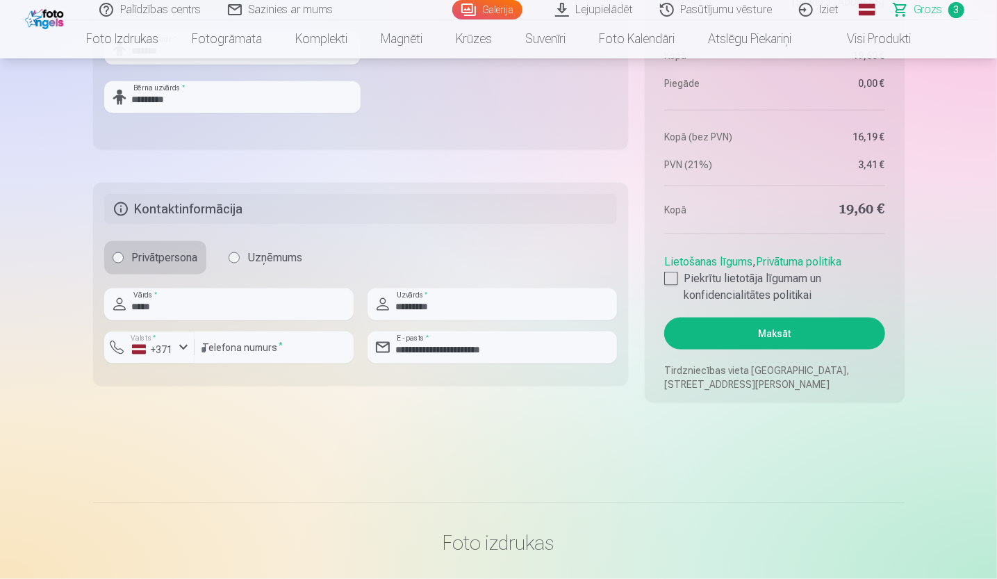
click at [728, 333] on button "Maksāt" at bounding box center [774, 333] width 220 height 32
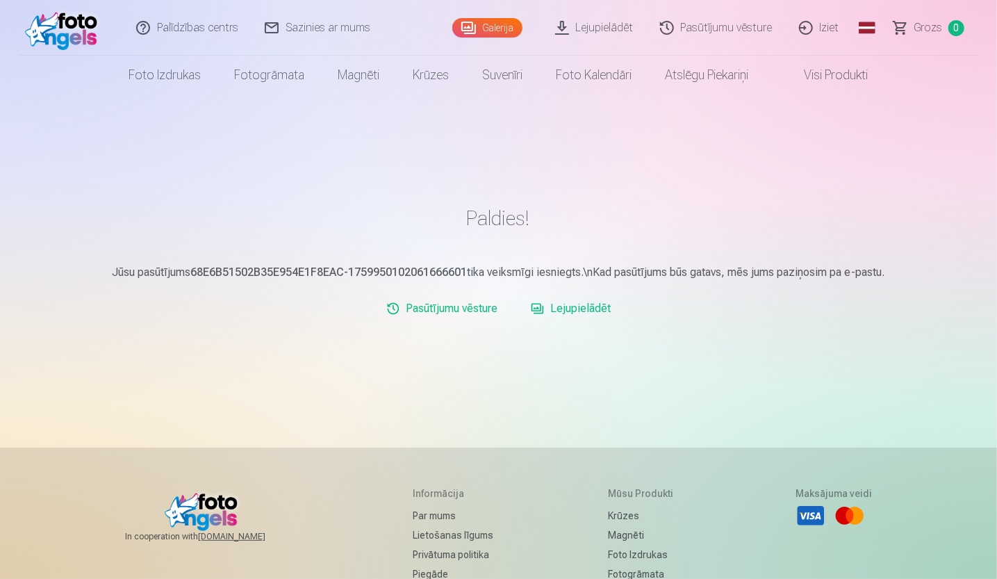
click at [562, 309] on link "Lejupielādēt" at bounding box center [570, 309] width 91 height 28
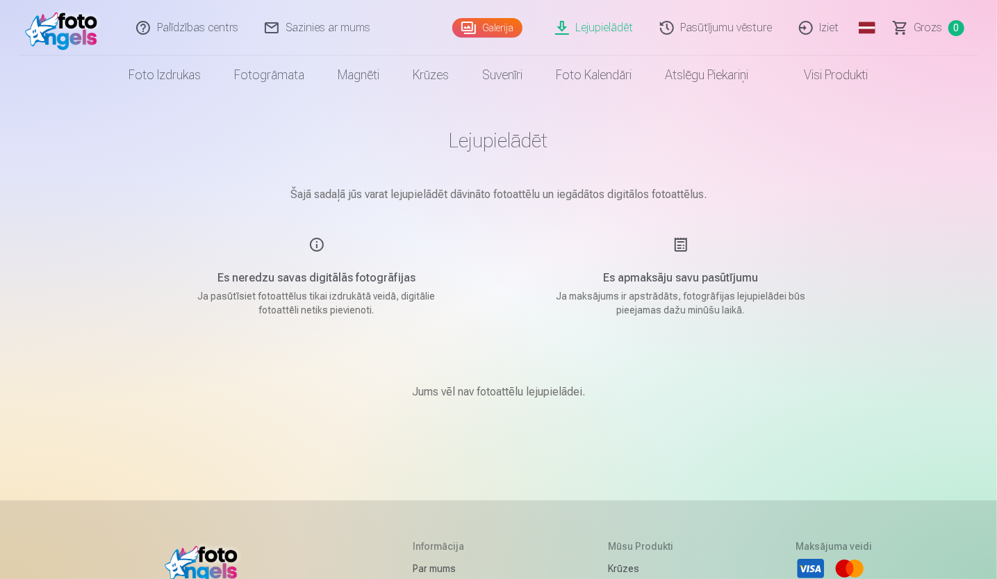
click at [600, 29] on link "Lejupielādēt" at bounding box center [595, 28] width 105 height 56
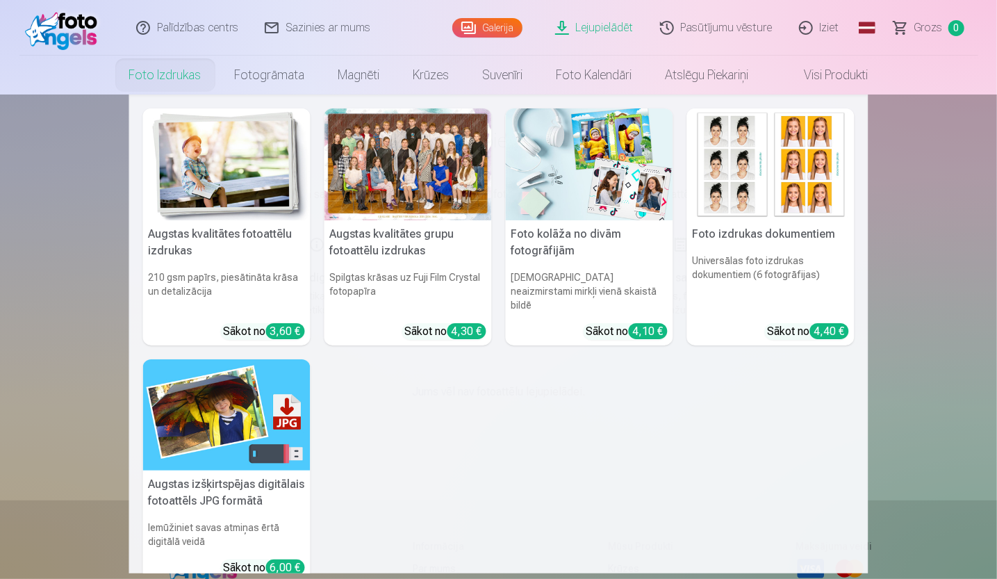
click at [160, 66] on link "Foto izdrukas" at bounding box center [166, 75] width 106 height 39
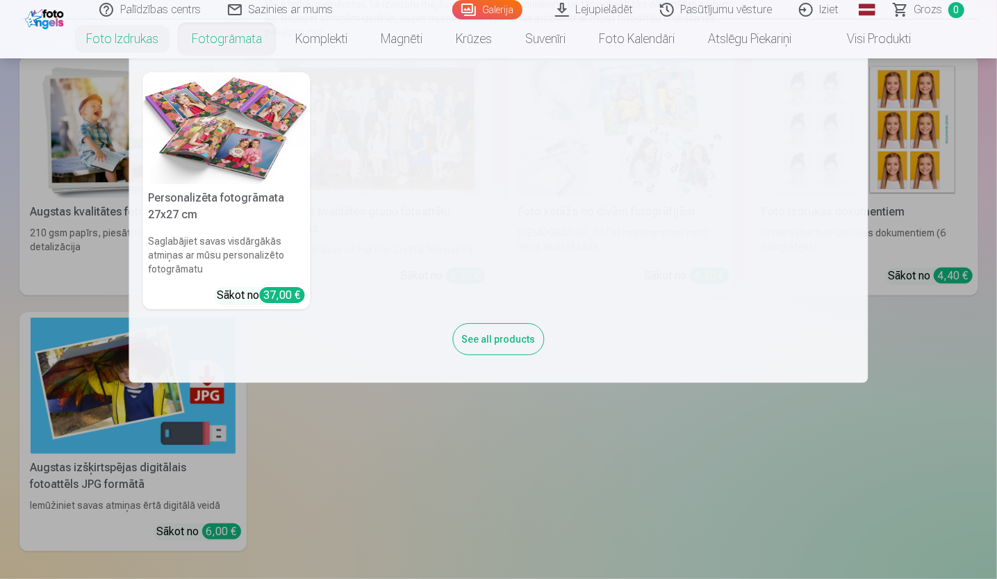
scroll to position [139, 0]
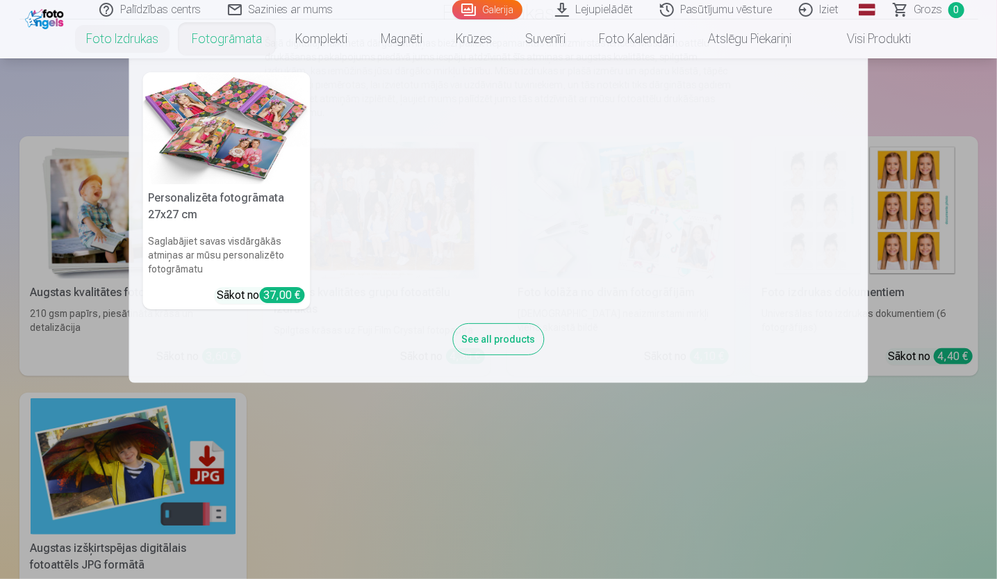
click at [509, 330] on div "See all products" at bounding box center [499, 339] width 92 height 32
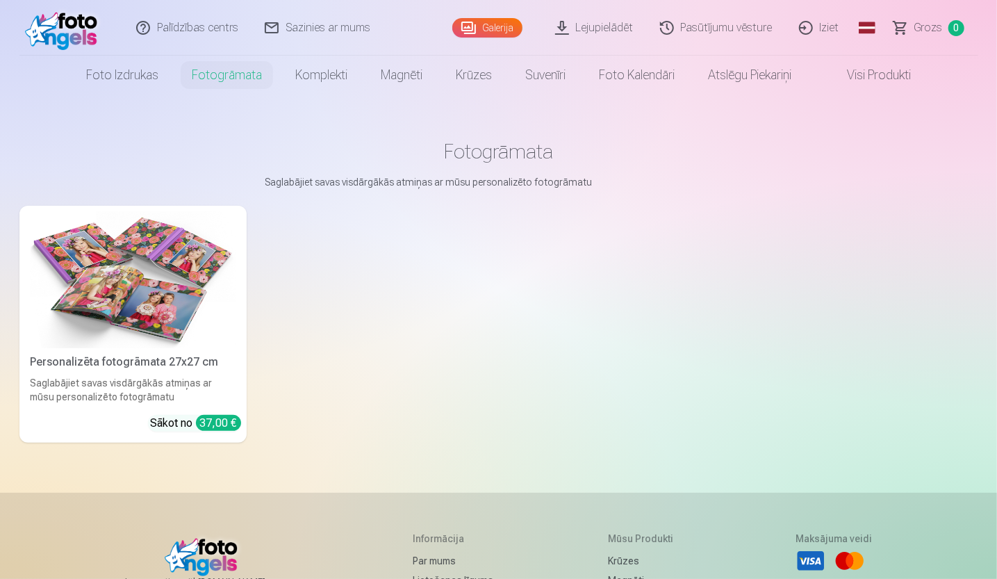
click at [210, 423] on div "37,00 €" at bounding box center [218, 423] width 45 height 16
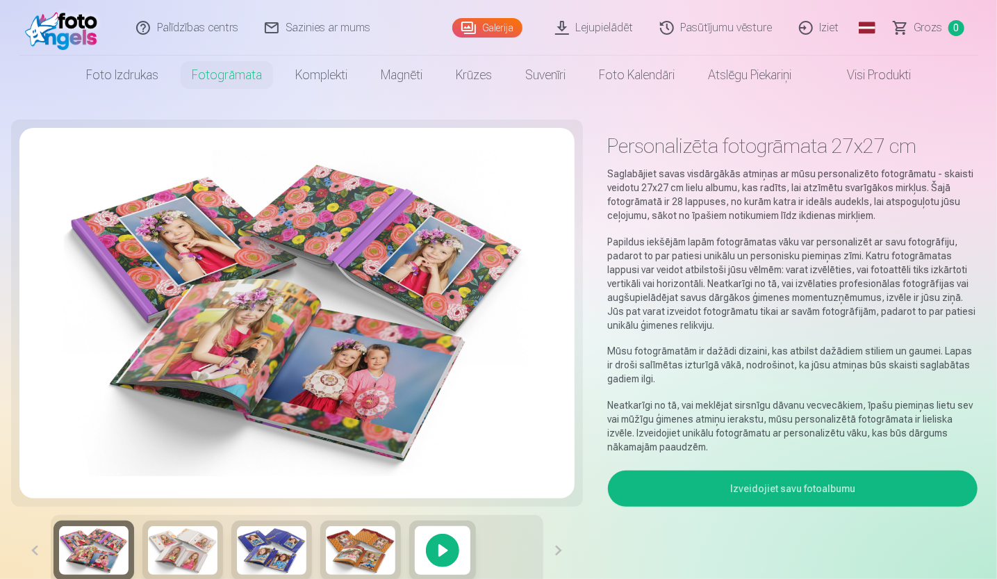
click at [721, 480] on button "Izveidojiet savu fotoalbumu" at bounding box center [793, 488] width 370 height 36
click at [818, 27] on link "Iziet" at bounding box center [819, 28] width 67 height 56
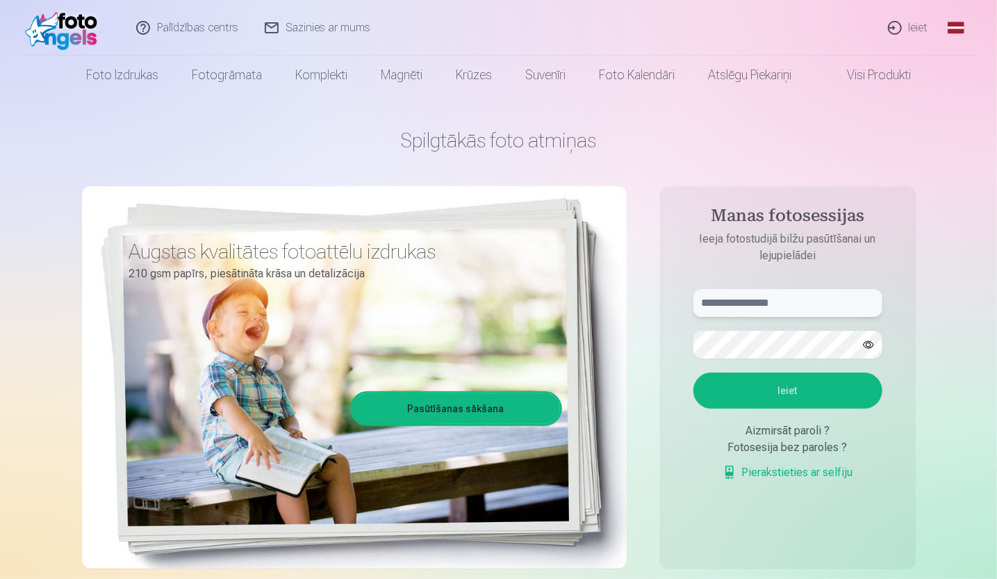
click at [798, 298] on input "text" at bounding box center [787, 303] width 189 height 28
type input "**********"
click at [795, 386] on button "Ieiet" at bounding box center [787, 390] width 189 height 36
